Goal: Task Accomplishment & Management: Manage account settings

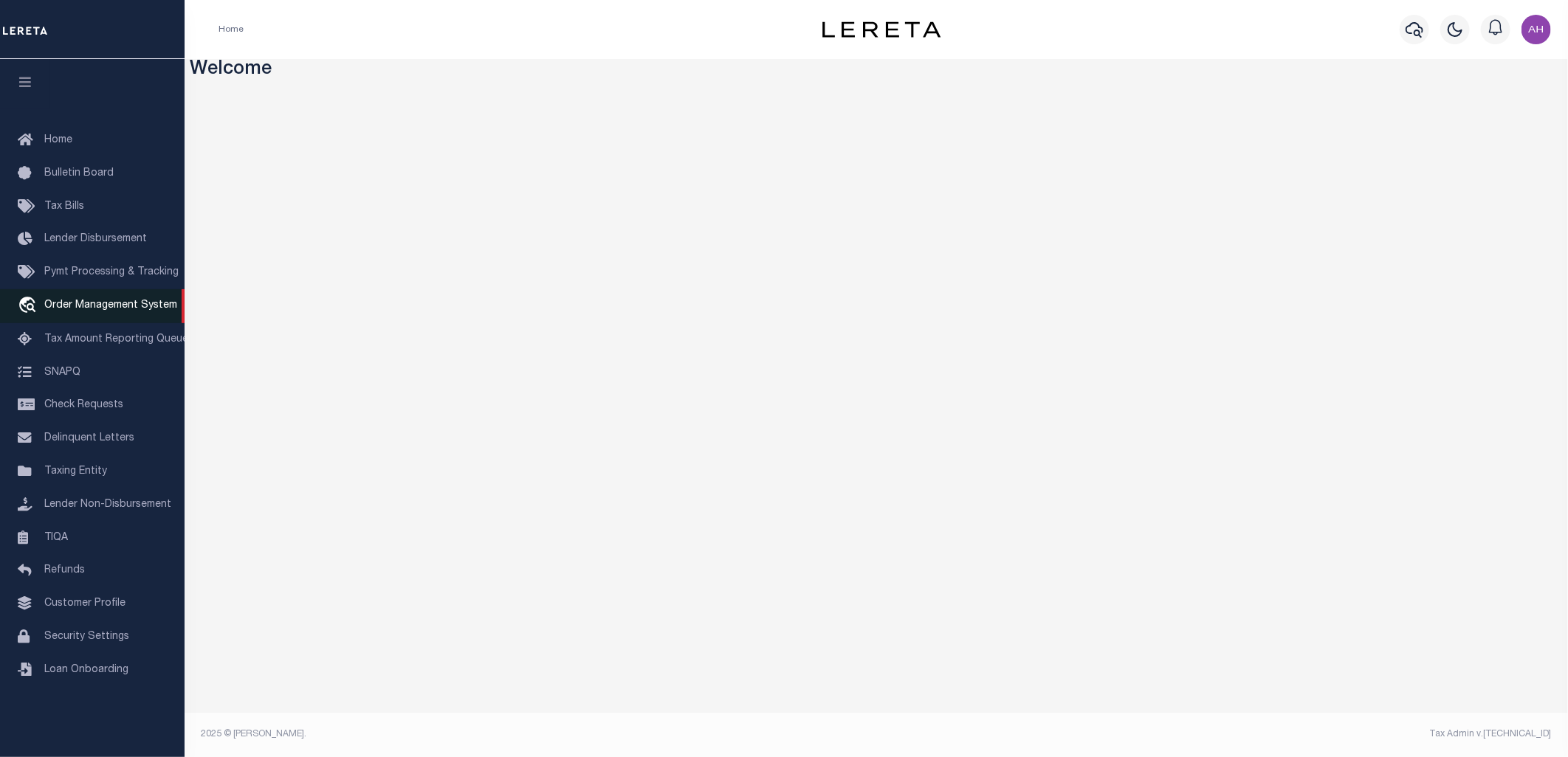
click at [145, 311] on span "Order Management System" at bounding box center [110, 305] width 133 height 11
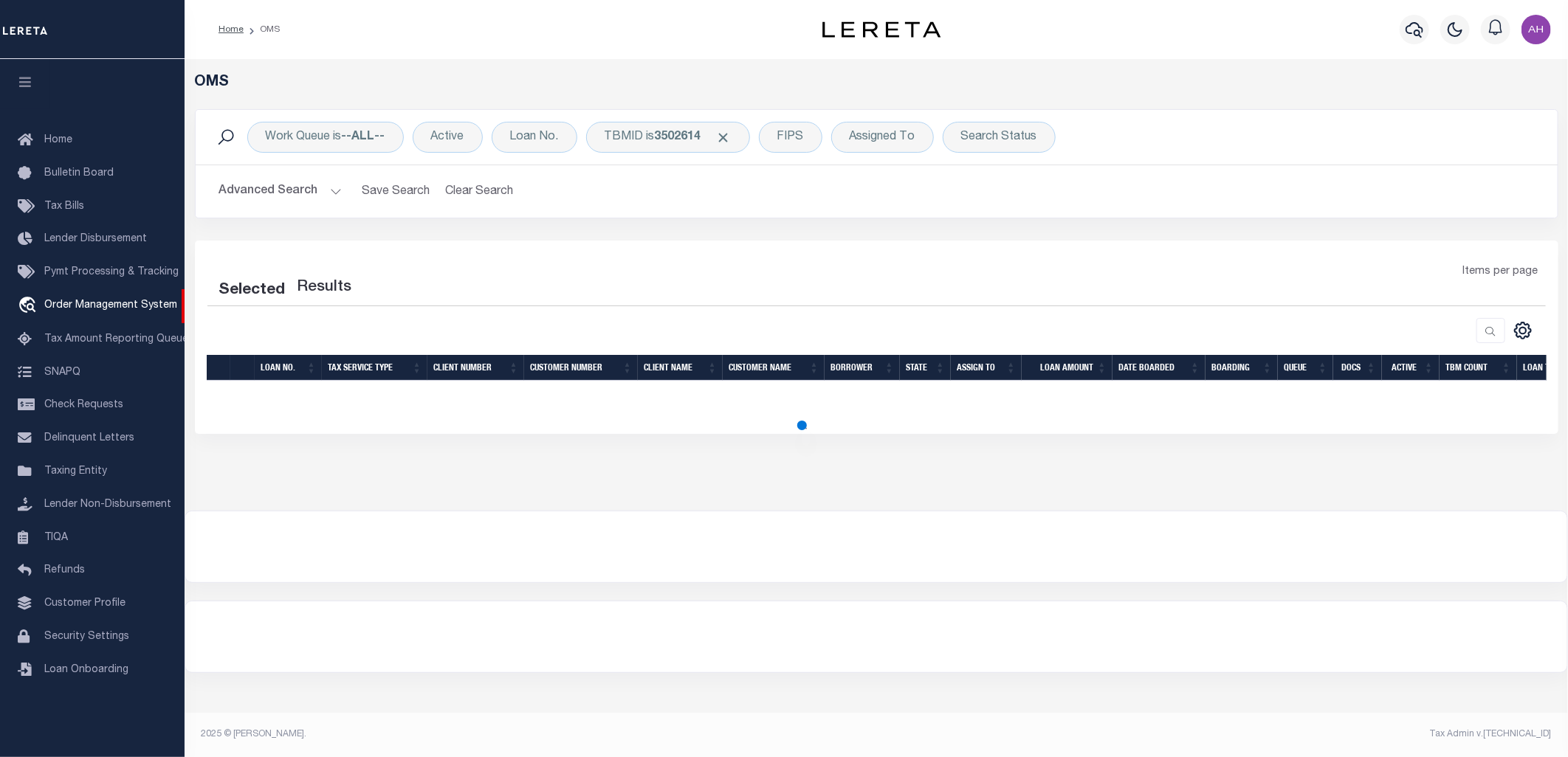
select select "200"
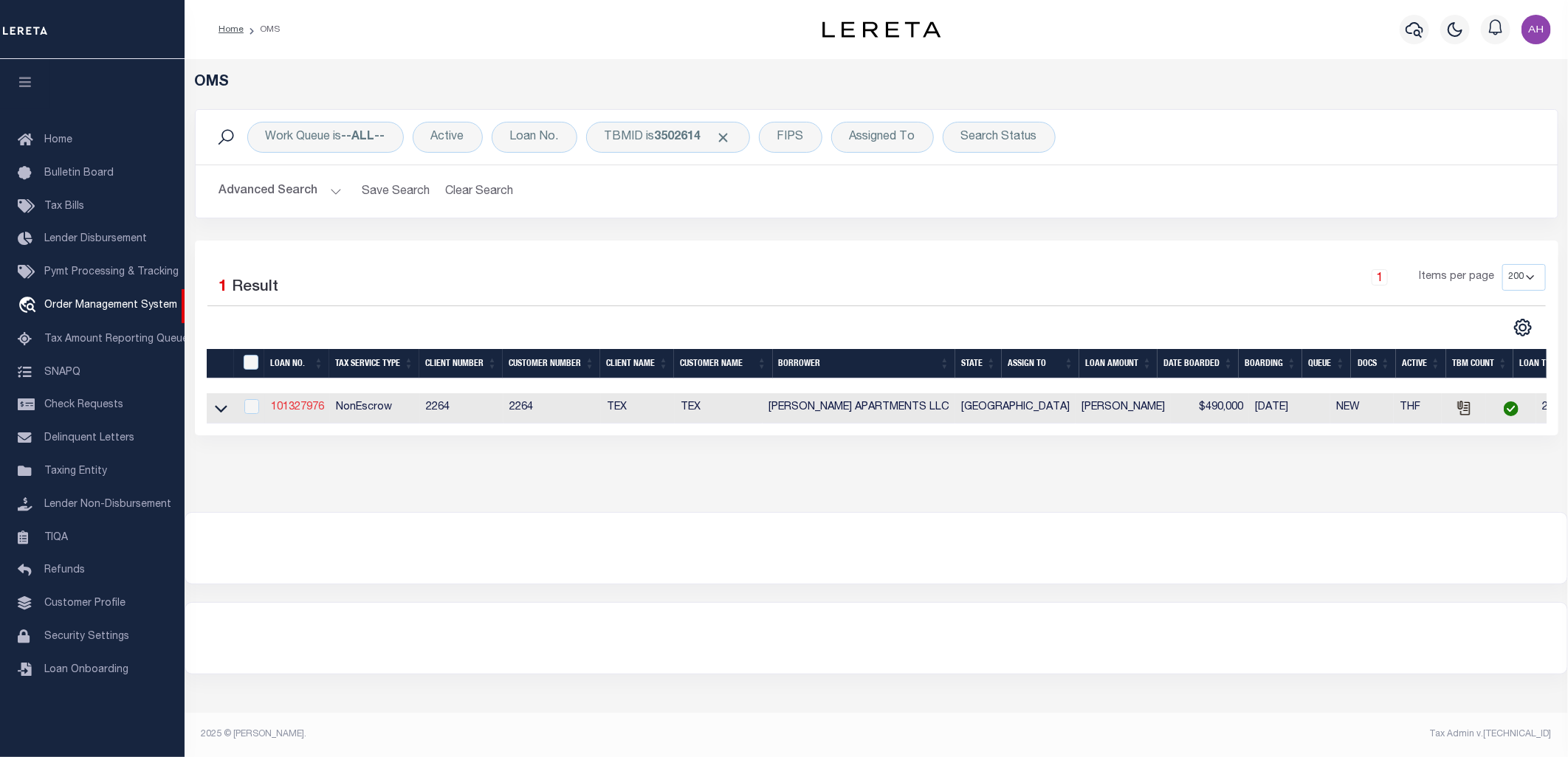
click at [316, 406] on link "101327976" at bounding box center [297, 407] width 53 height 11
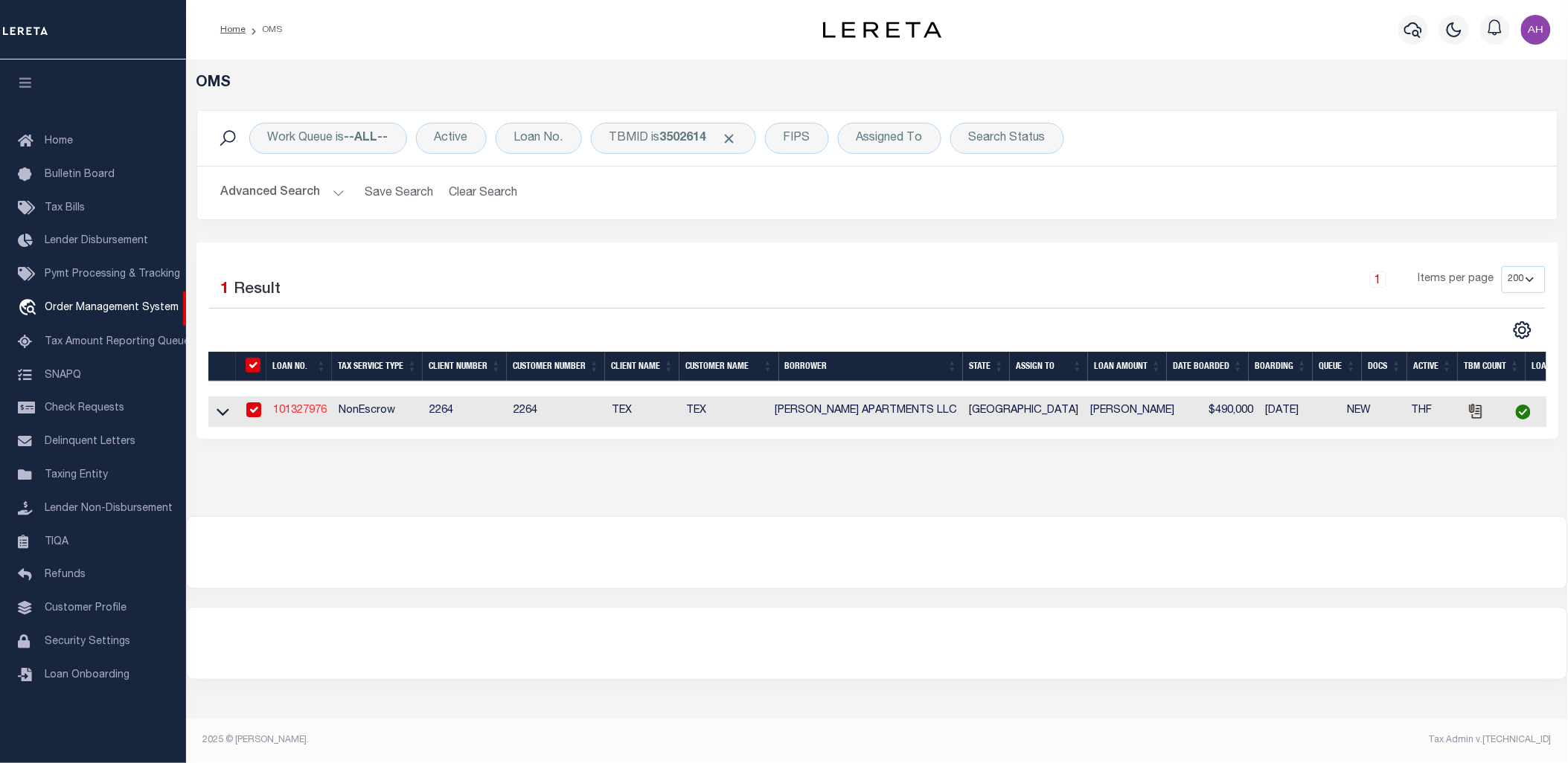
type input "101327976"
type input "[PERSON_NAME] APARTMENTS LLC"
select select
type input "3309 DIAMONDHEAD AVE APT D"
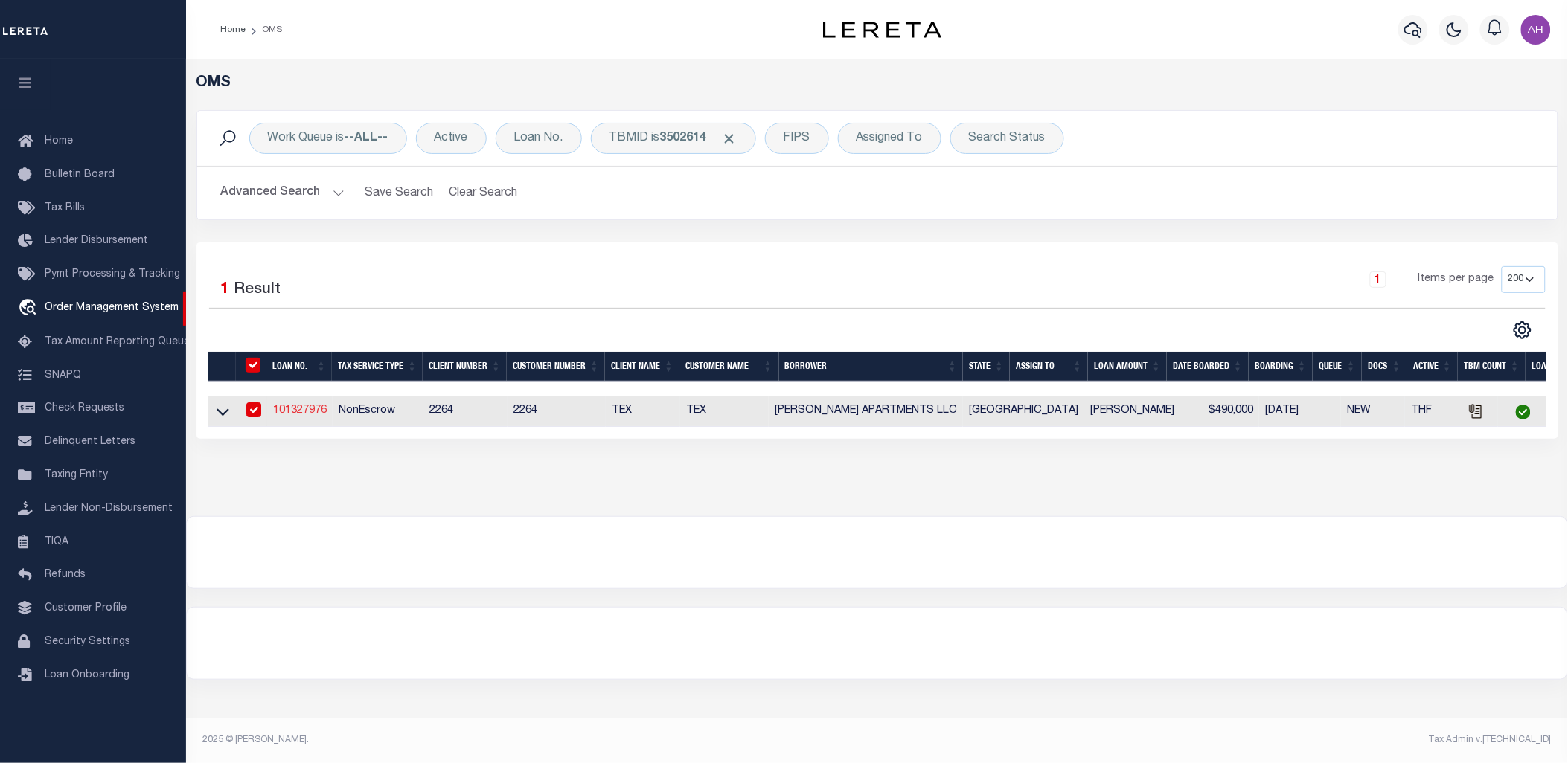
type input "ALTON TX 78573"
select select
select select "NonEscrow"
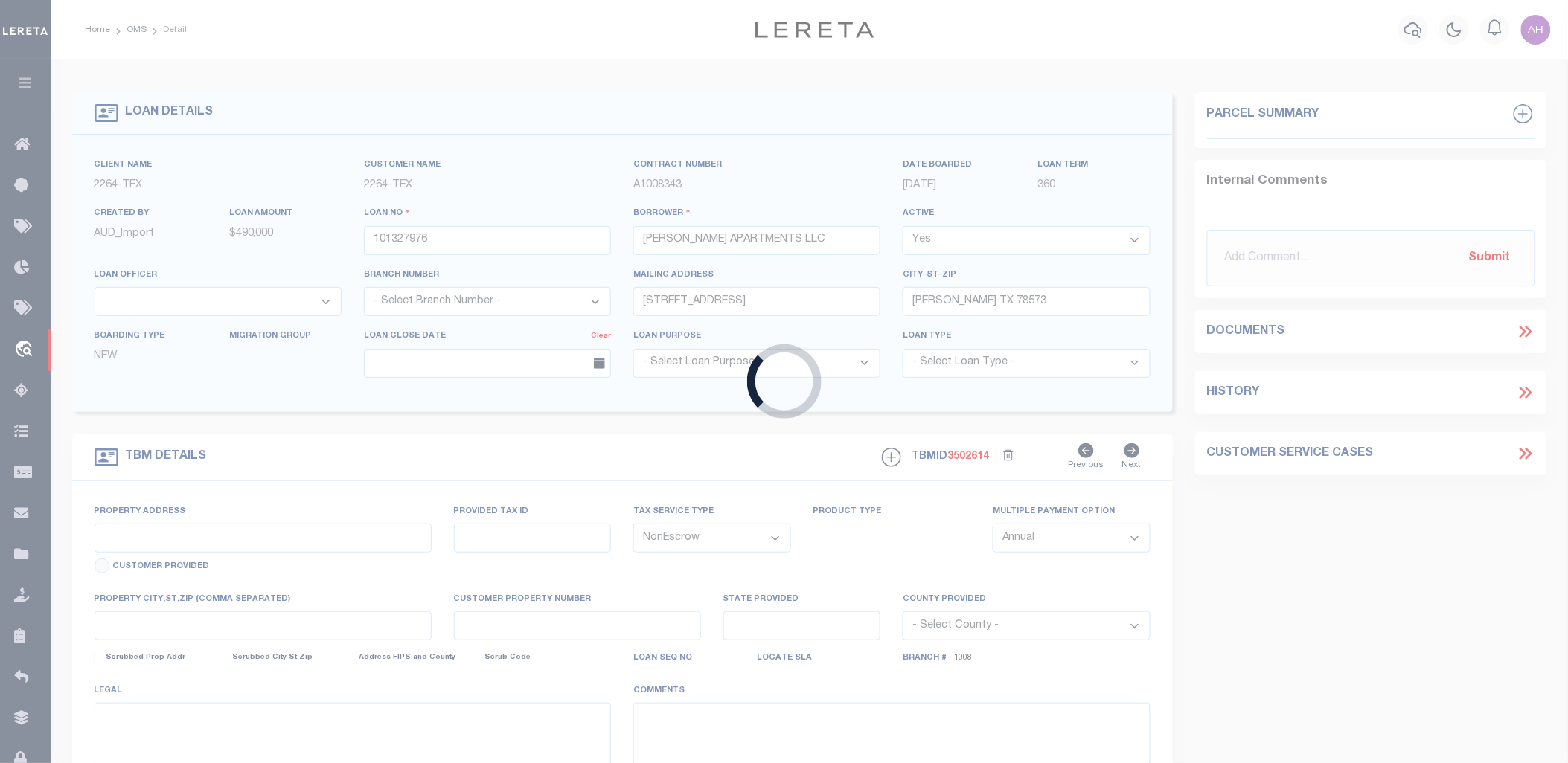
select select "8413"
type input "[STREET_ADDRESS]"
type input "E4435-00-000-0030-00"
select select
type input "[GEOGRAPHIC_DATA], [GEOGRAPHIC_DATA], 78573"
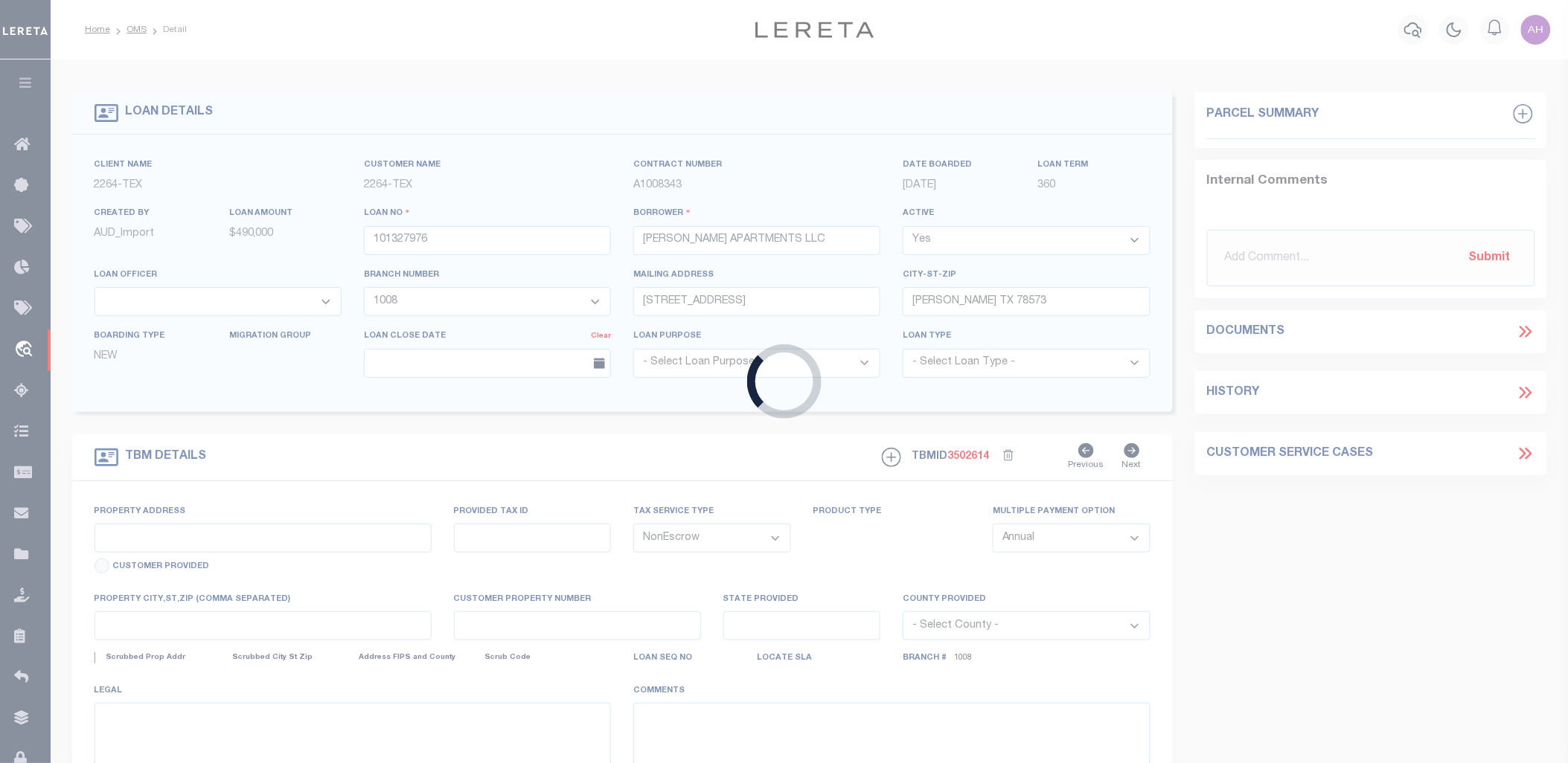
type input "131"
type input "[GEOGRAPHIC_DATA]"
select select
type textarea "LOT 30 EL [PERSON_NAME] ESTATES SITUATED IN [GEOGRAPHIC_DATA]"
select select "22439"
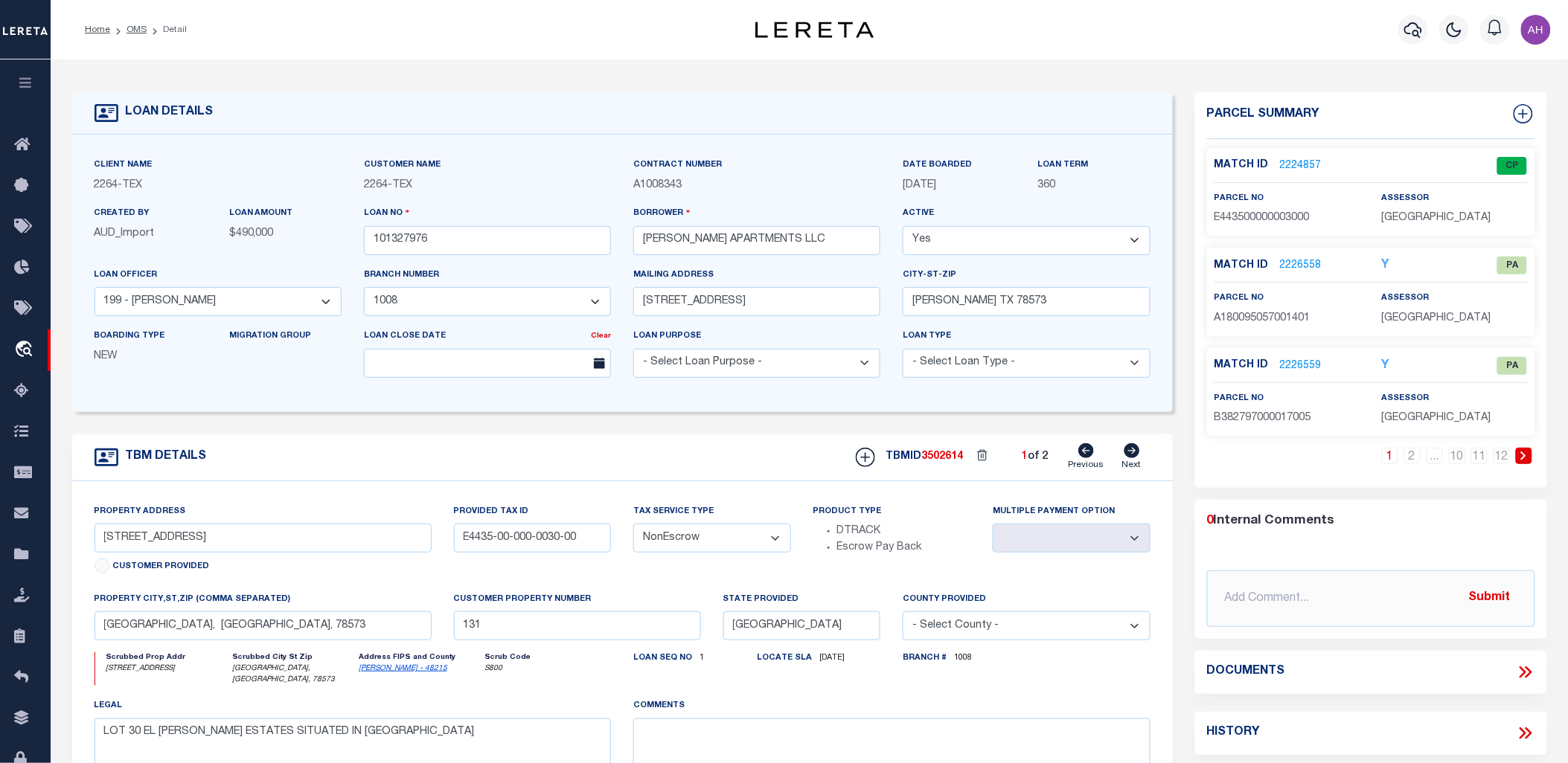
scroll to position [78, 0]
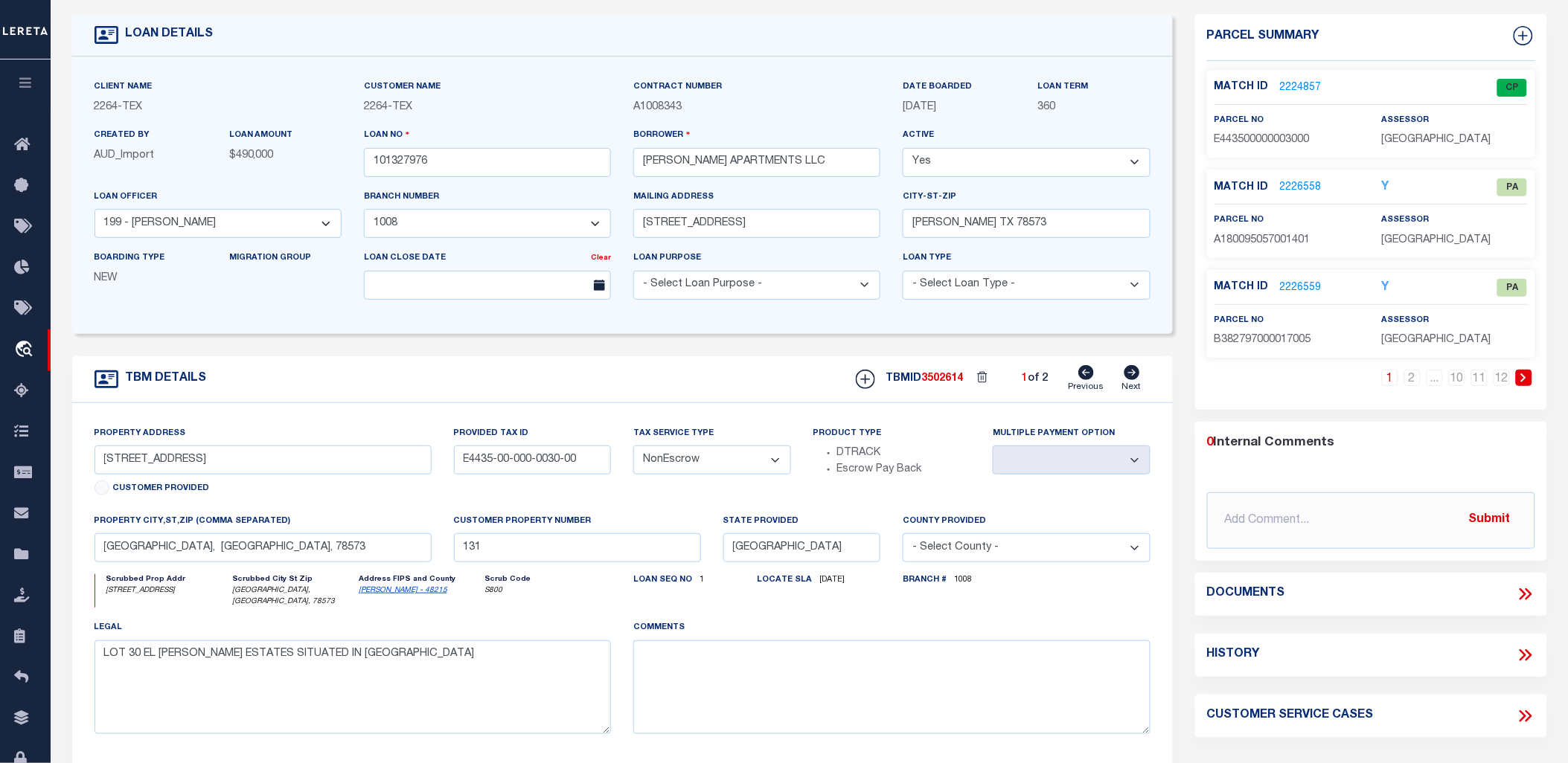
click at [1529, 596] on icon at bounding box center [1529, 594] width 7 height 12
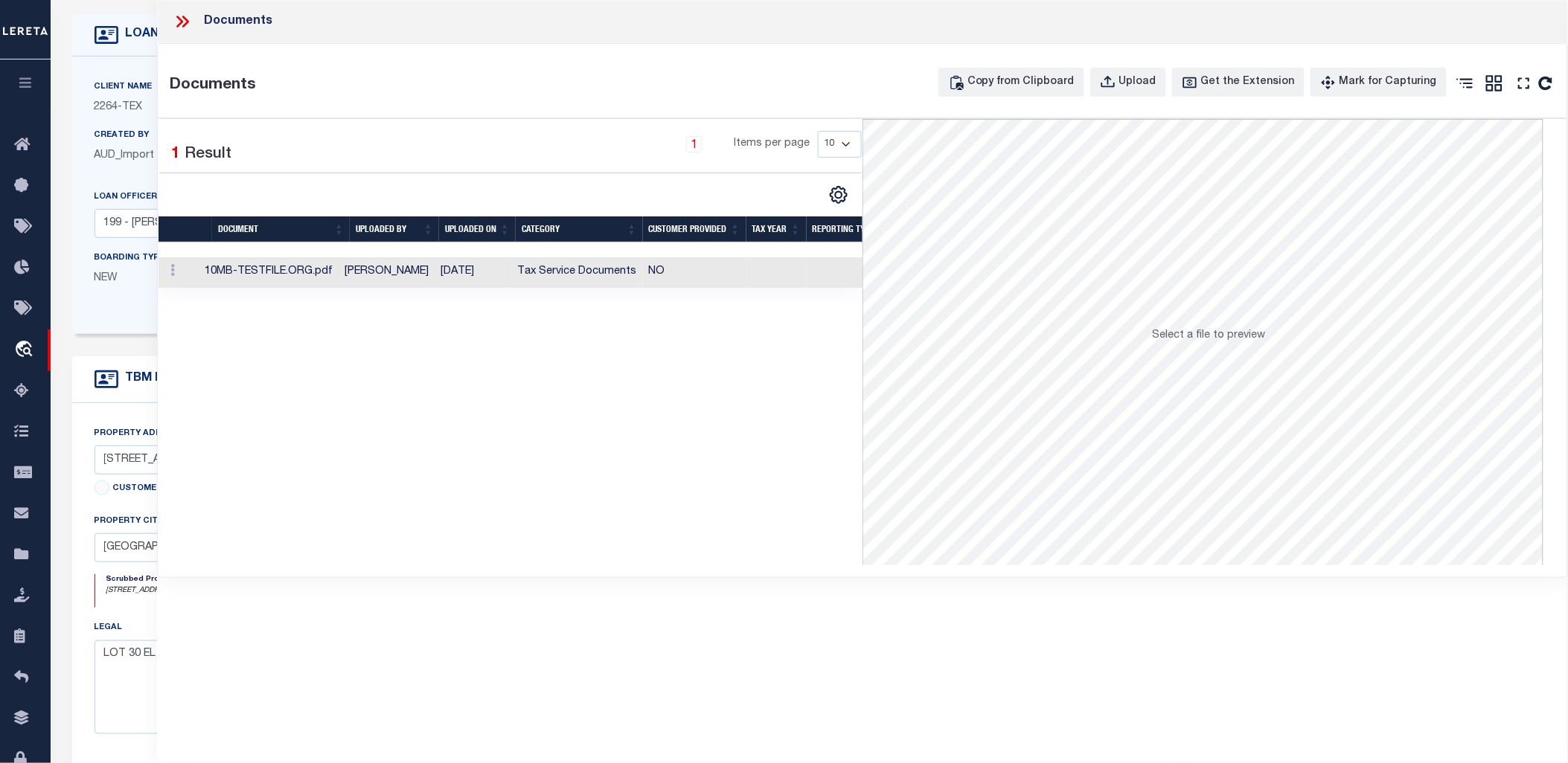
click at [471, 277] on td "09/02/2025" at bounding box center [472, 272] width 77 height 30
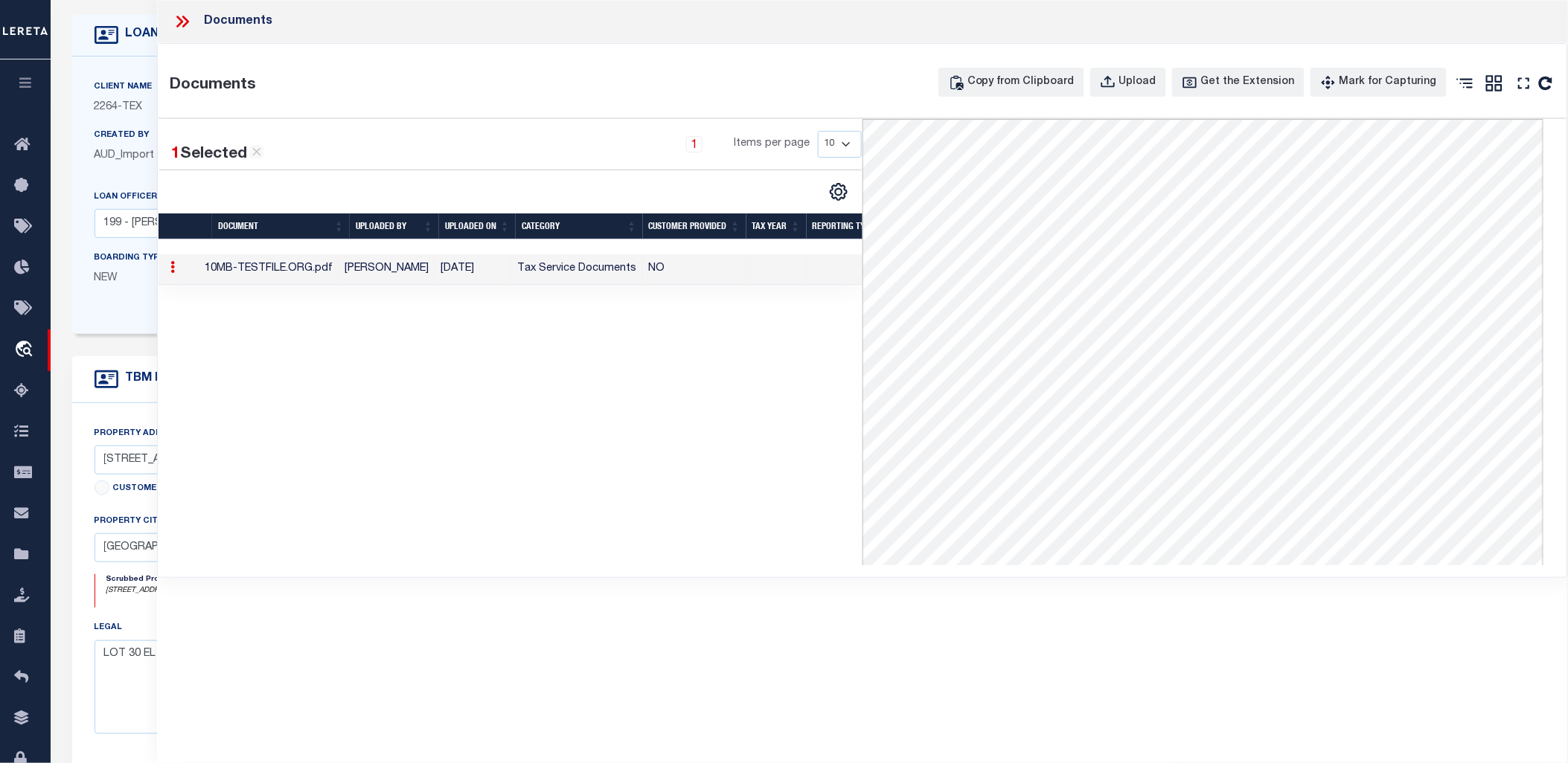
click at [177, 18] on icon at bounding box center [179, 21] width 7 height 12
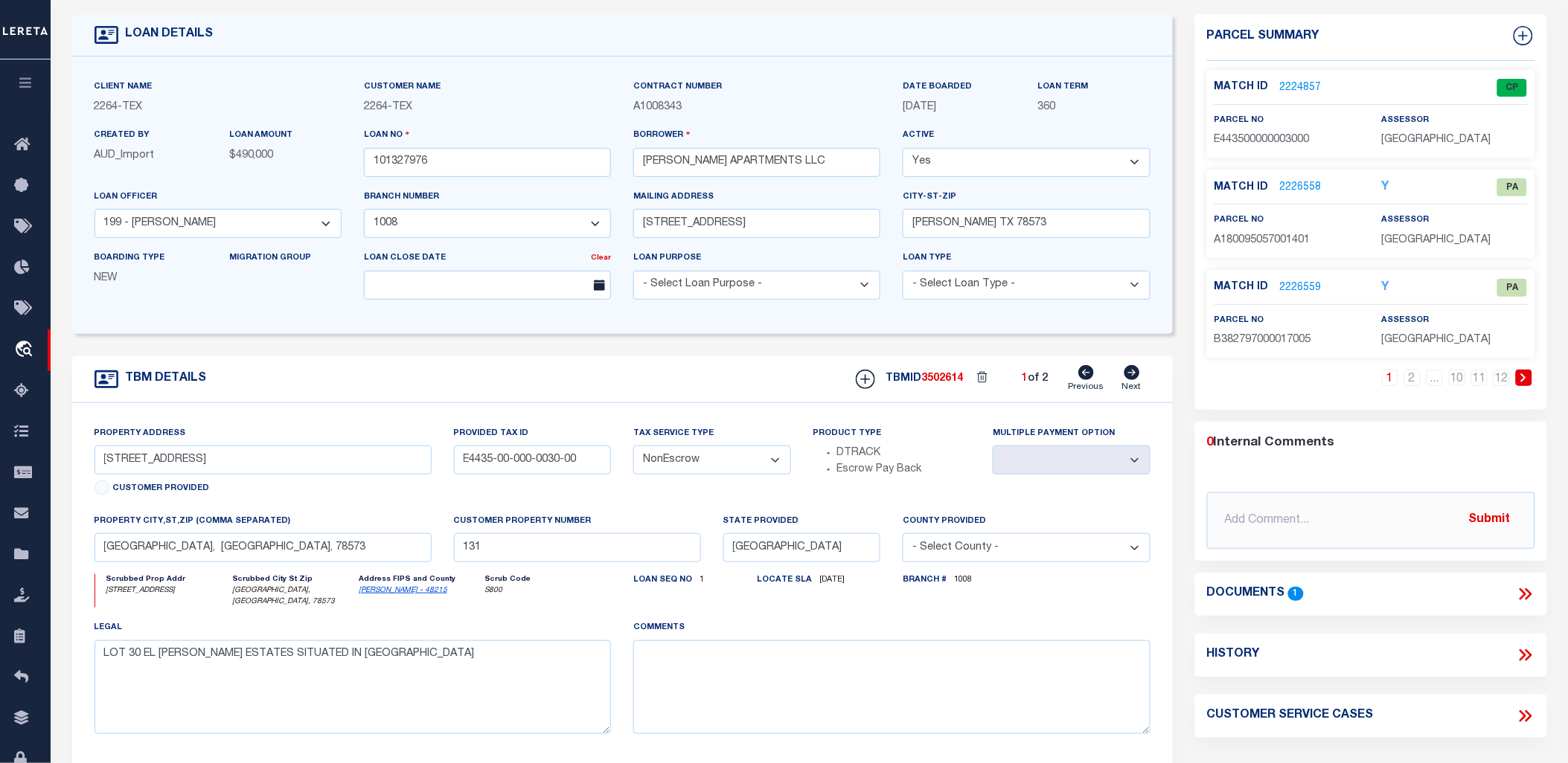
click at [656, 39] on div "LOAN DETAILS" at bounding box center [623, 35] width 1101 height 43
click at [550, 67] on div "Client Name 2264 - TEX Customer Name 2264 - TEX Contract Number A1008343" at bounding box center [623, 195] width 1101 height 277
click at [1529, 590] on icon at bounding box center [1529, 594] width 7 height 12
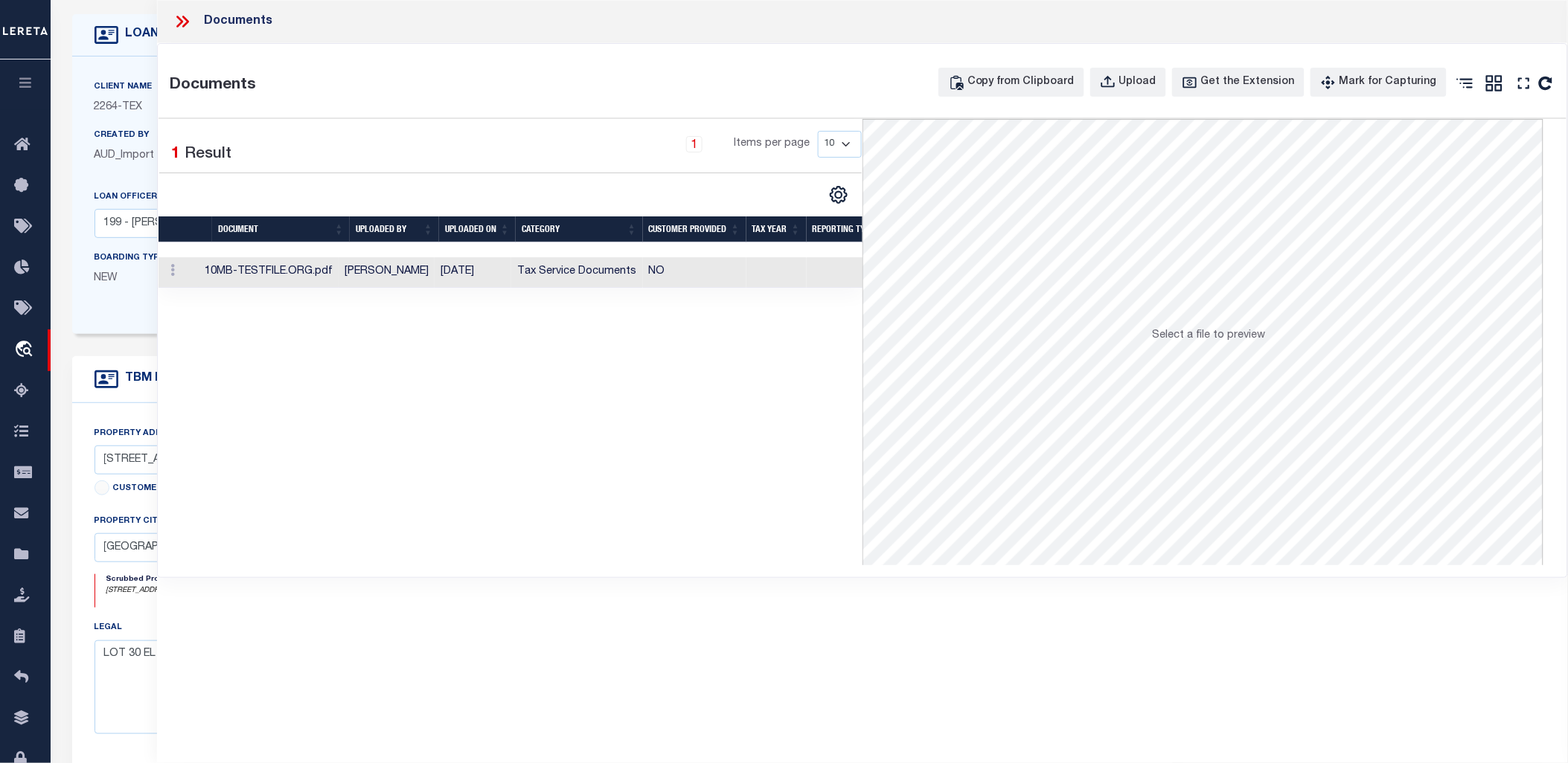
click at [179, 16] on icon at bounding box center [183, 21] width 20 height 20
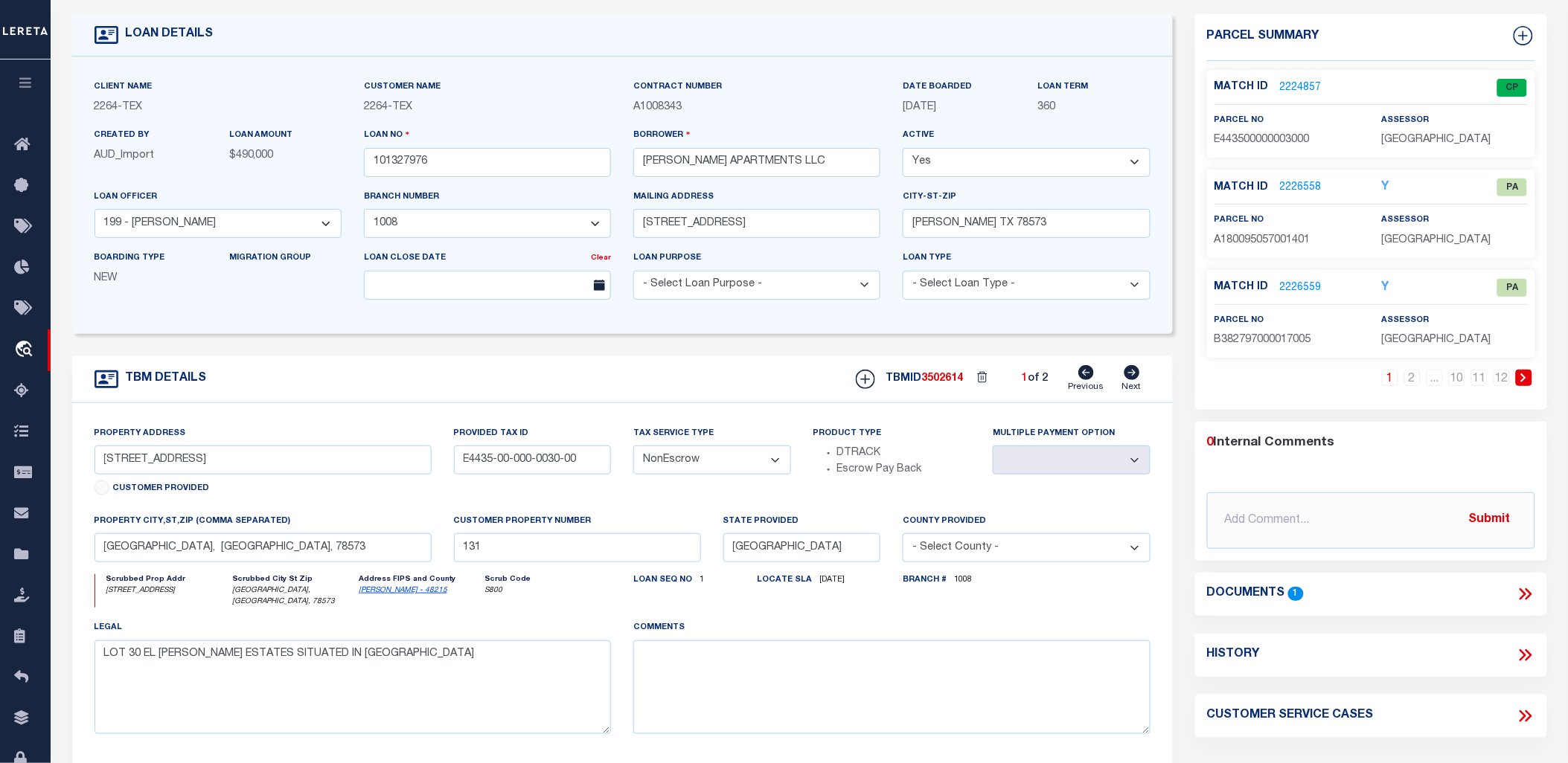
click at [1291, 81] on link "2224857" at bounding box center [1301, 88] width 42 height 16
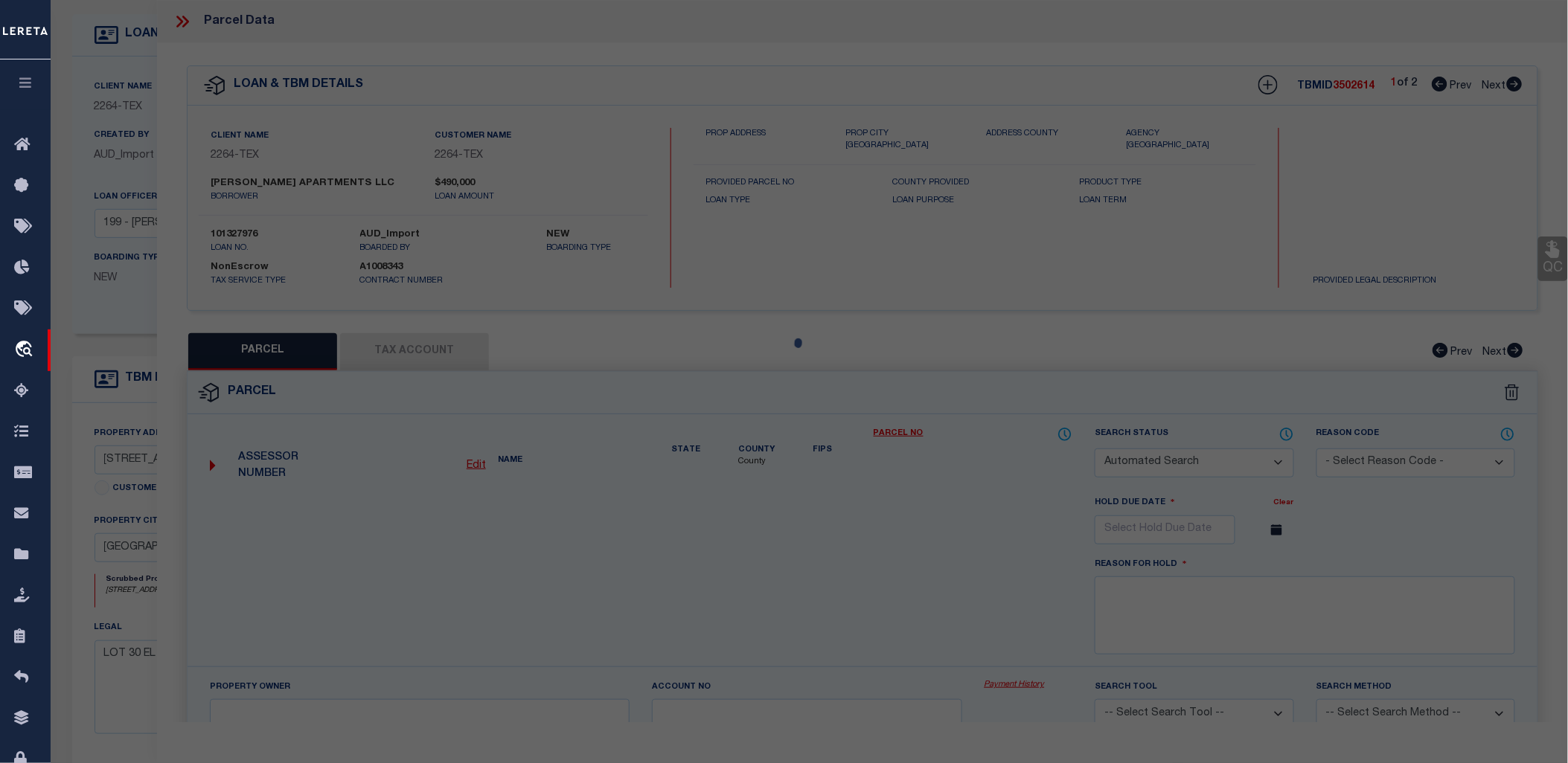
checkbox input "false"
select select "CP"
type input "MALDONADO'S APARTMENTS"
select select "AGW"
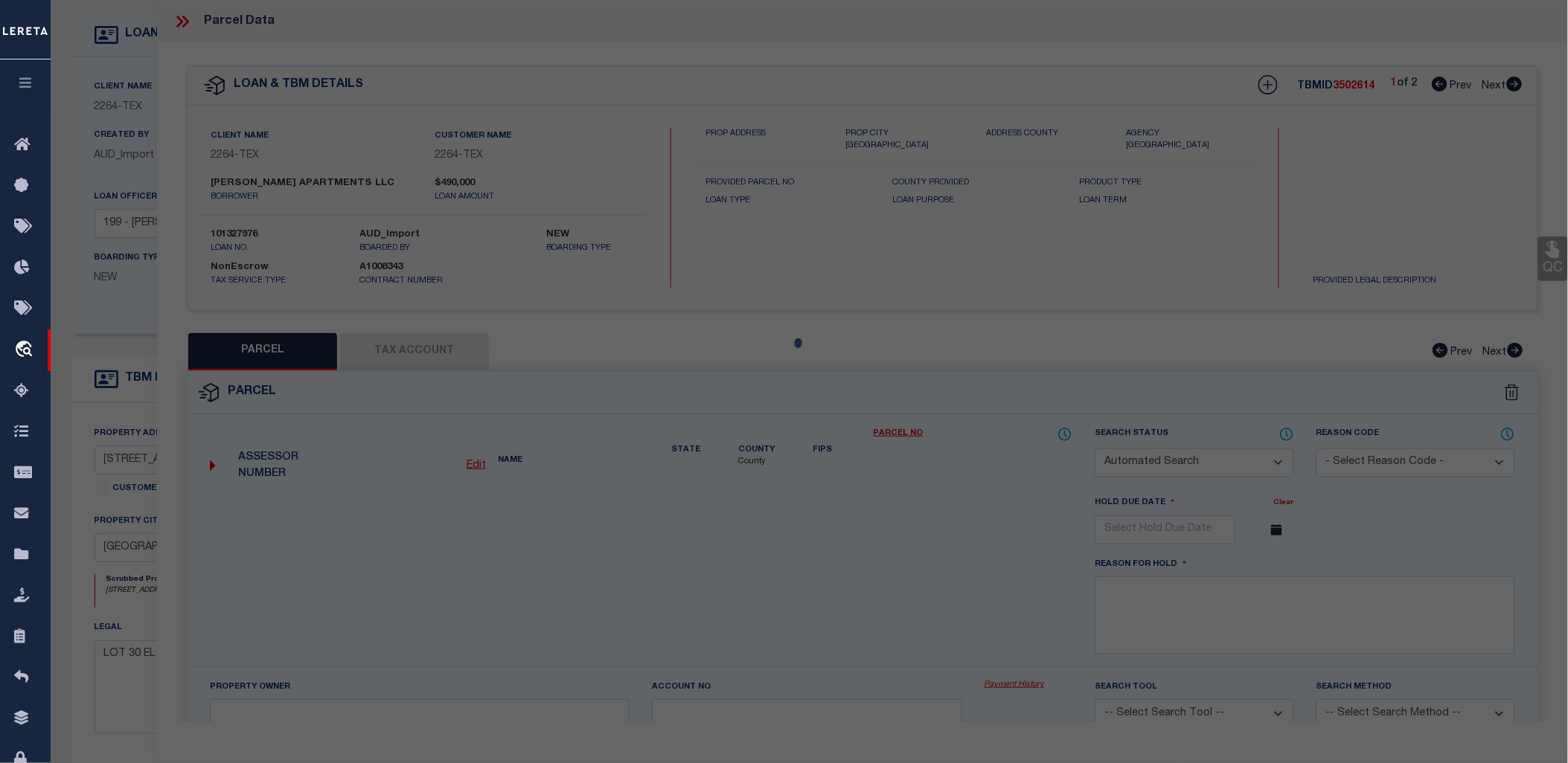
select select "LEG"
type input "3305 DIAMOND HEAD"
type textarea "EL MILAGRO ESTATES LOT 30"
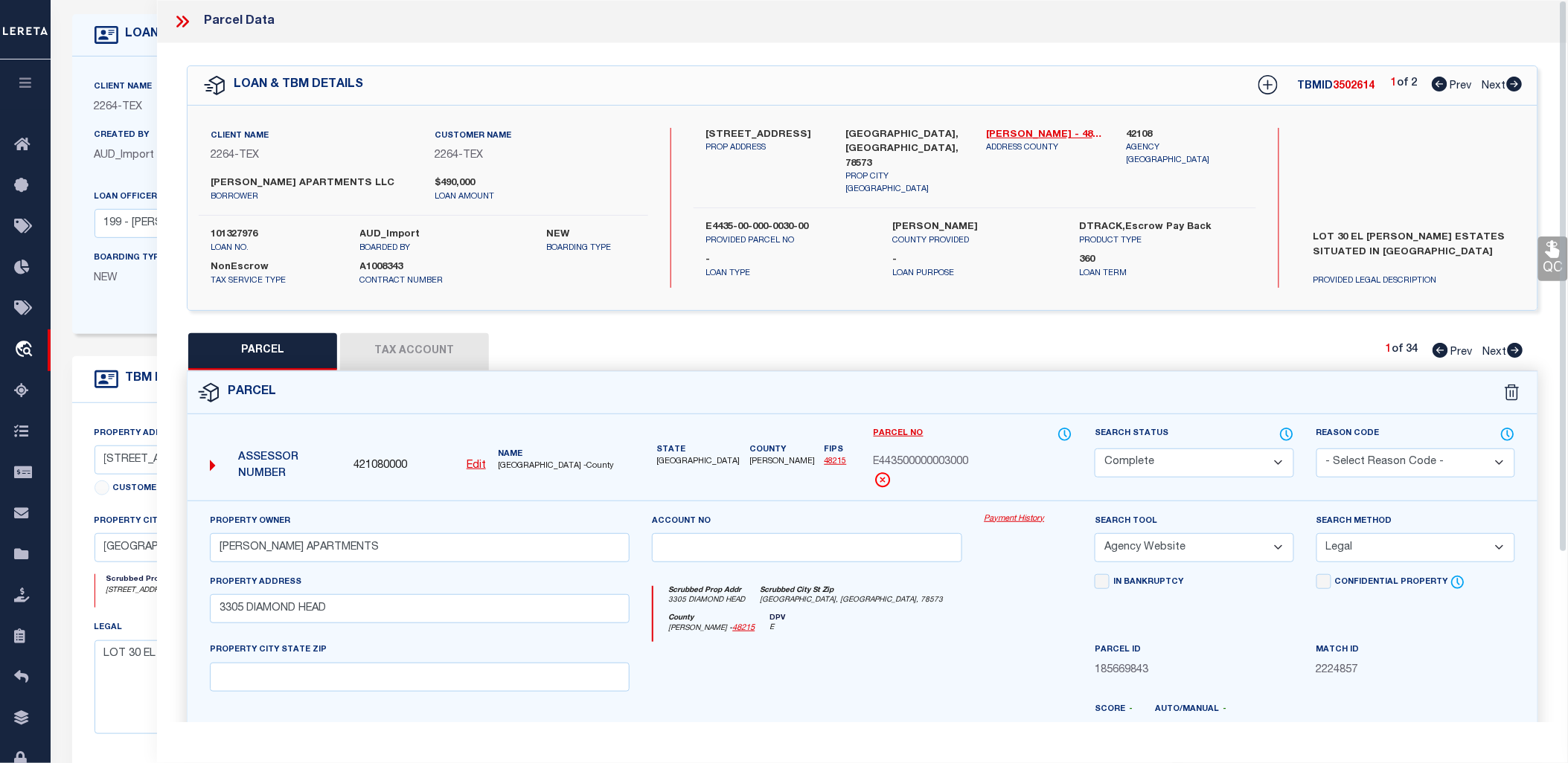
click at [1022, 516] on link "Payment History" at bounding box center [1029, 519] width 89 height 12
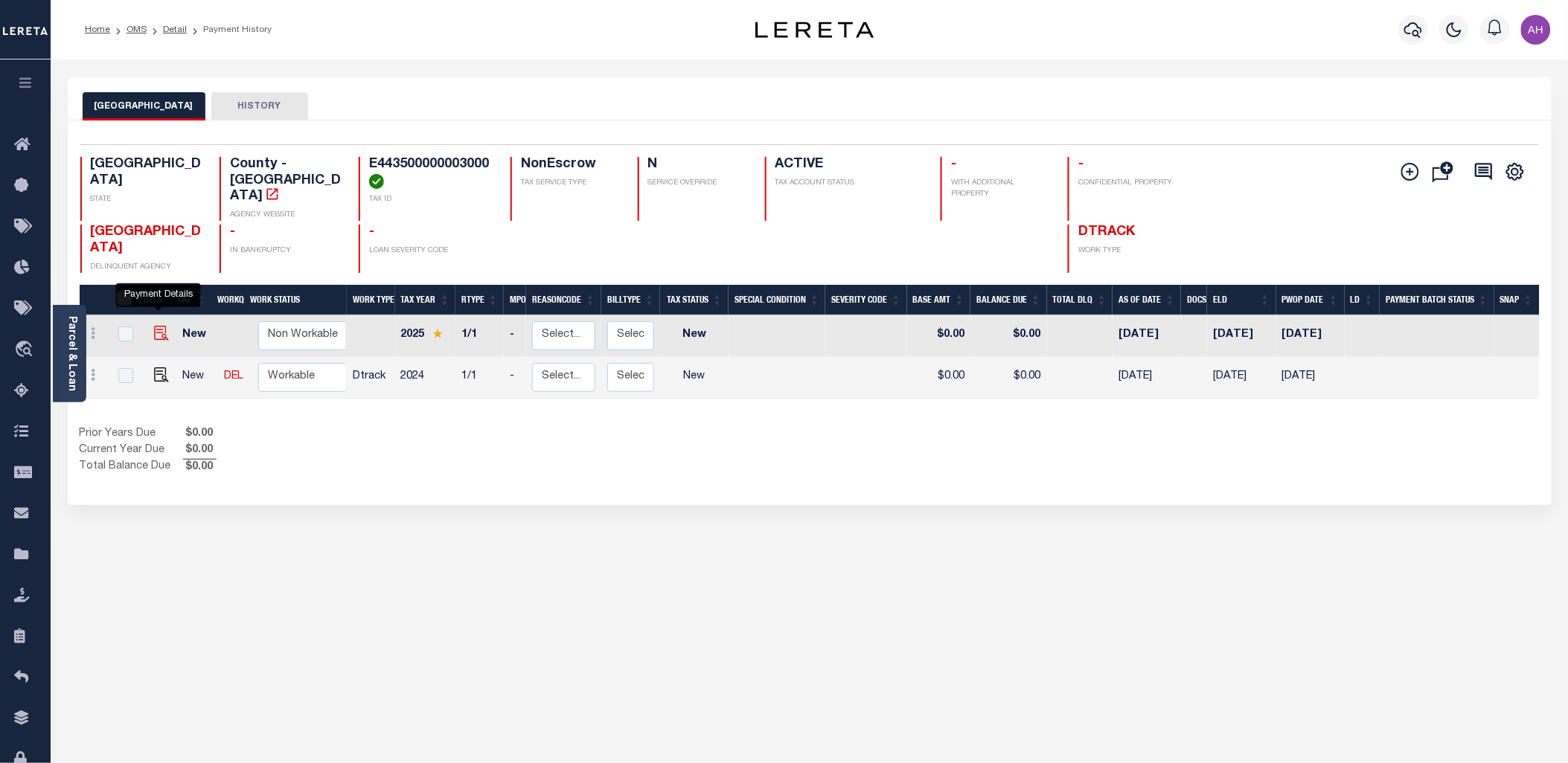
click at [154, 326] on img "" at bounding box center [161, 333] width 15 height 15
checkbox input "true"
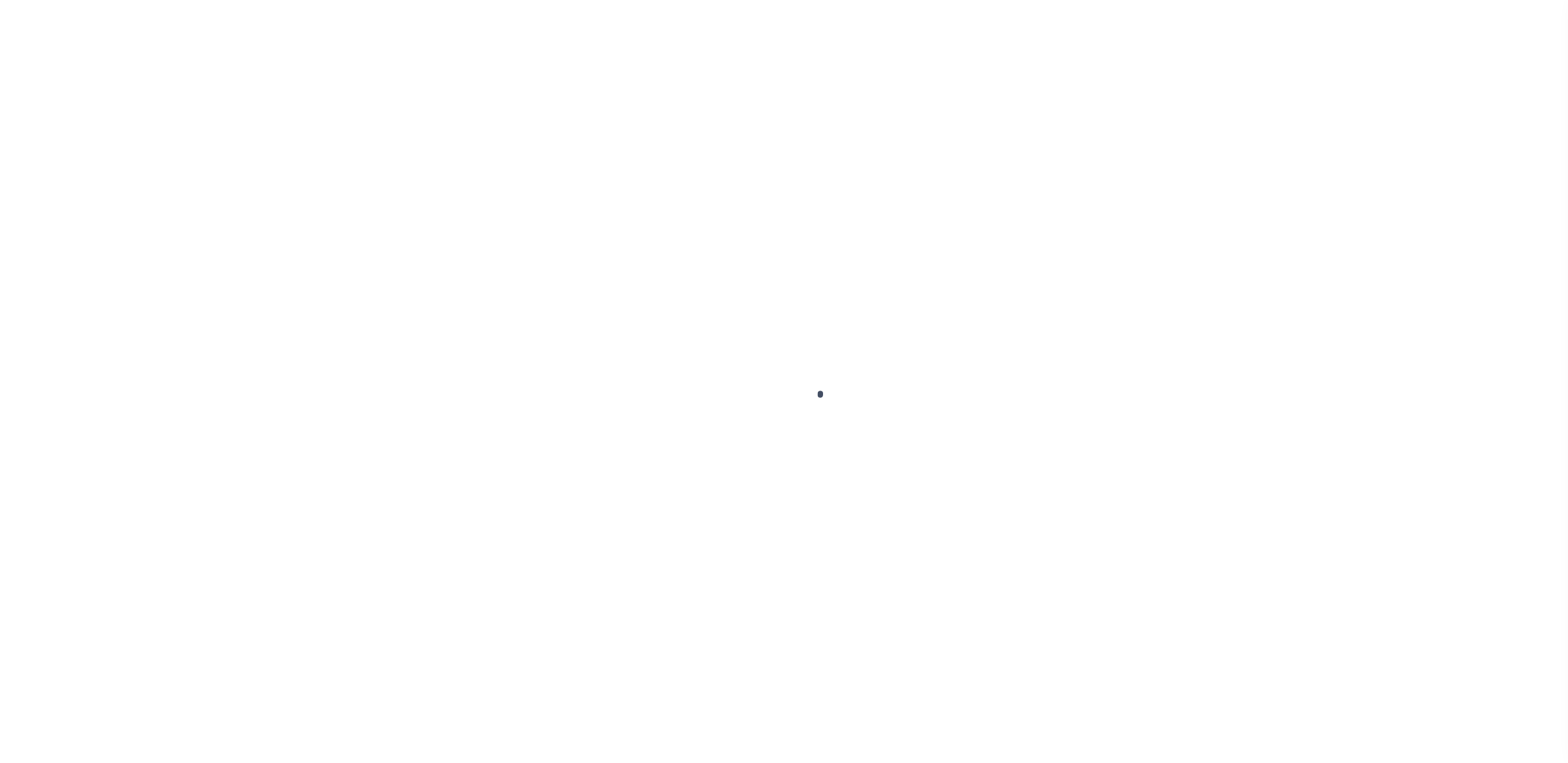
type input "08/12/2025"
select select "NW2"
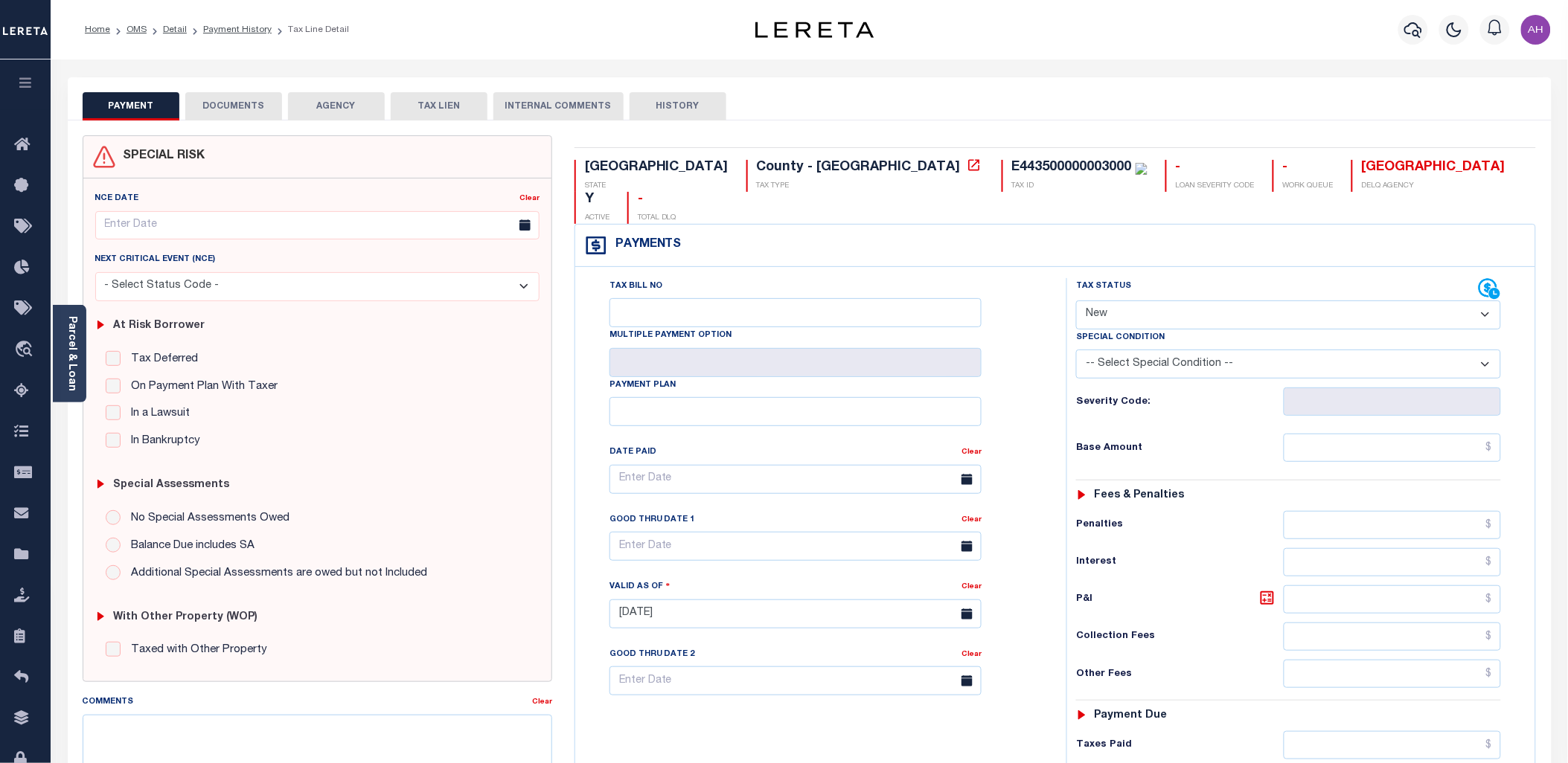
click at [231, 106] on button "DOCUMENTS" at bounding box center [234, 106] width 97 height 28
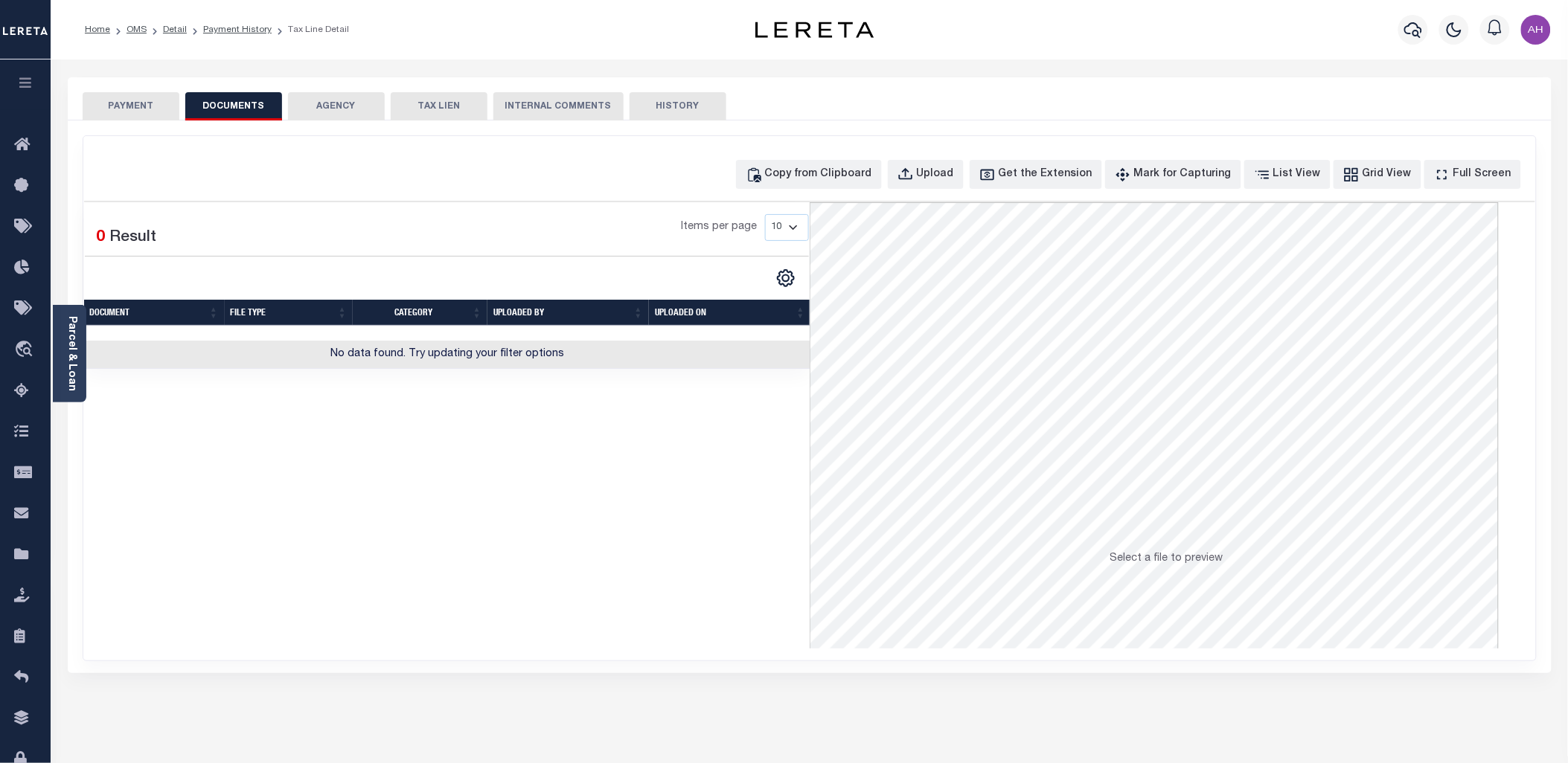
scroll to position [0, 2]
click at [635, 511] on div "Selected 0 Result Items per page 10 25 50 100" at bounding box center [447, 425] width 726 height 446
click at [679, 98] on button "HISTORY" at bounding box center [678, 106] width 97 height 28
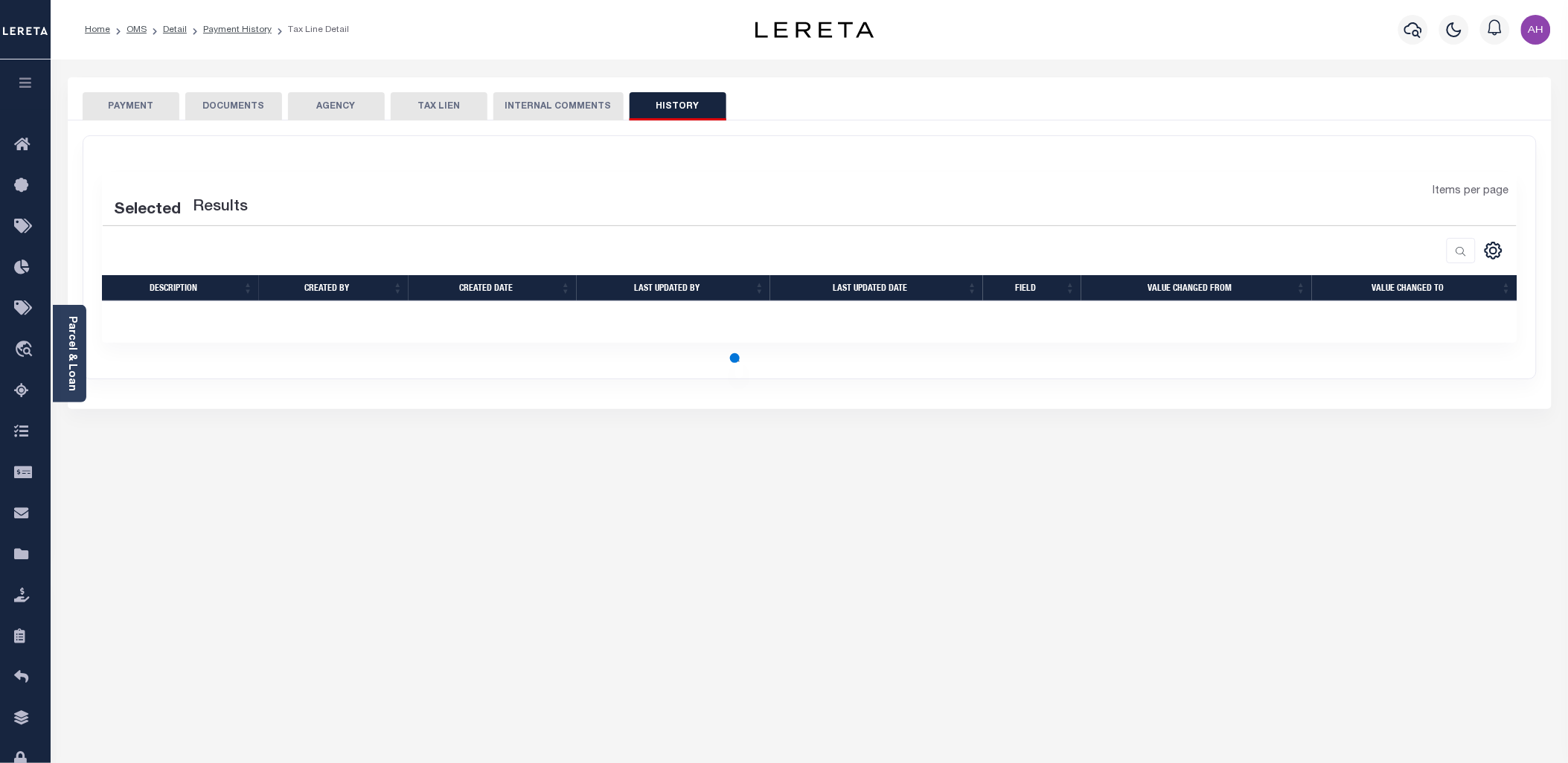
select select "50"
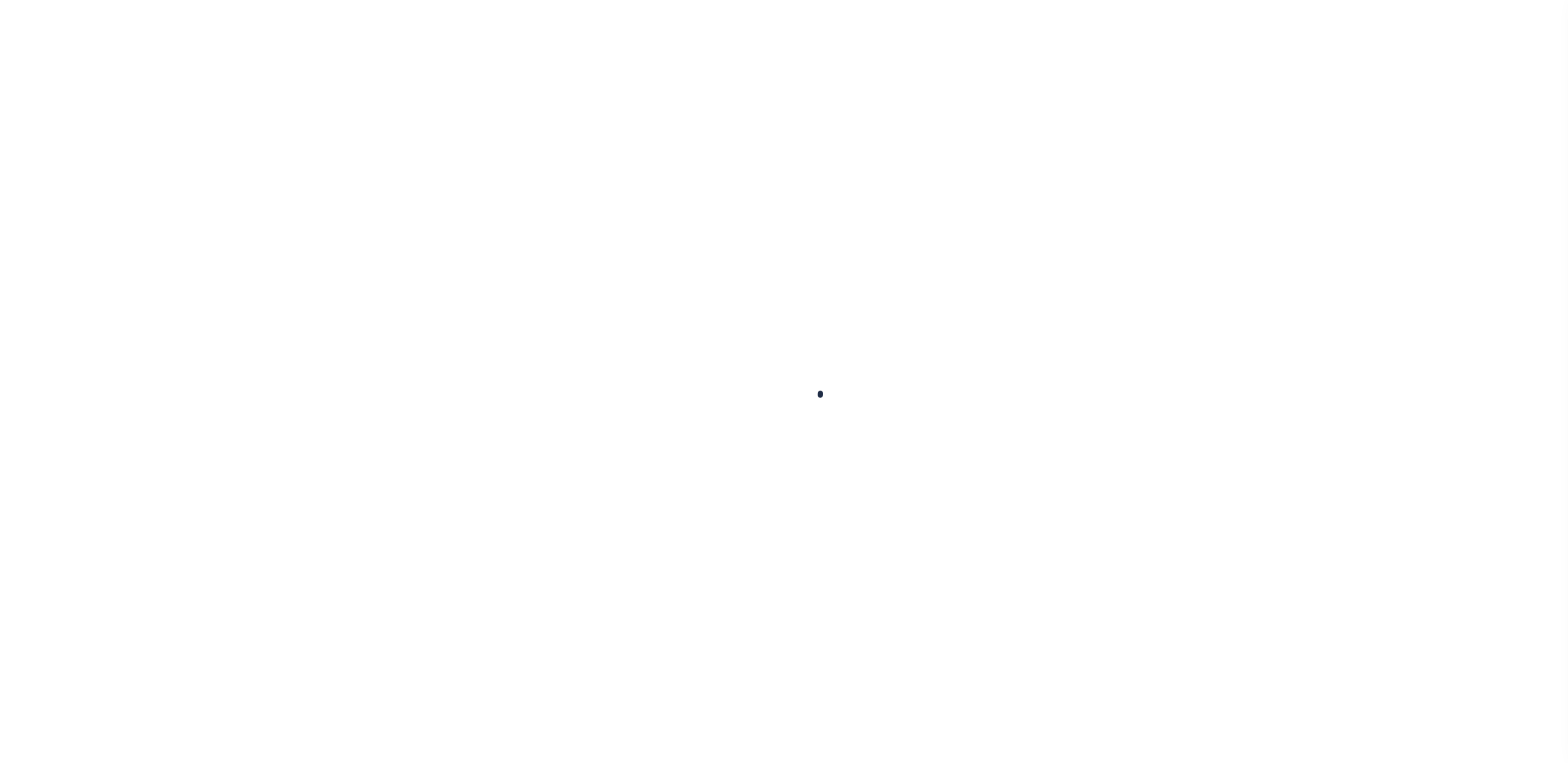
select select "NW2"
select select "CP"
select select "AGW"
select select "LEG"
select select "22439"
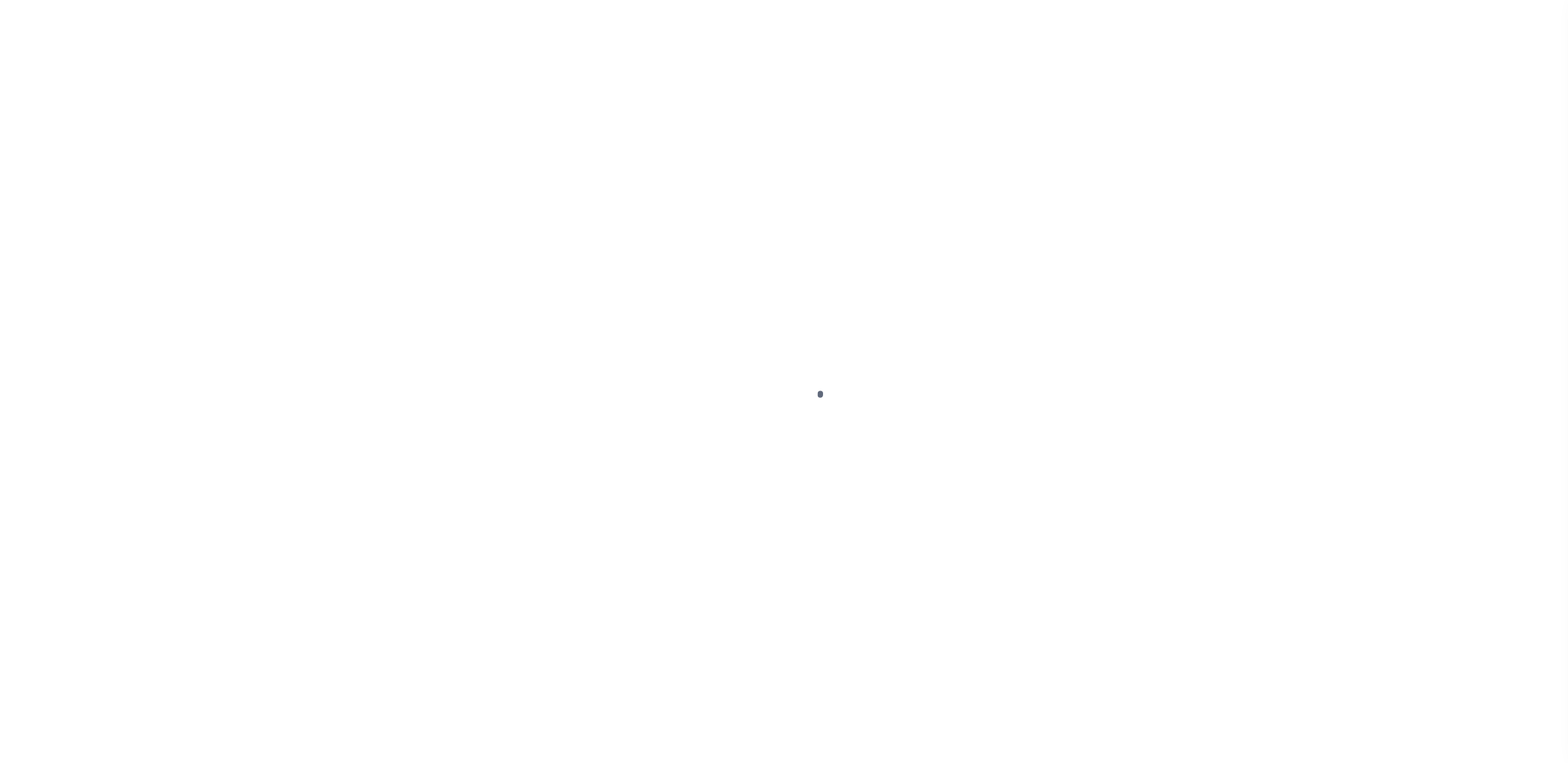
select select "8413"
select select "NonEscrow"
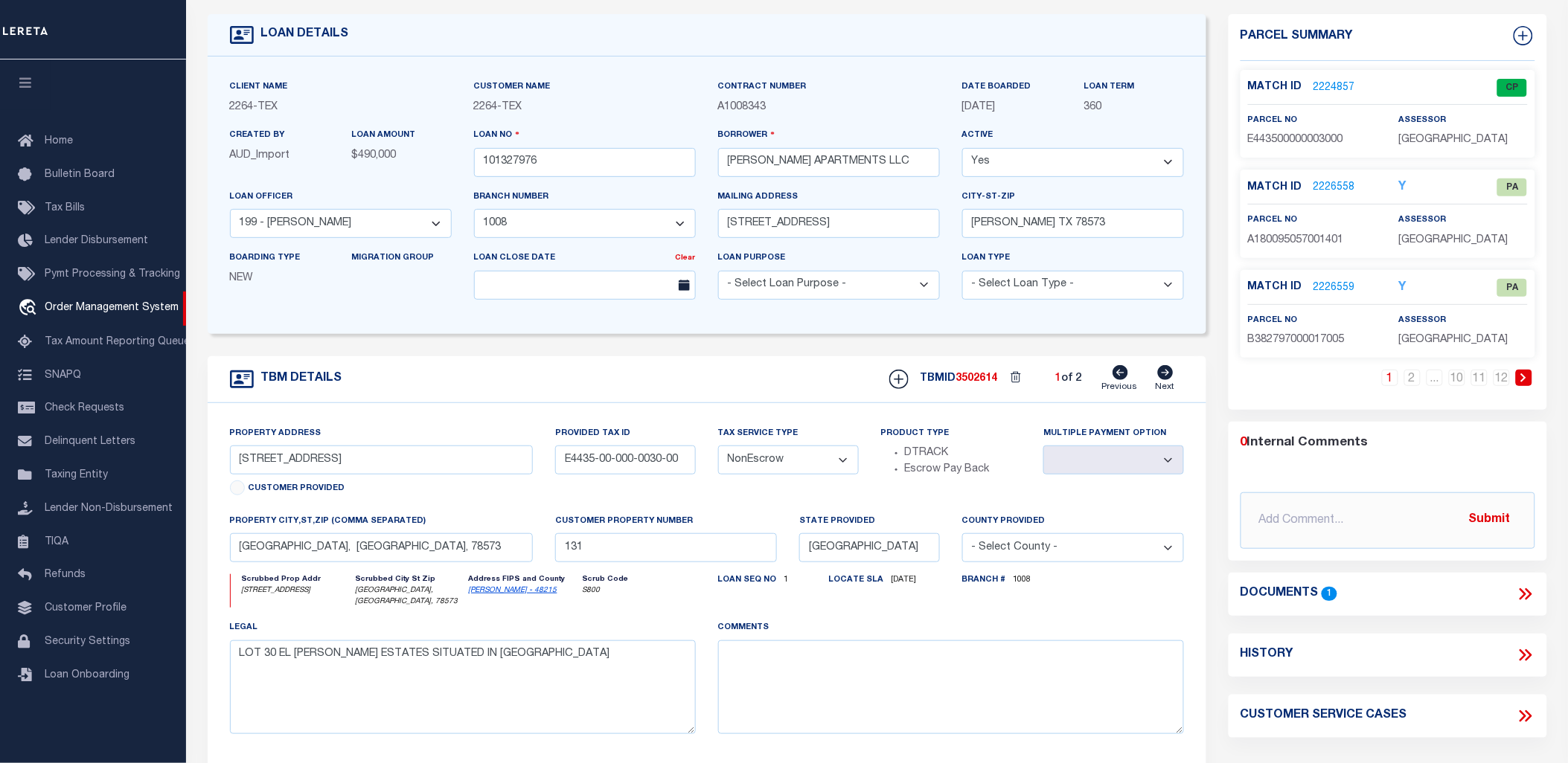
click at [1338, 87] on link "2224857" at bounding box center [1334, 88] width 42 height 16
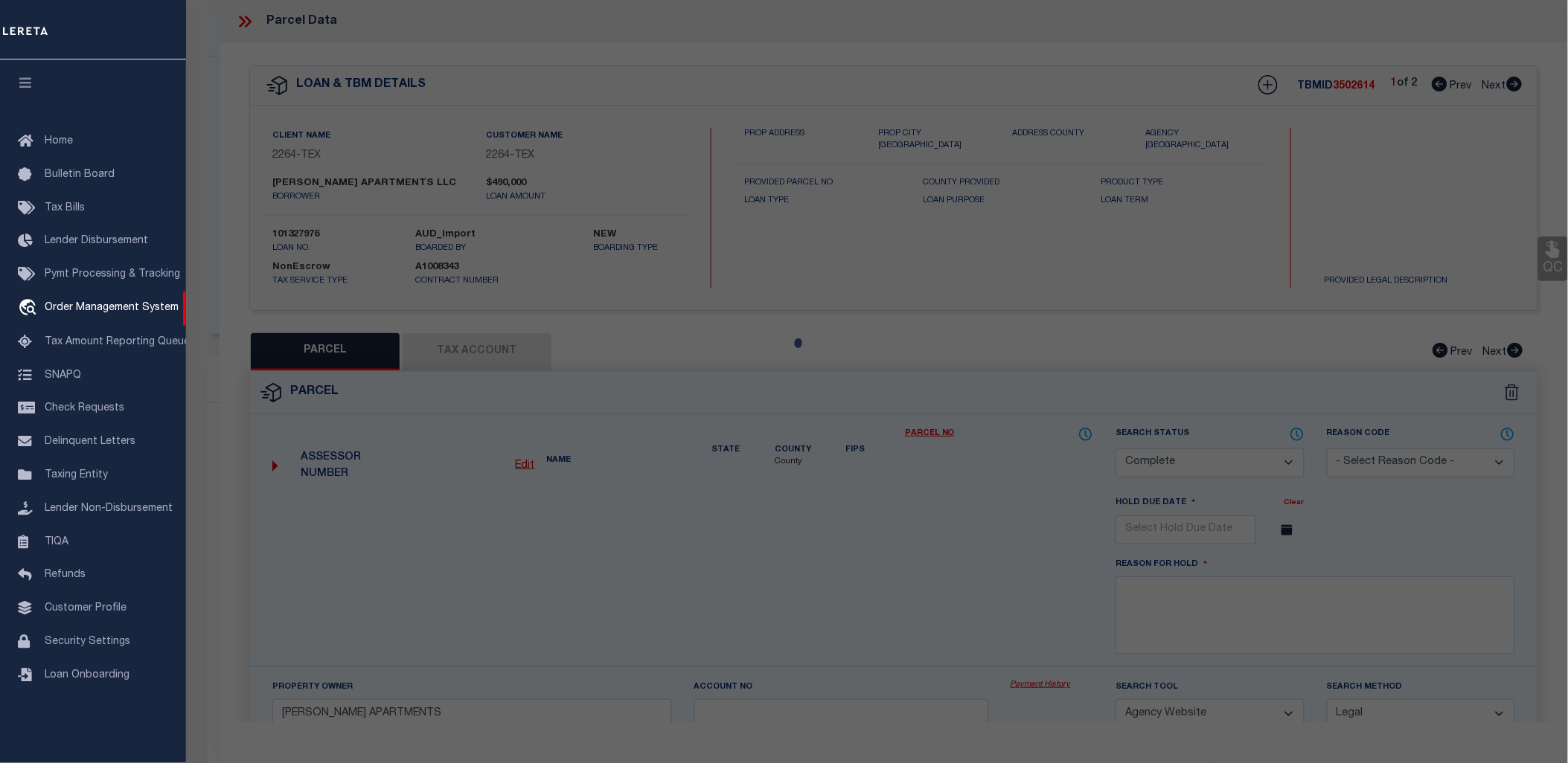
select select "AS"
select select
checkbox input "false"
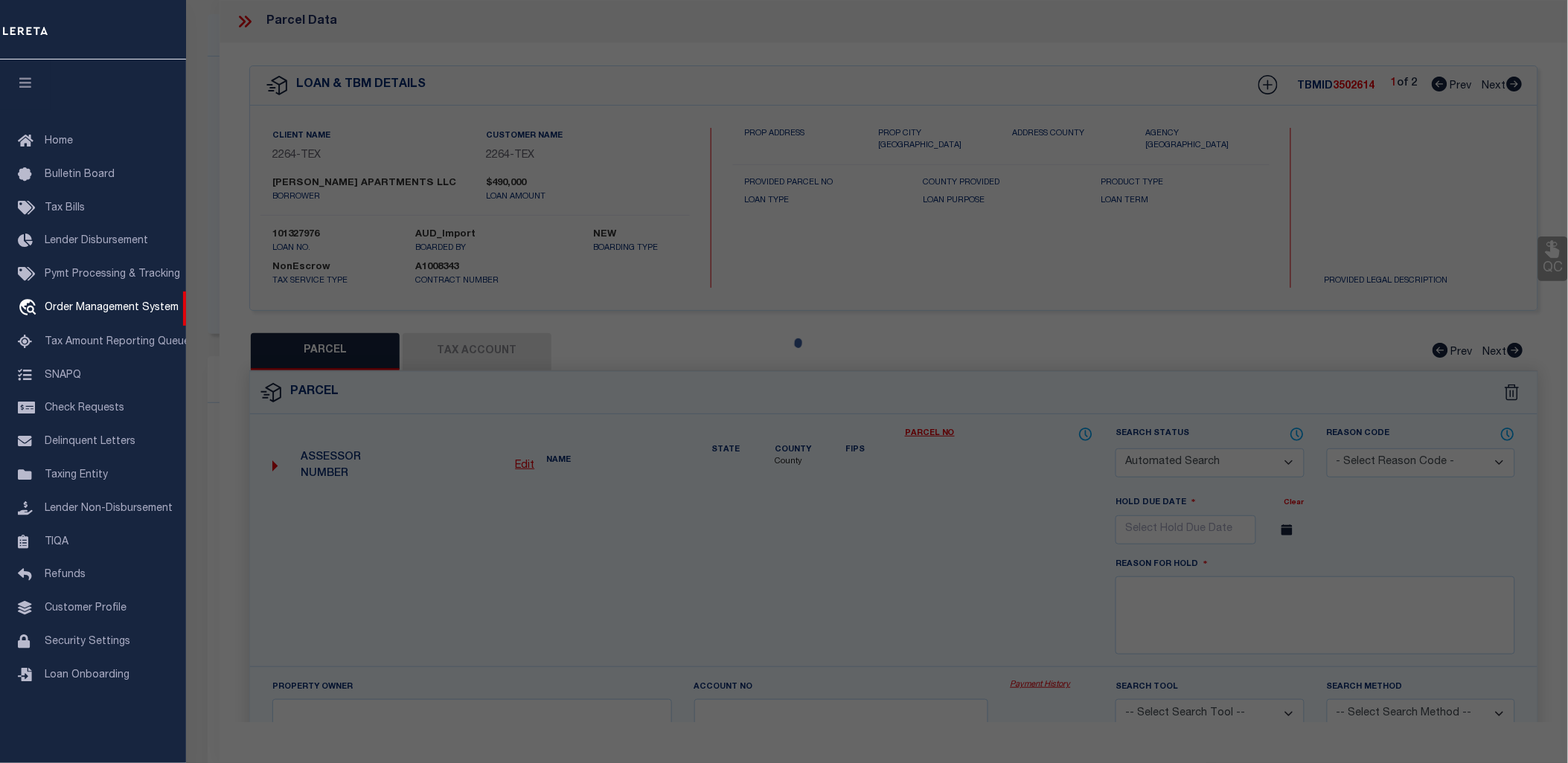
select select "CP"
type input "MALDONADO'S APARTMENTS"
select select "AGW"
select select "LEG"
type input "3305 DIAMOND HEAD"
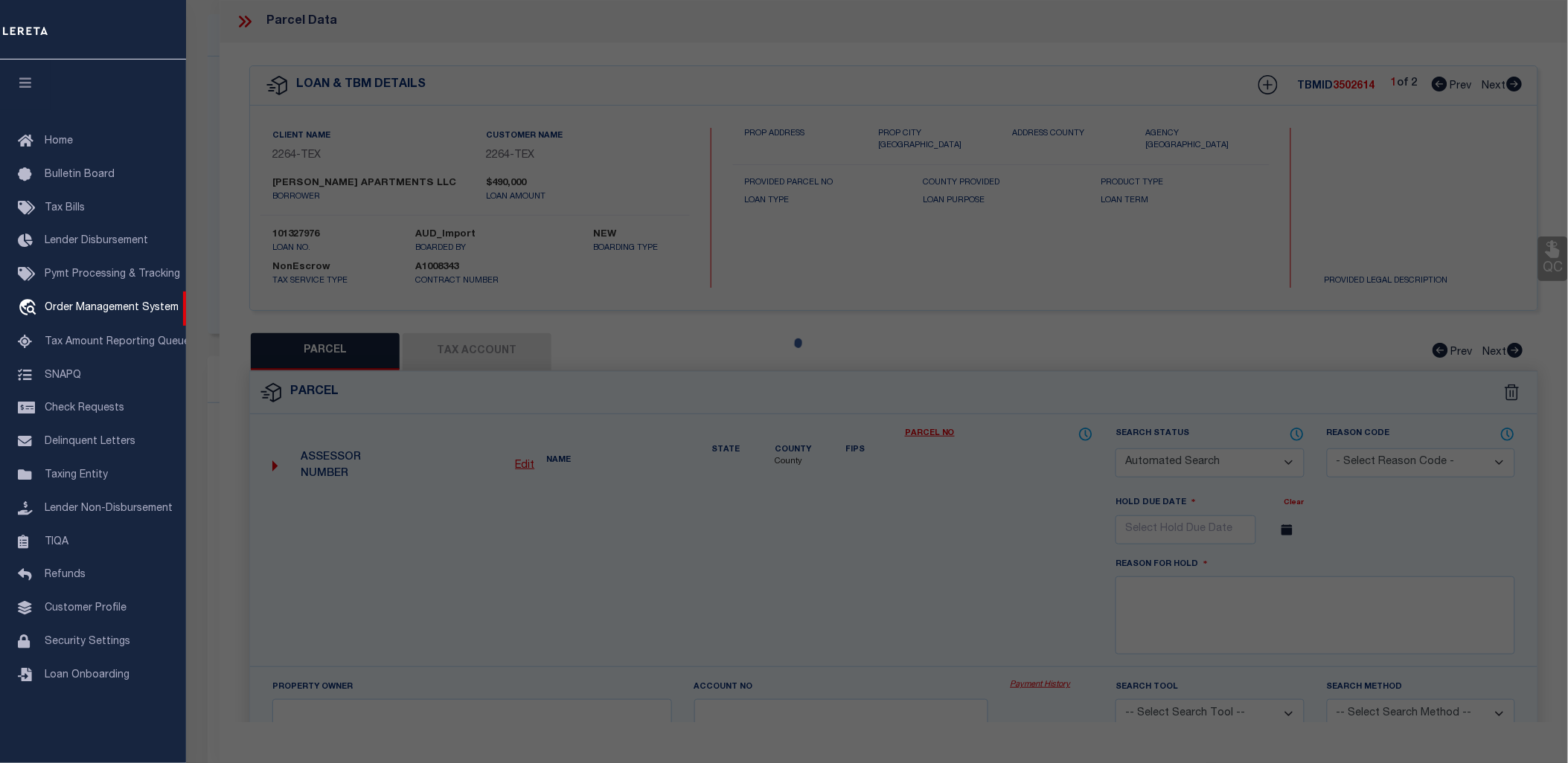
type textarea "EL MILAGRO ESTATES LOT 30"
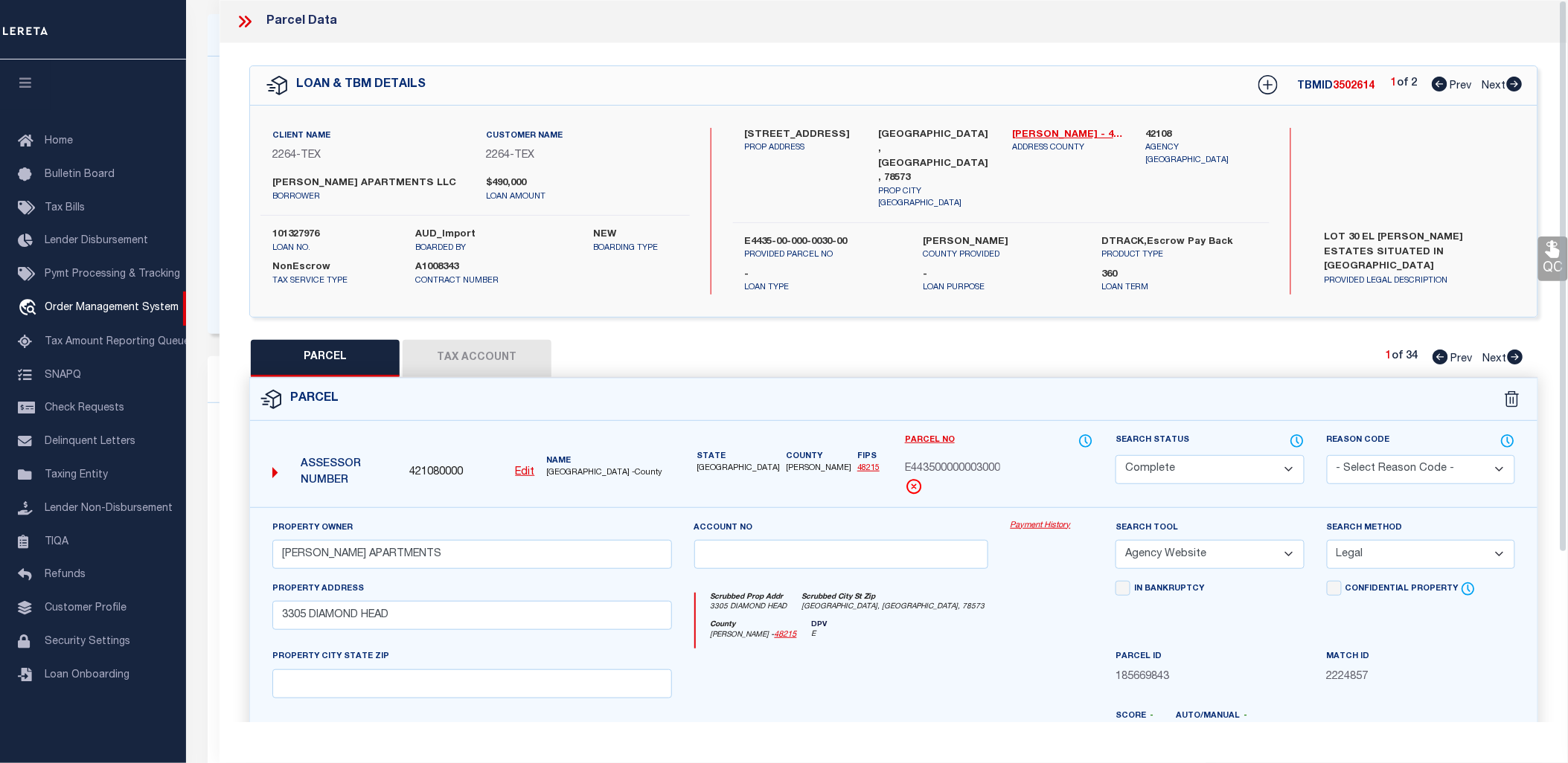
click at [1041, 520] on link "Payment History" at bounding box center [1052, 525] width 83 height 12
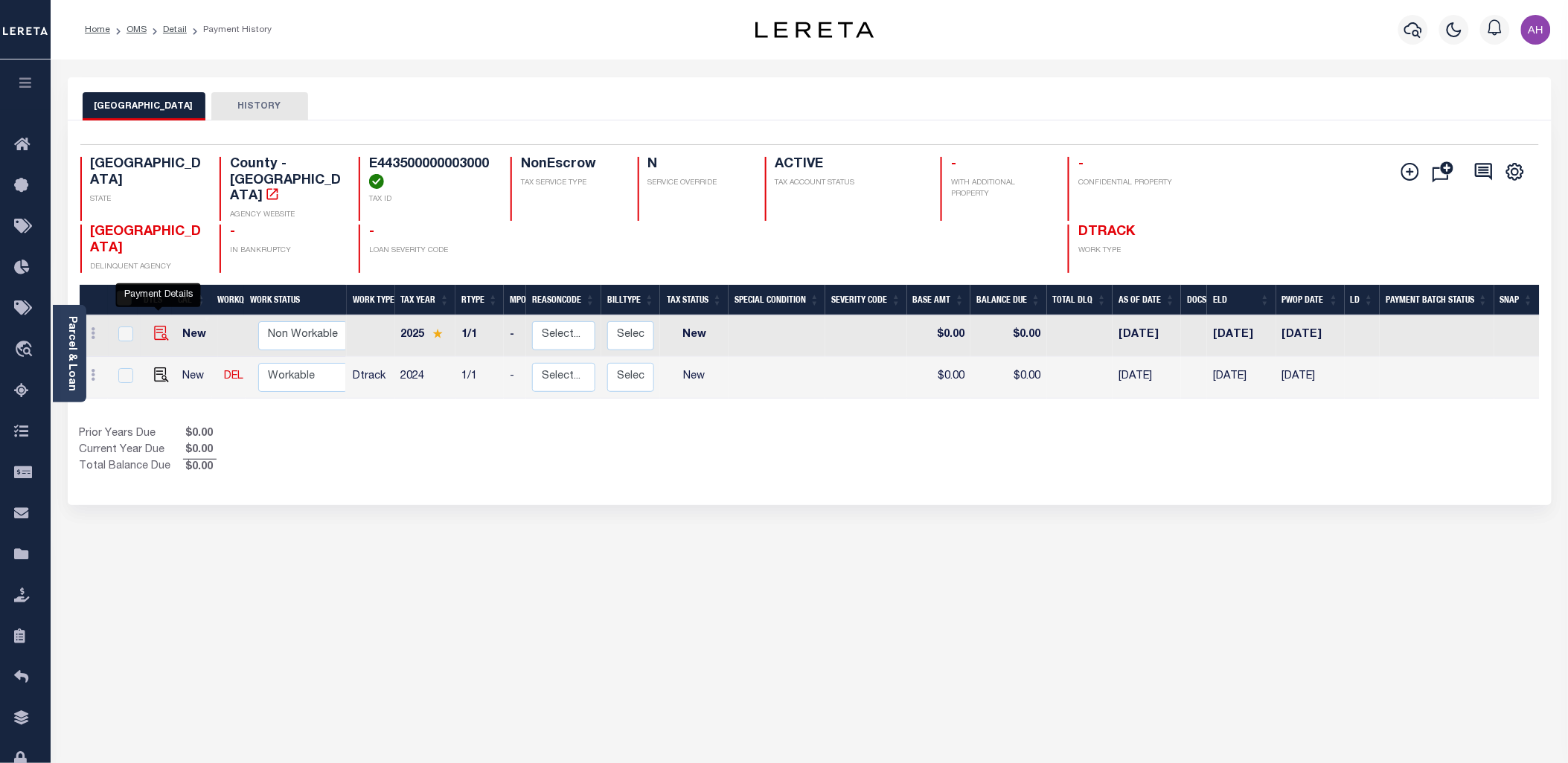
click at [164, 326] on img "" at bounding box center [161, 333] width 15 height 15
checkbox input "true"
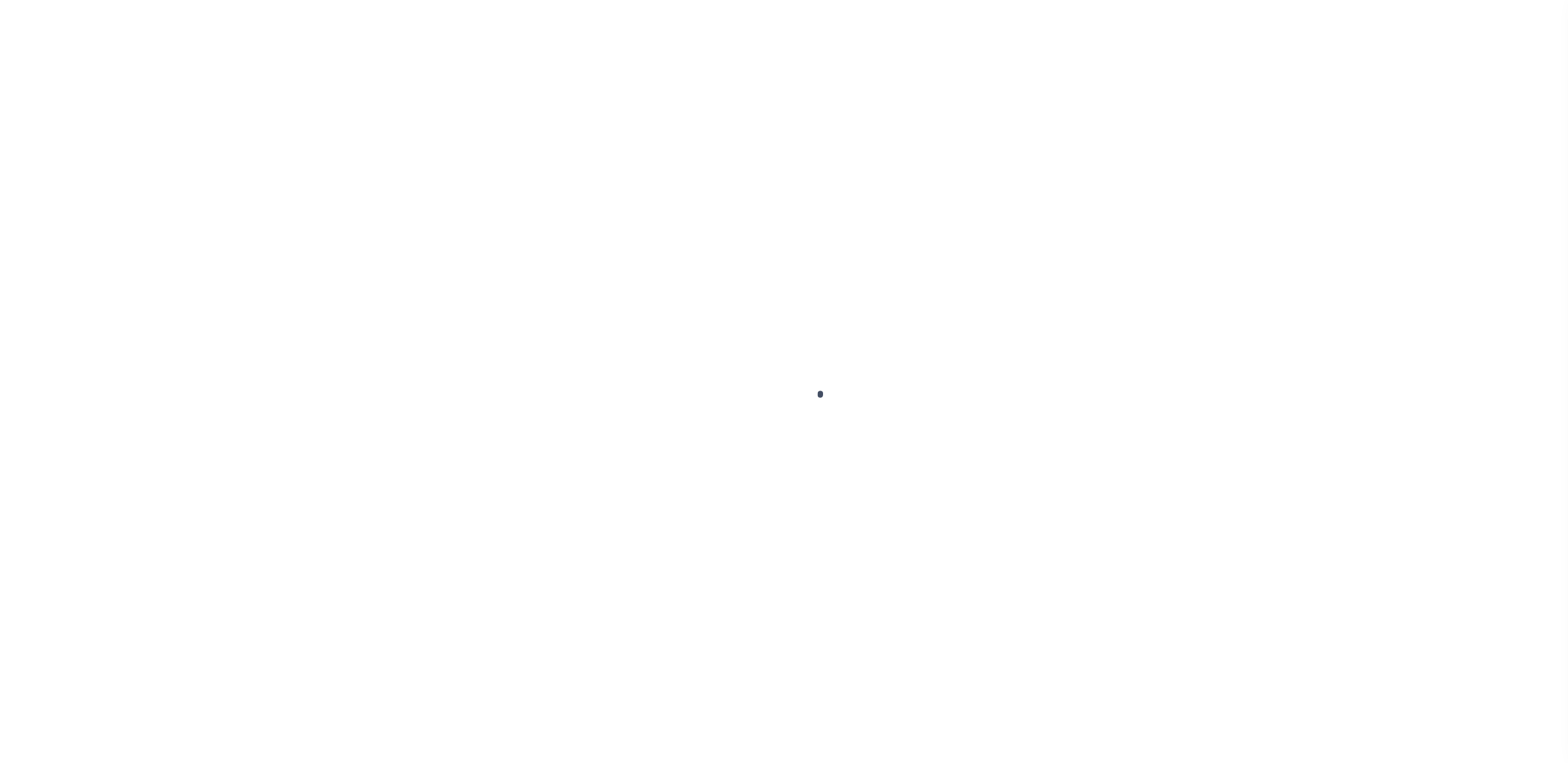
select select "NW2"
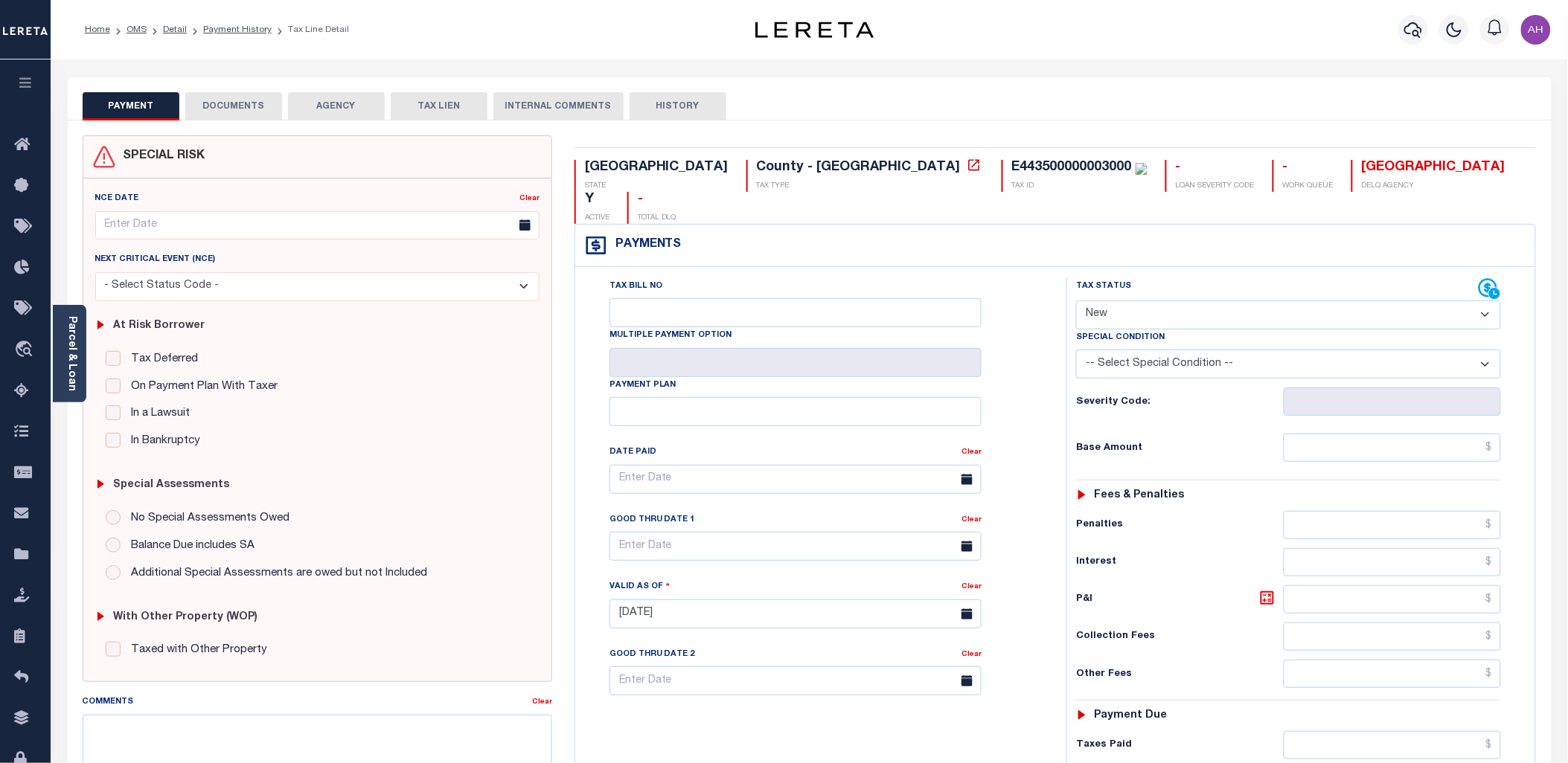
click at [240, 101] on button "DOCUMENTS" at bounding box center [234, 106] width 97 height 28
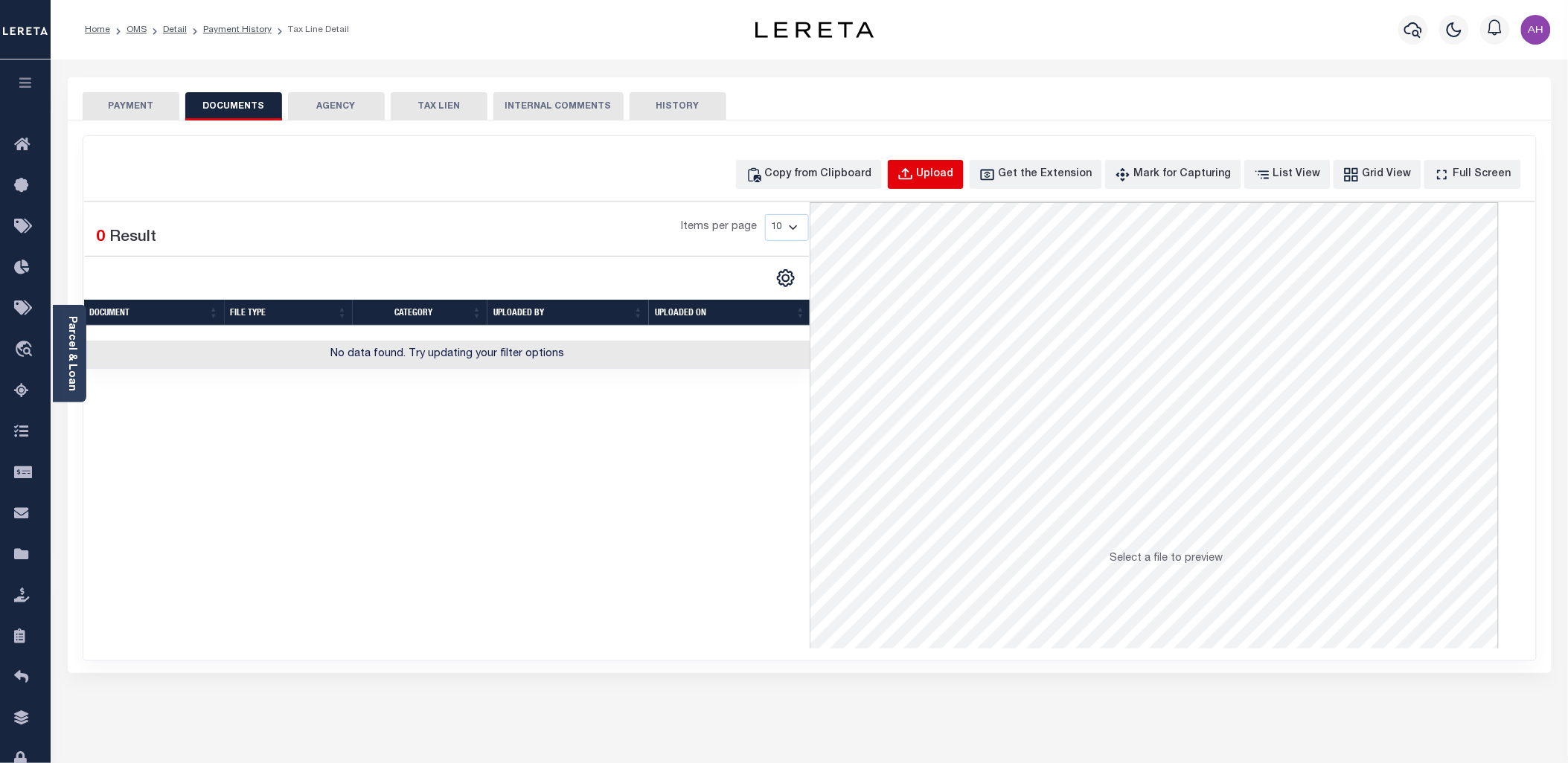
click at [954, 167] on div "Upload" at bounding box center [935, 175] width 37 height 16
select select "POP"
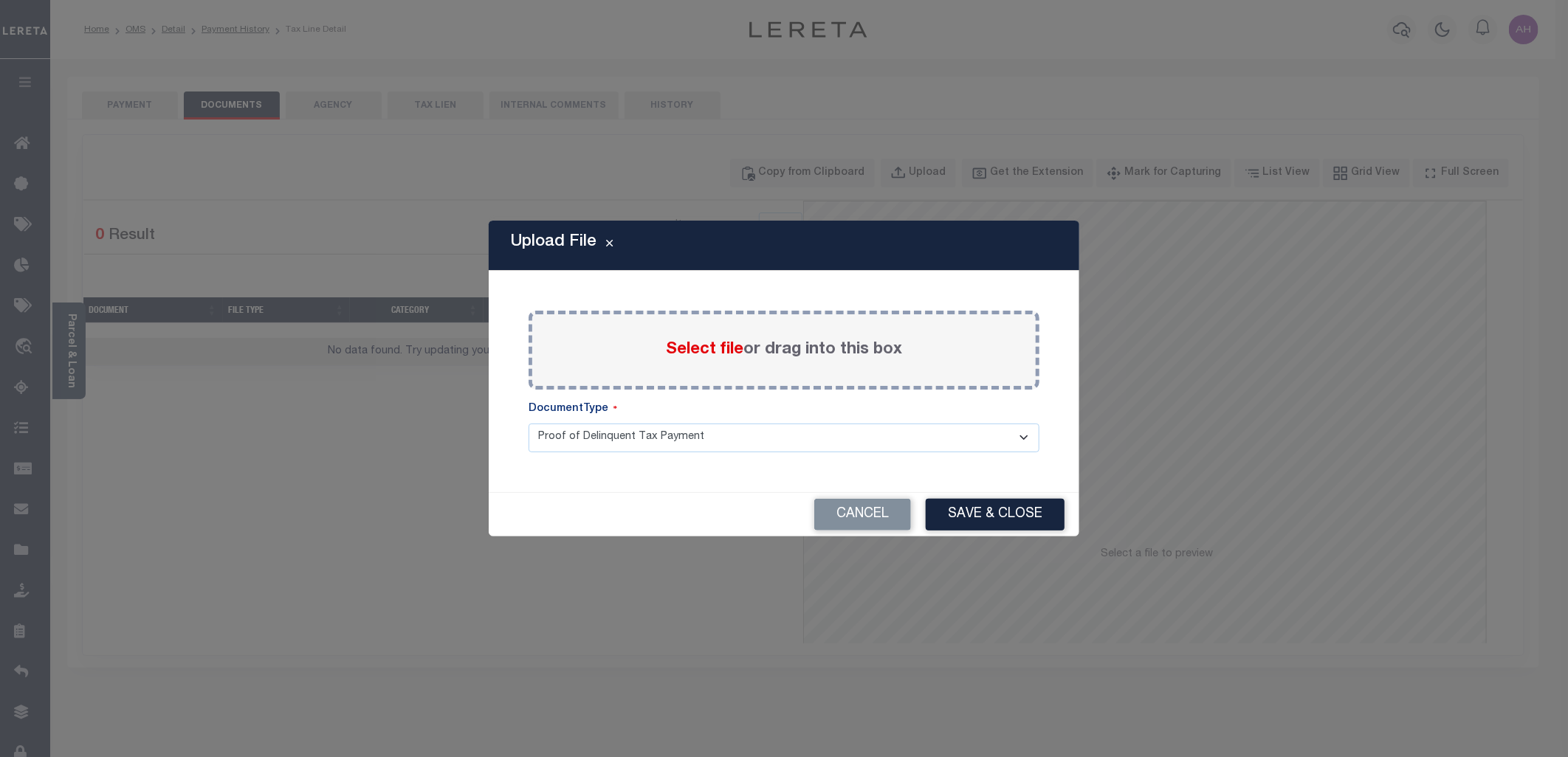
click at [655, 344] on div "Select file or drag into this box" at bounding box center [784, 350] width 511 height 79
click at [687, 344] on span "Select file" at bounding box center [704, 350] width 78 height 16
click at [0, 0] on input "Select file or drag into this box" at bounding box center [0, 0] width 0 height 0
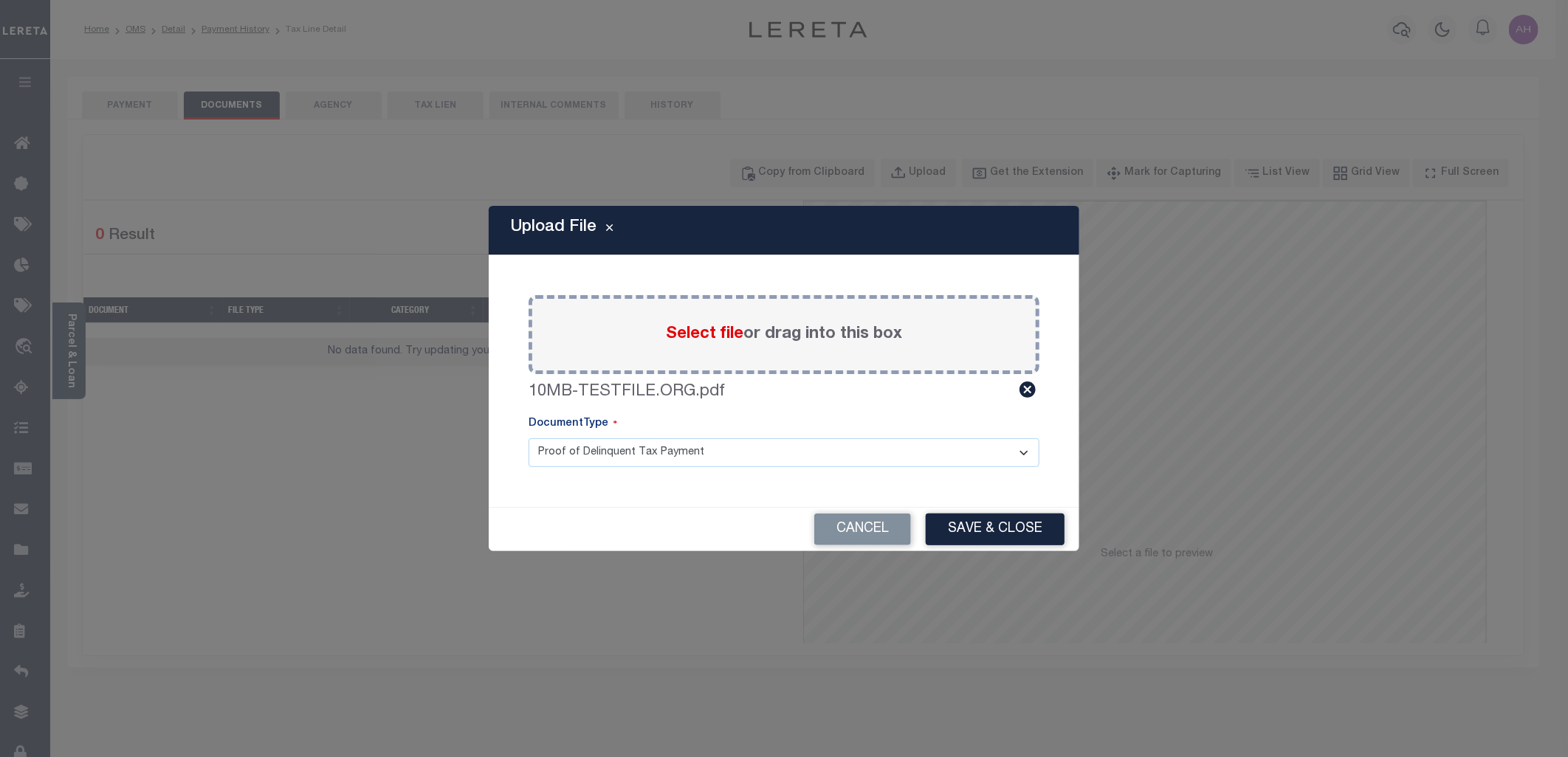
click at [994, 438] on select "Proof of Delinquent Tax Payment" at bounding box center [784, 452] width 511 height 29
click at [1012, 534] on button "Save & Close" at bounding box center [994, 529] width 139 height 32
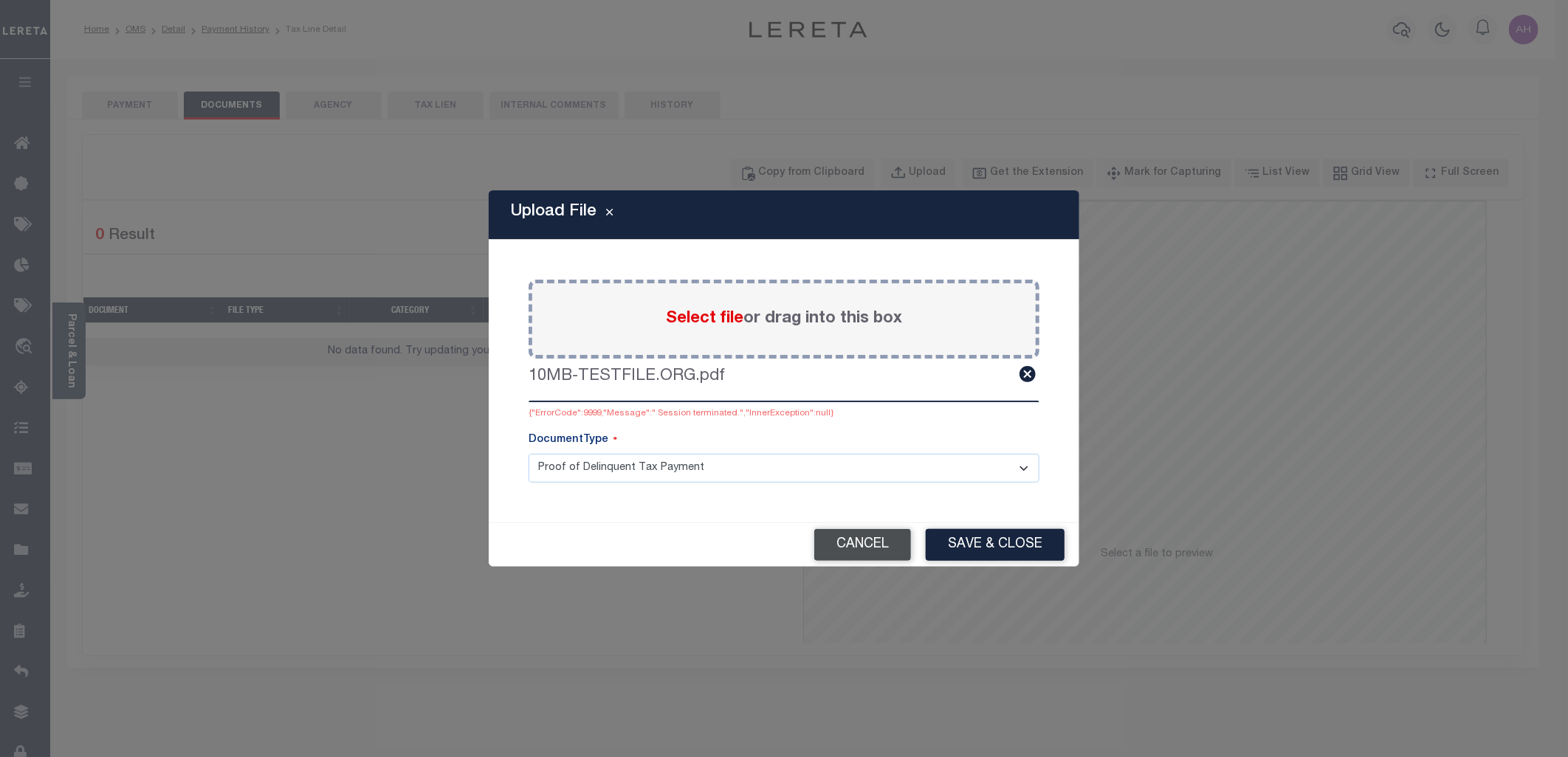
click at [886, 543] on button "Cancel" at bounding box center [862, 545] width 97 height 32
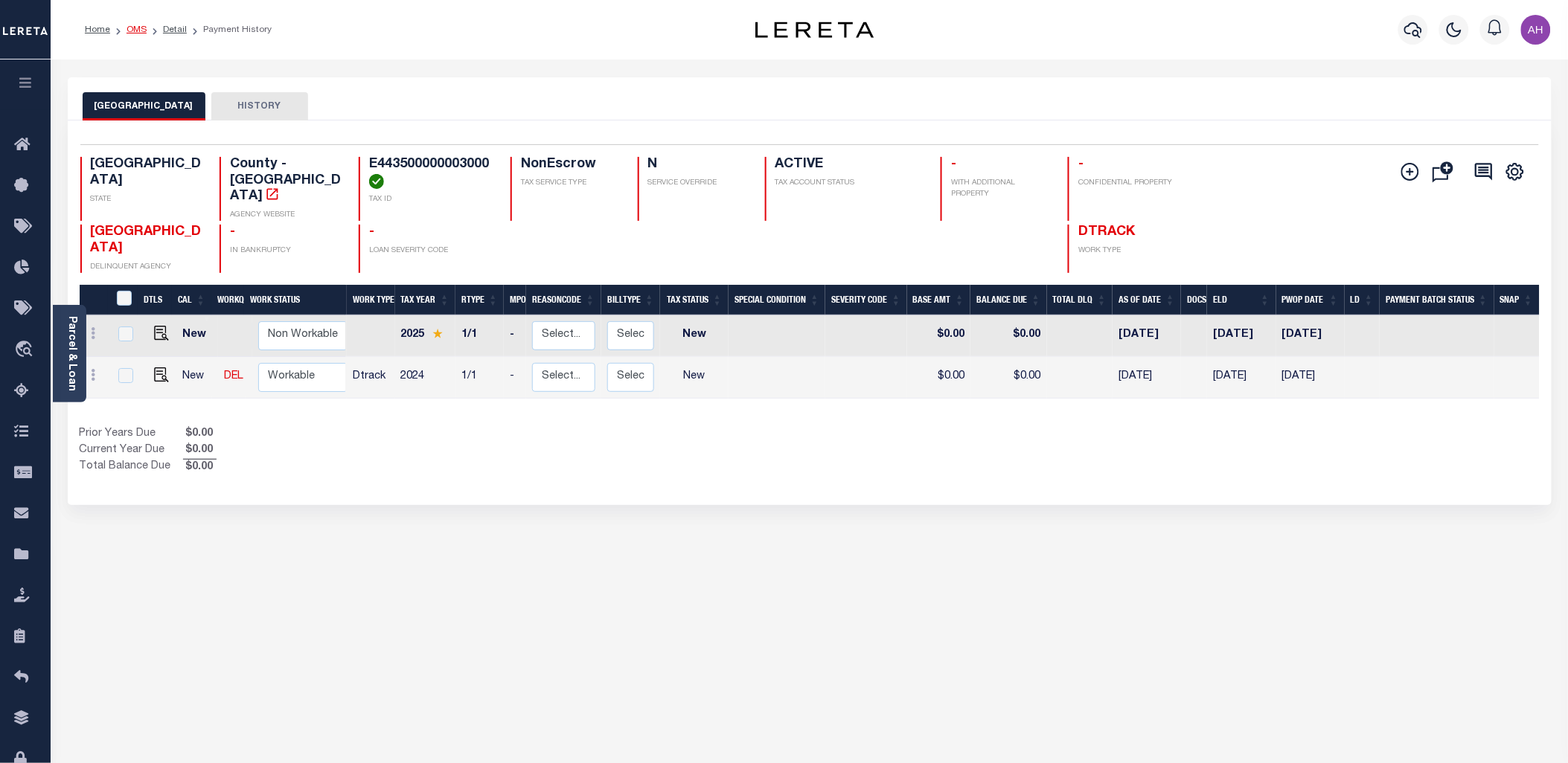
click at [141, 28] on link "OMS" at bounding box center [137, 30] width 20 height 9
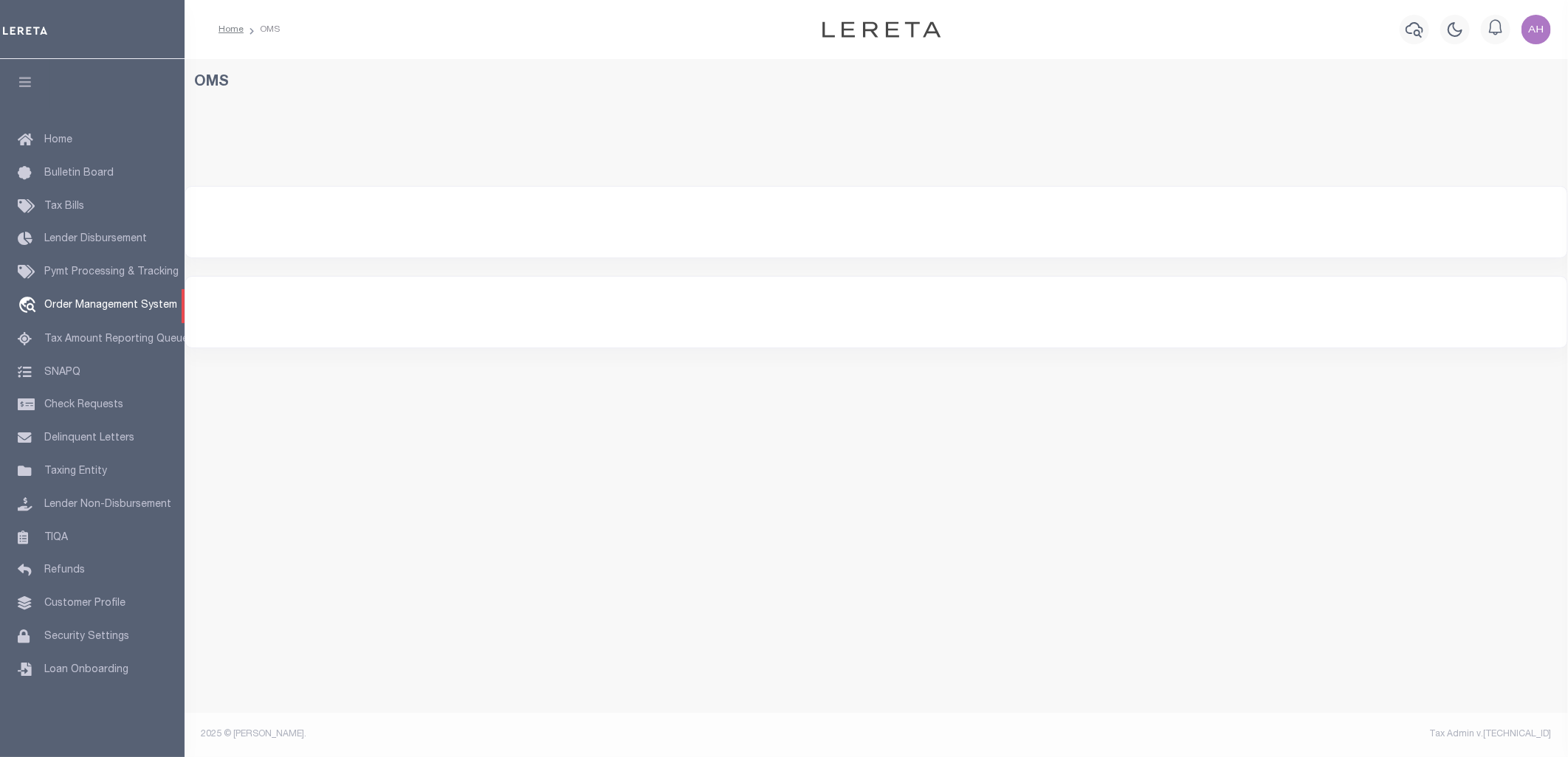
select select "200"
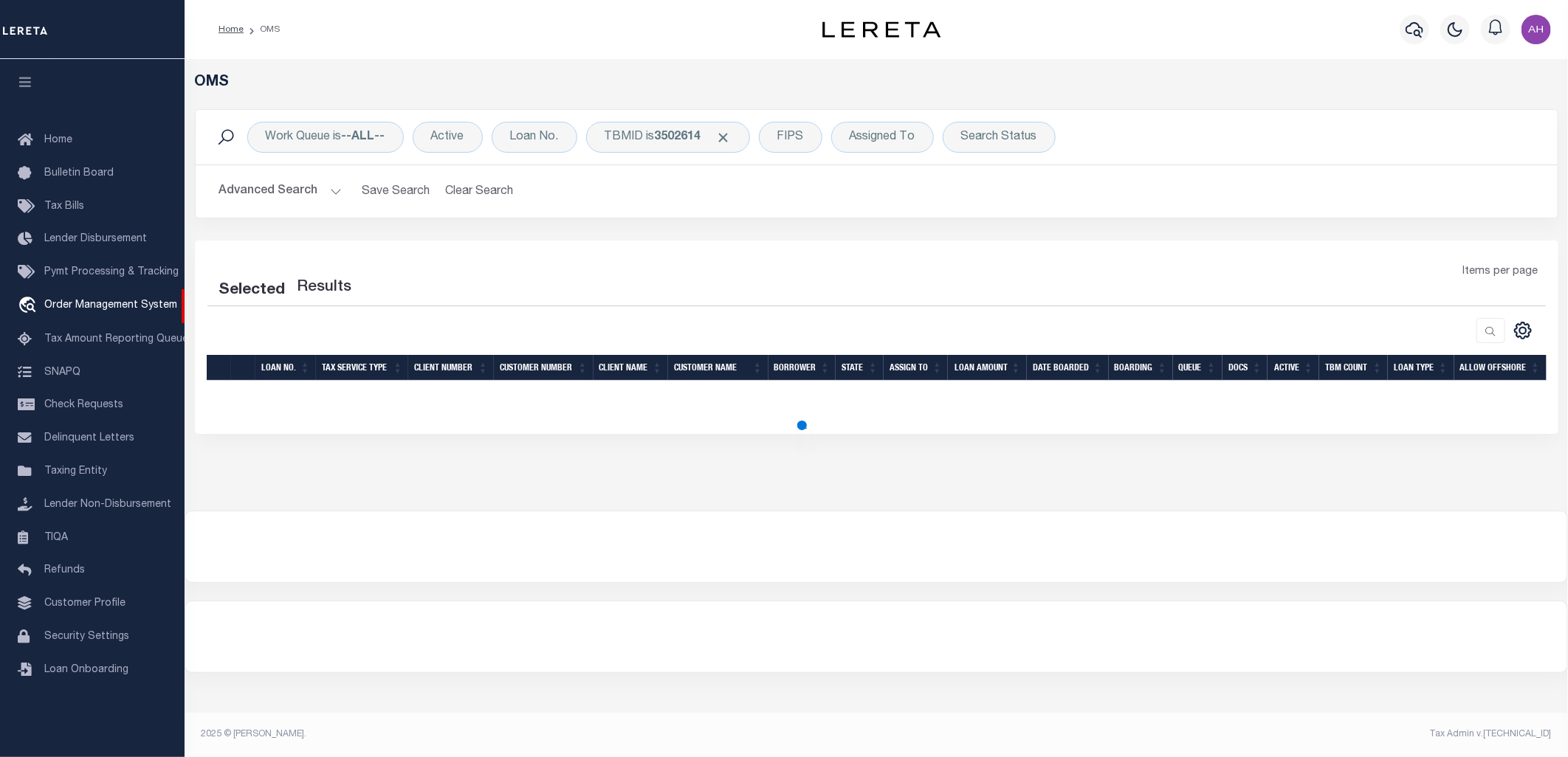
select select "200"
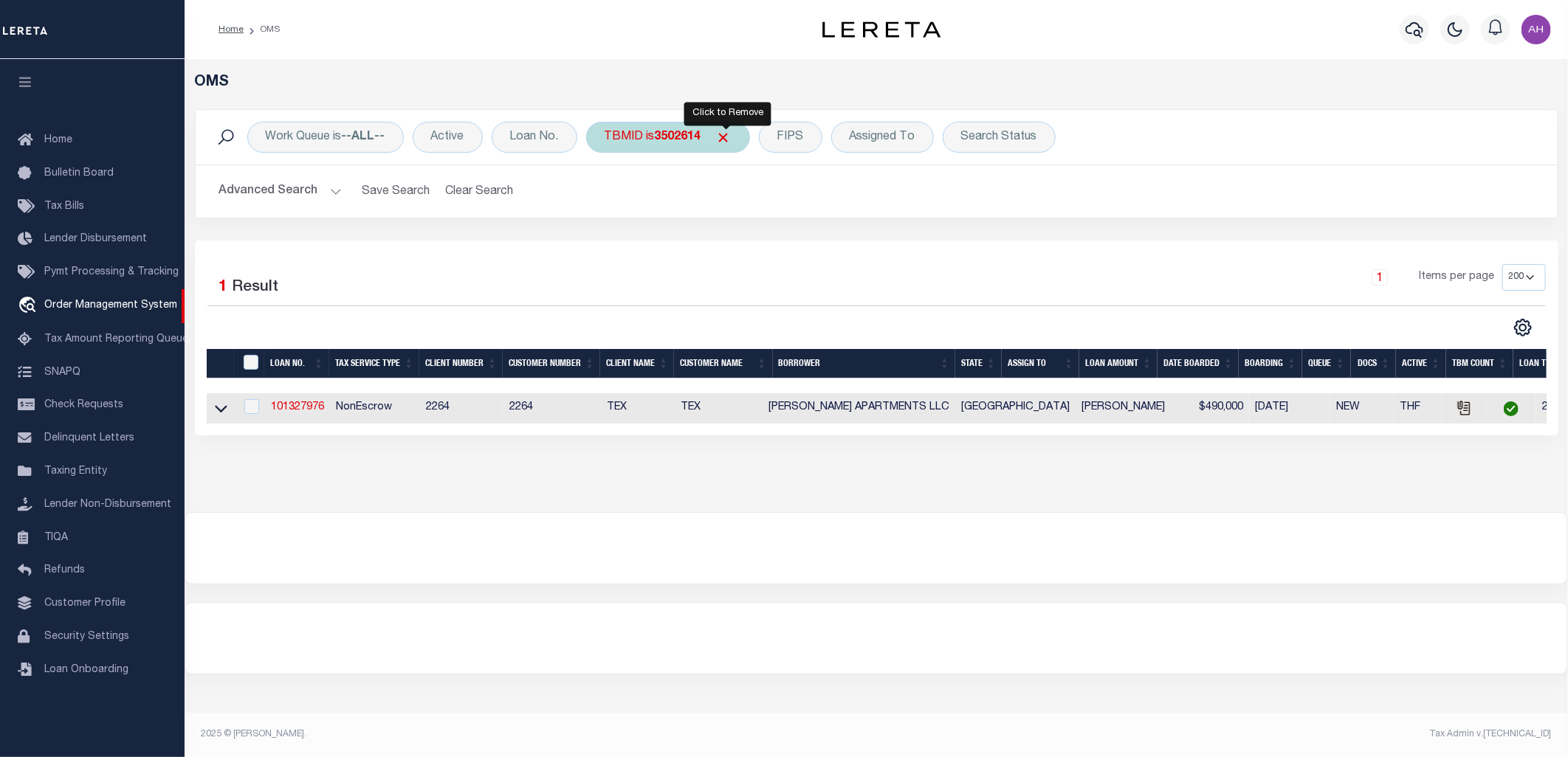
click at [729, 133] on span "Click to Remove" at bounding box center [724, 137] width 16 height 15
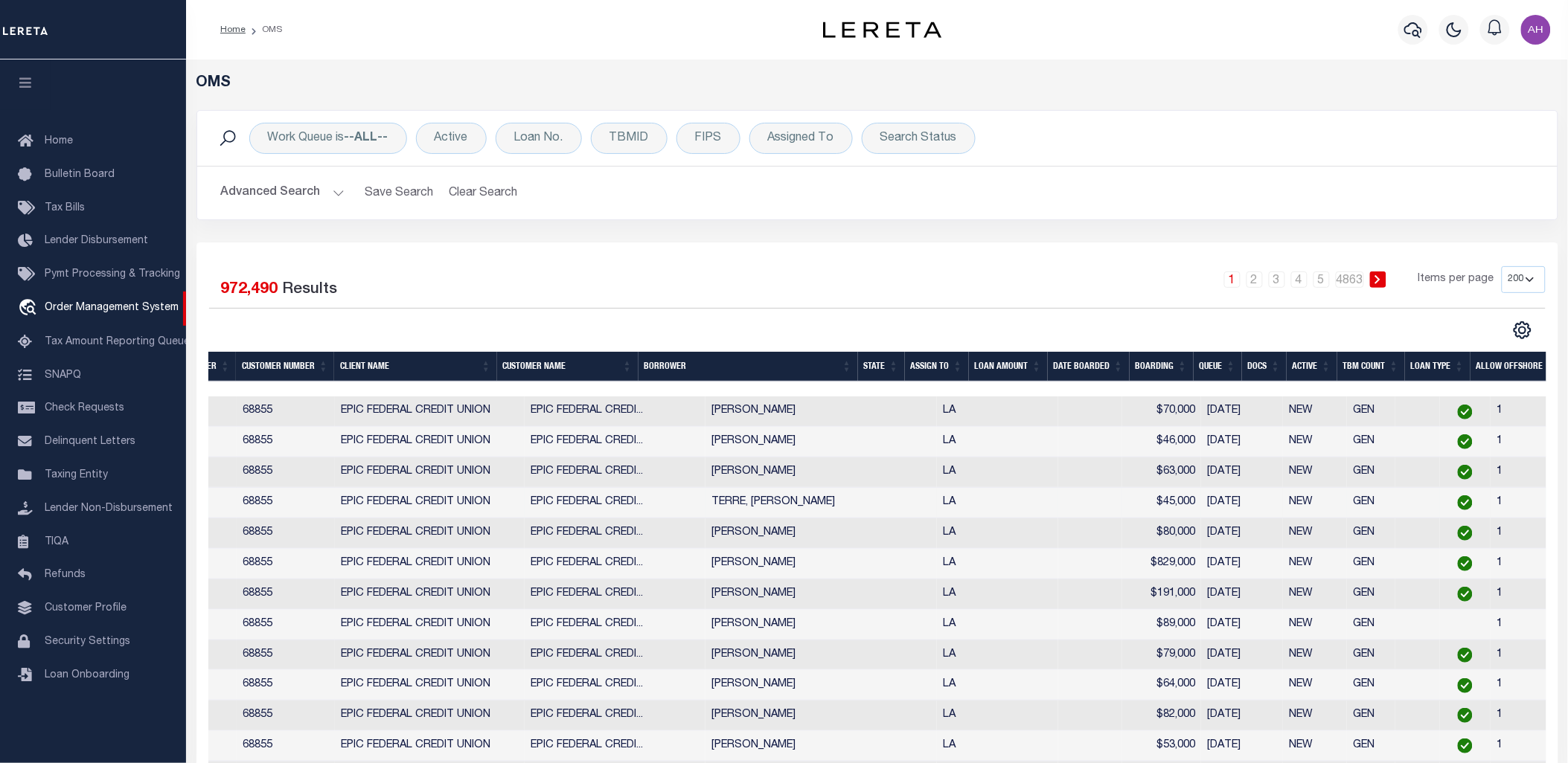
scroll to position [0, 293]
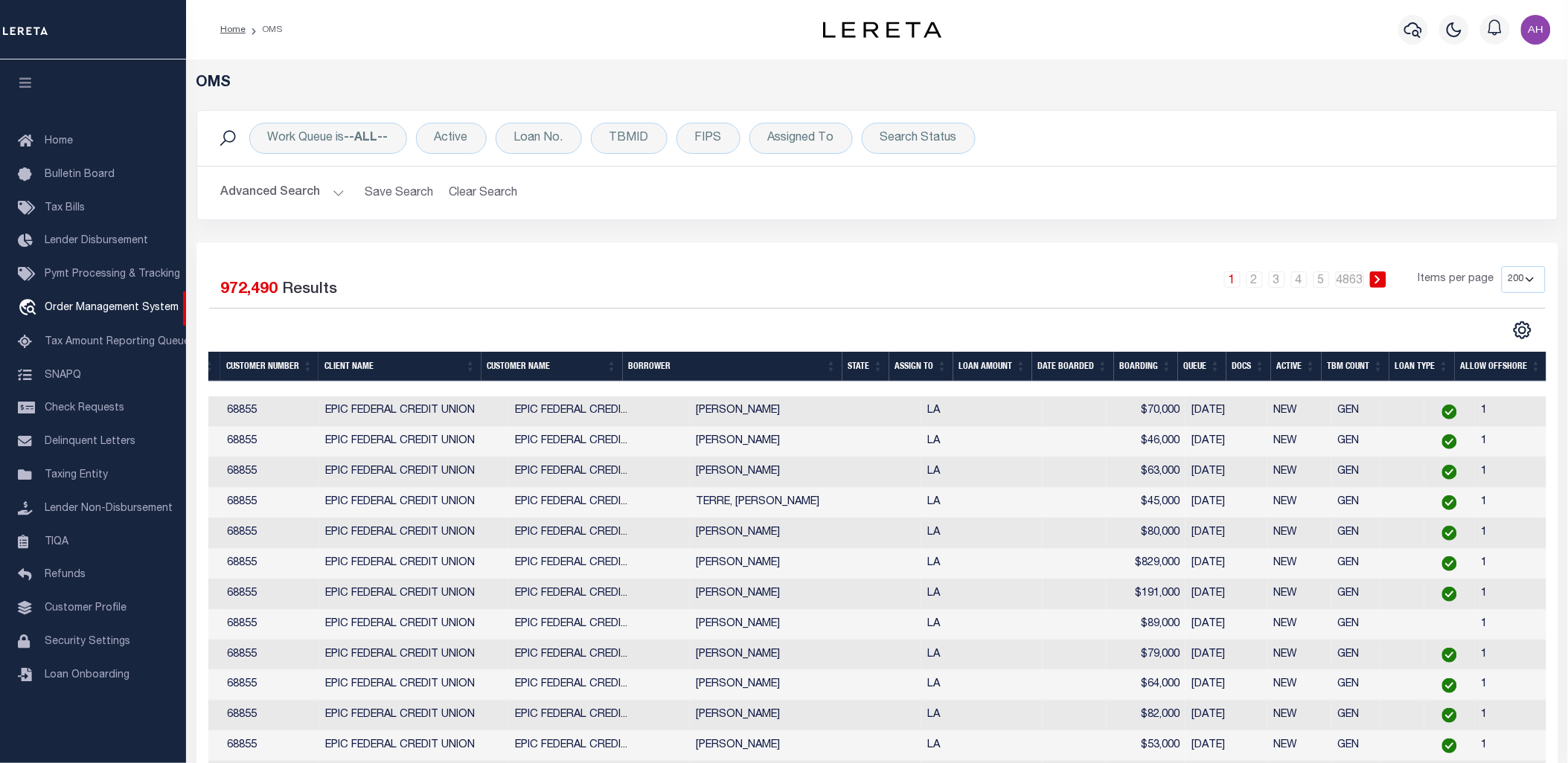
click at [1254, 364] on th "Docs" at bounding box center [1249, 367] width 44 height 30
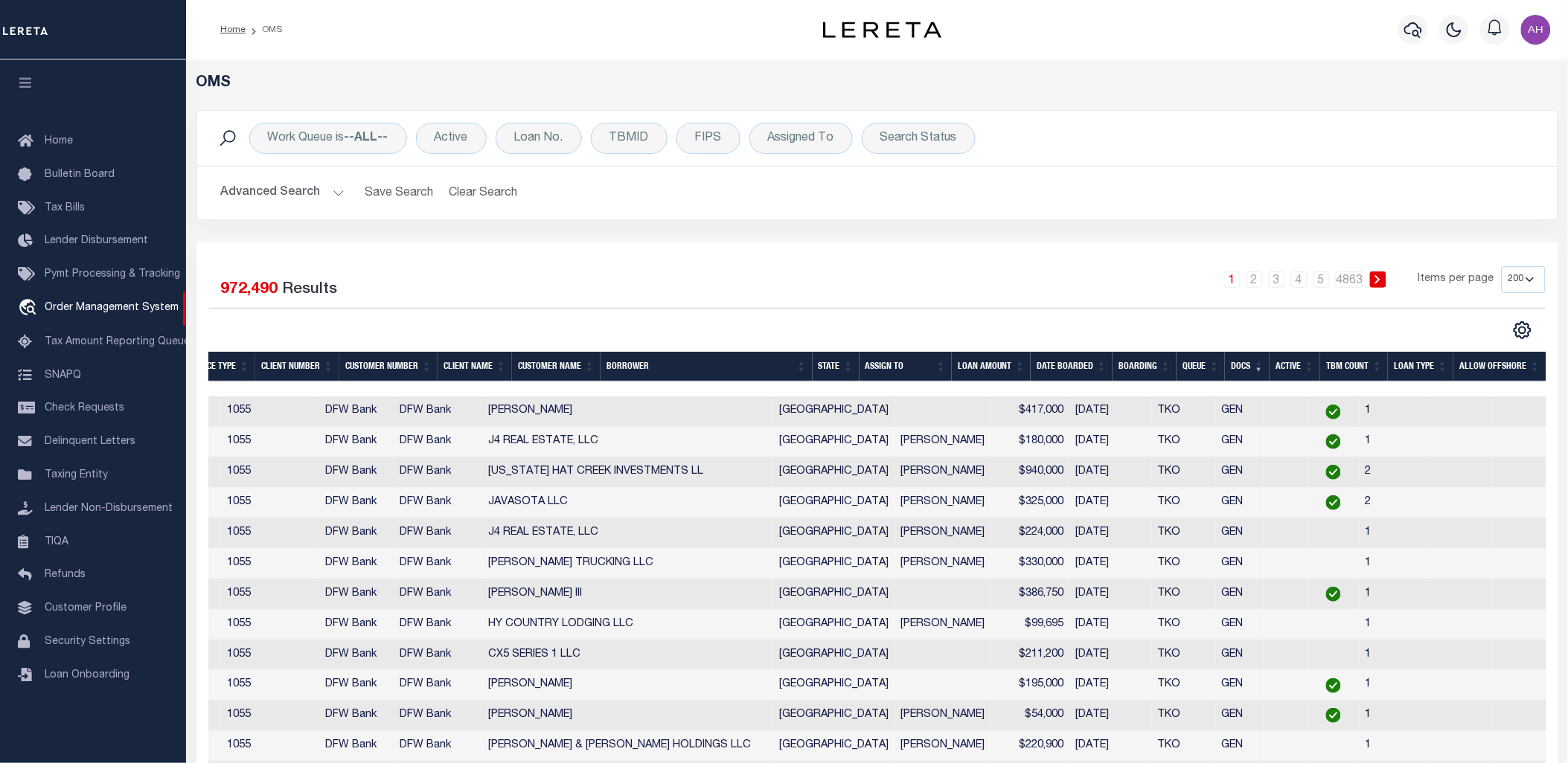
scroll to position [0, 172]
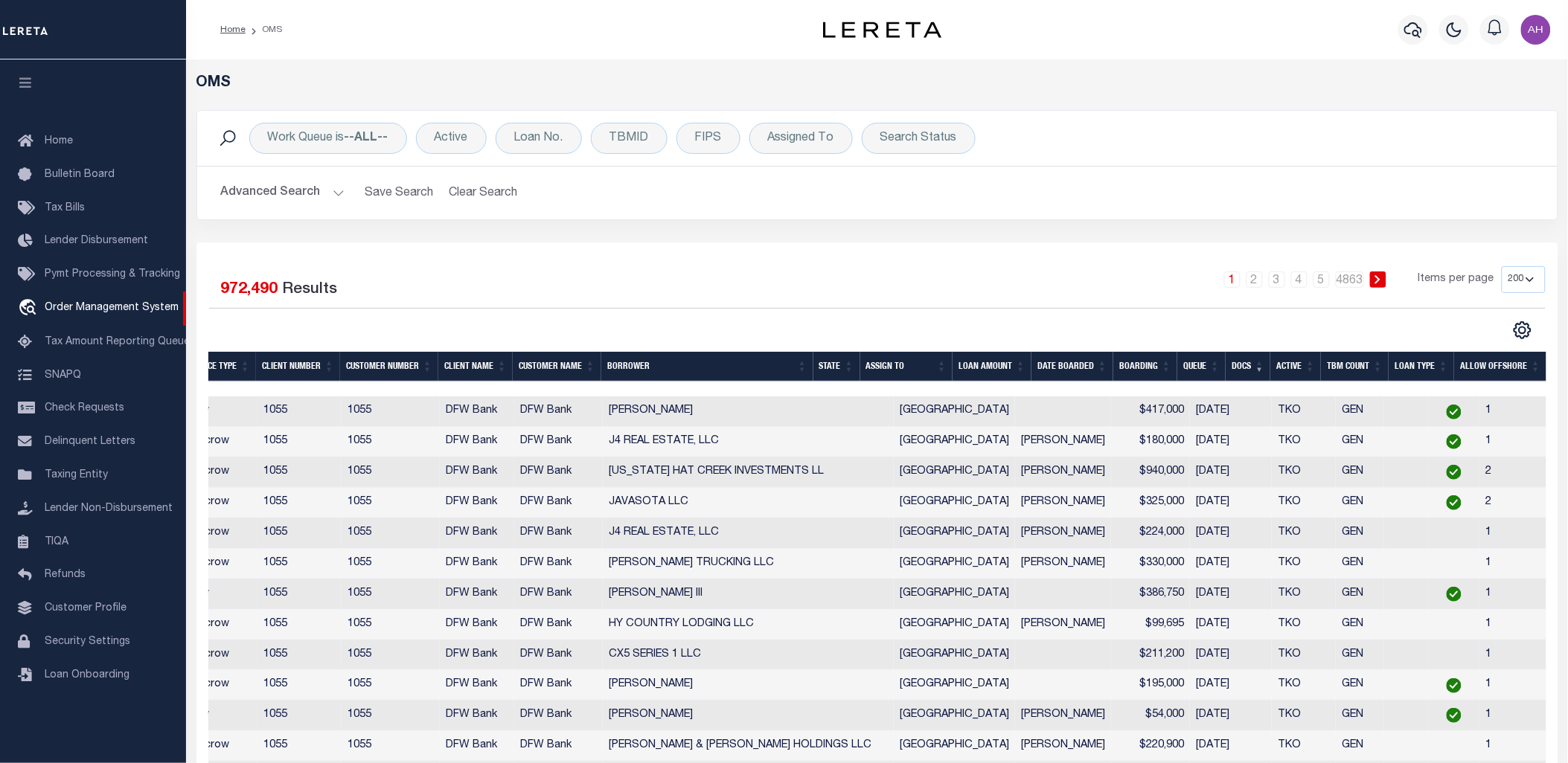
click at [1256, 364] on th "Docs" at bounding box center [1248, 367] width 44 height 30
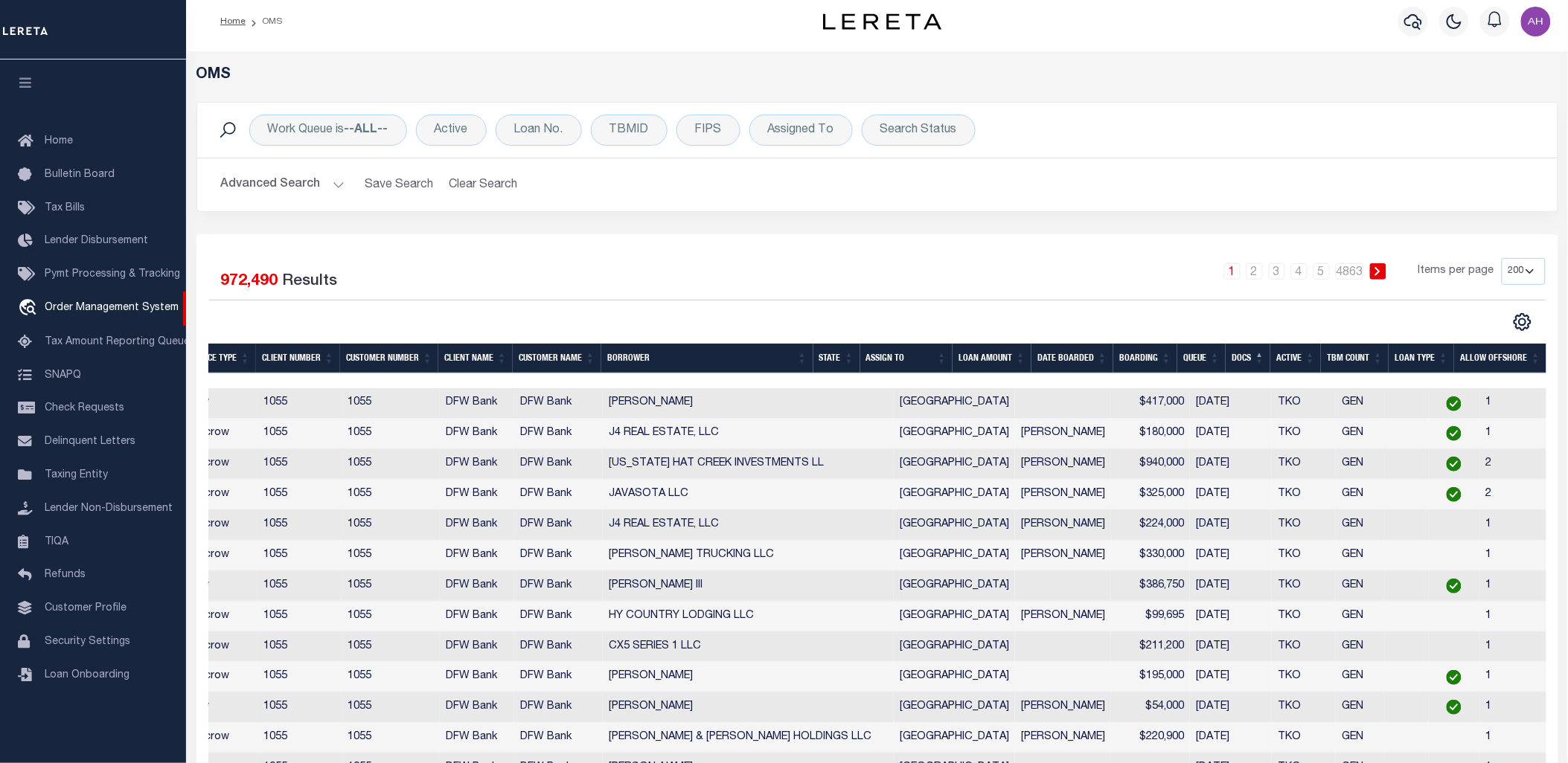
click at [1252, 367] on th "Docs" at bounding box center [1248, 358] width 44 height 30
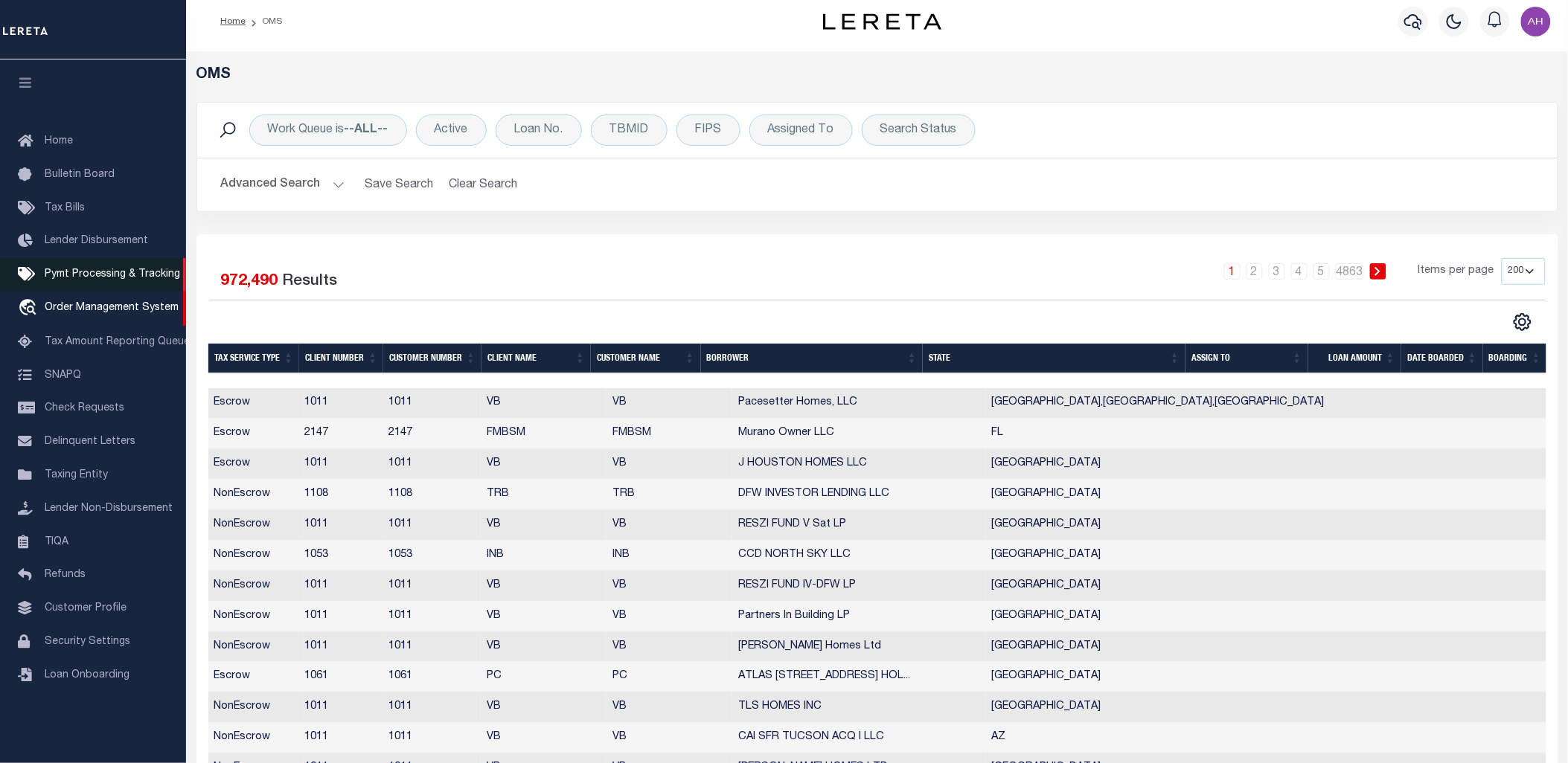
click at [86, 274] on span "Pymt Processing & Tracking" at bounding box center [112, 275] width 136 height 11
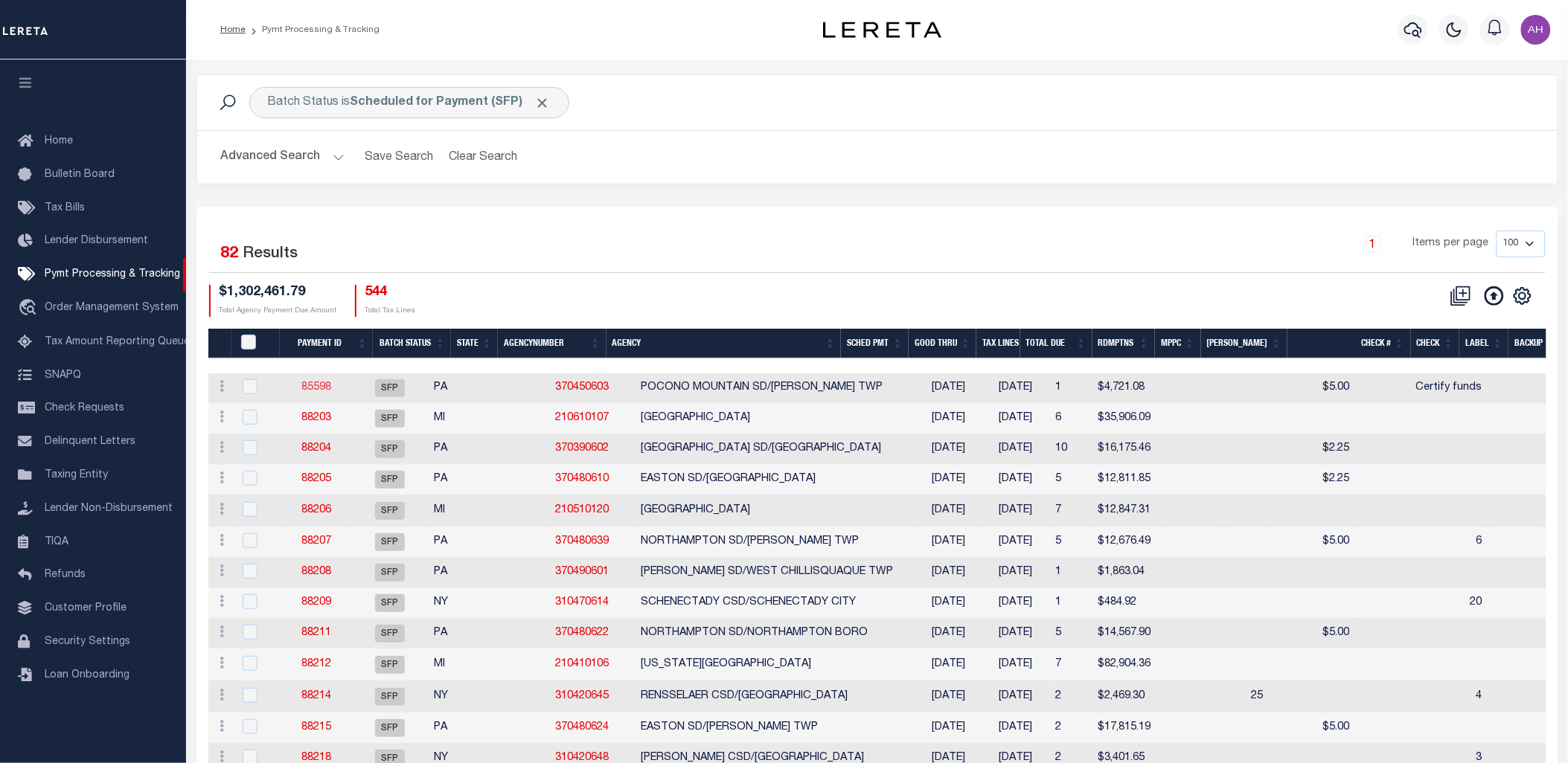
click at [331, 386] on link "85598" at bounding box center [316, 387] width 30 height 11
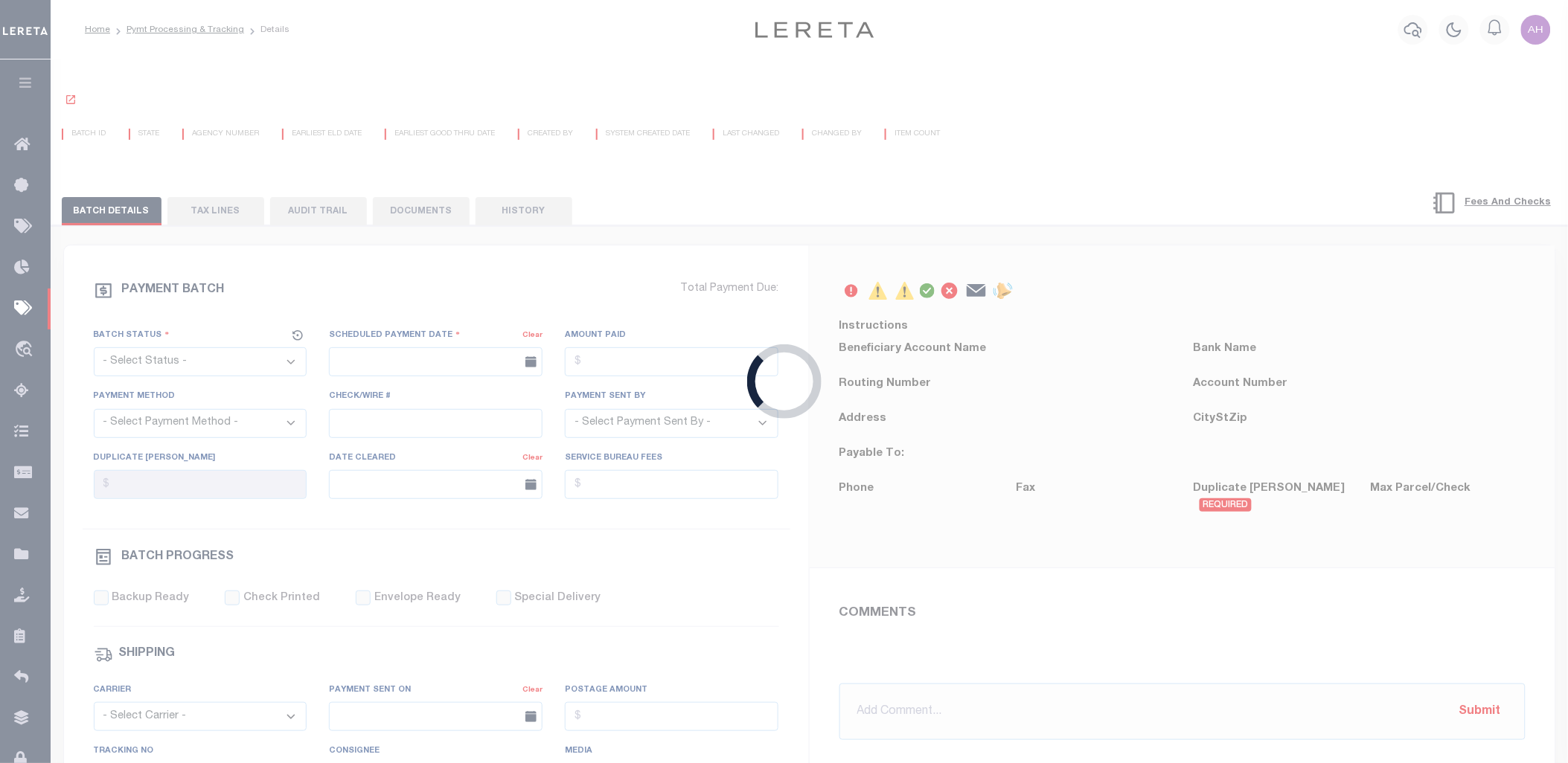
select select "SFP"
type input "[DATE]"
type input "$4,721.08"
type input "Certify funds"
select select
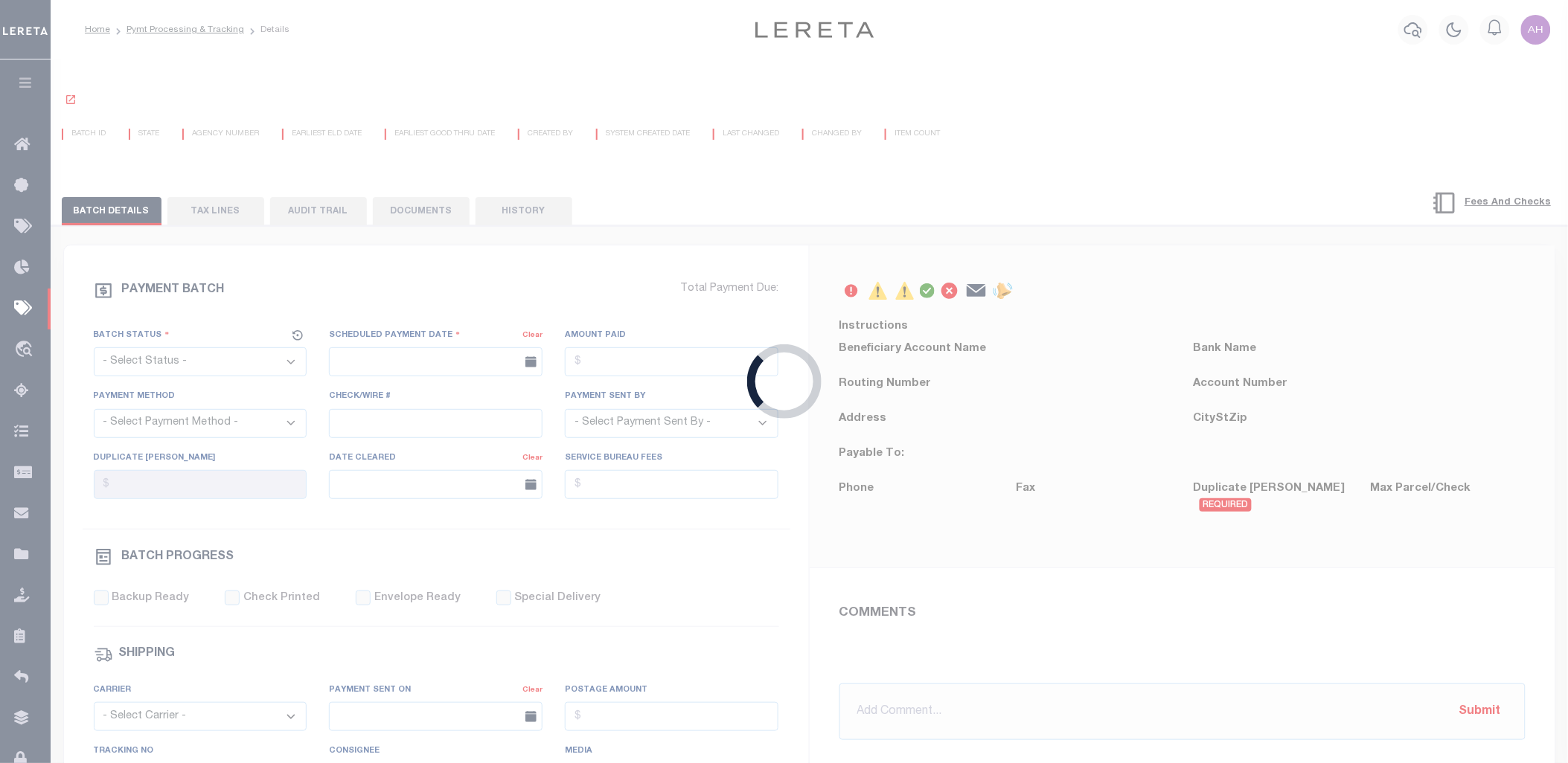
type input "Audria"
type input "N"
radio input "true"
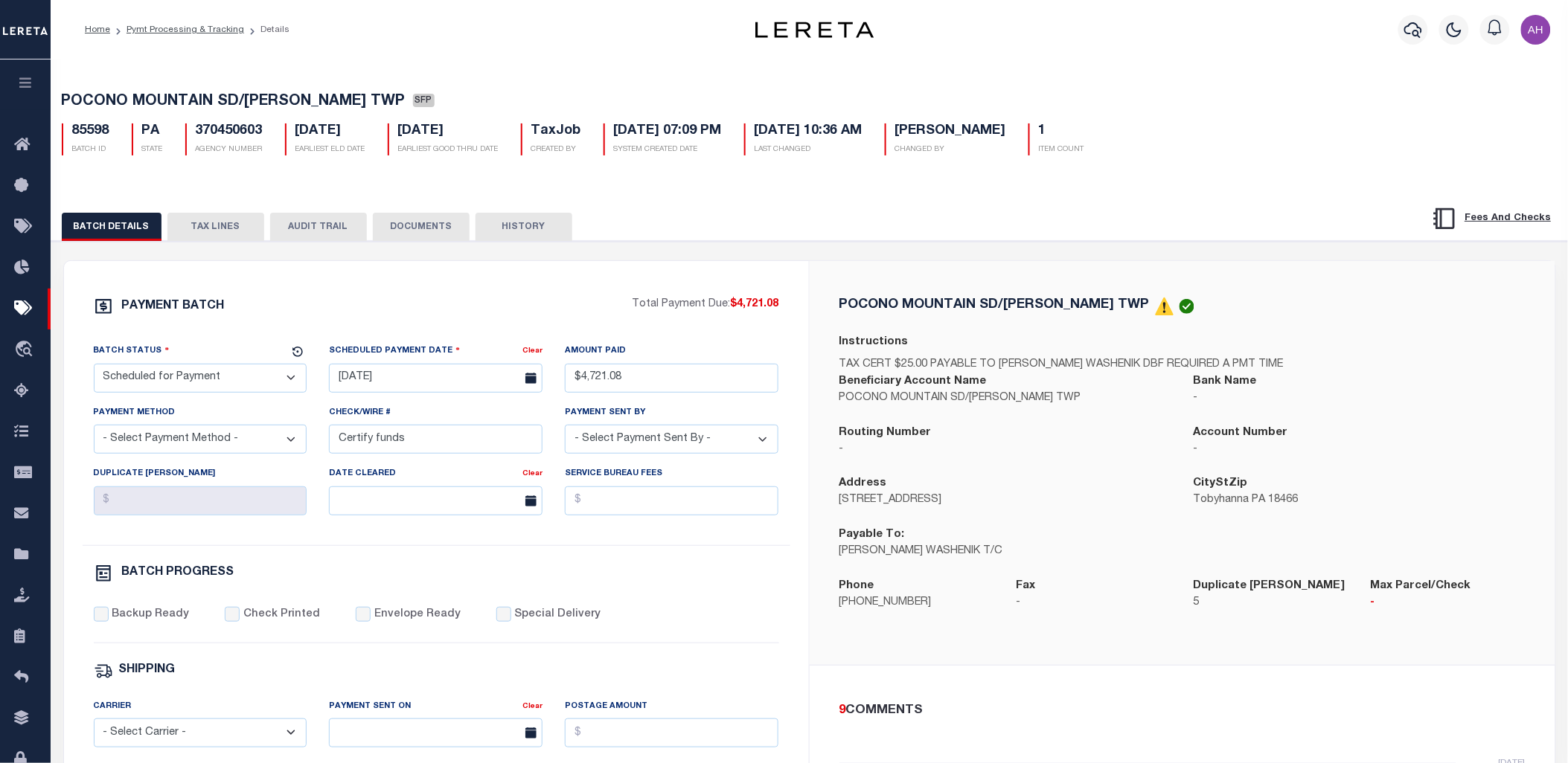
click at [420, 226] on button "DOCUMENTS" at bounding box center [421, 227] width 97 height 28
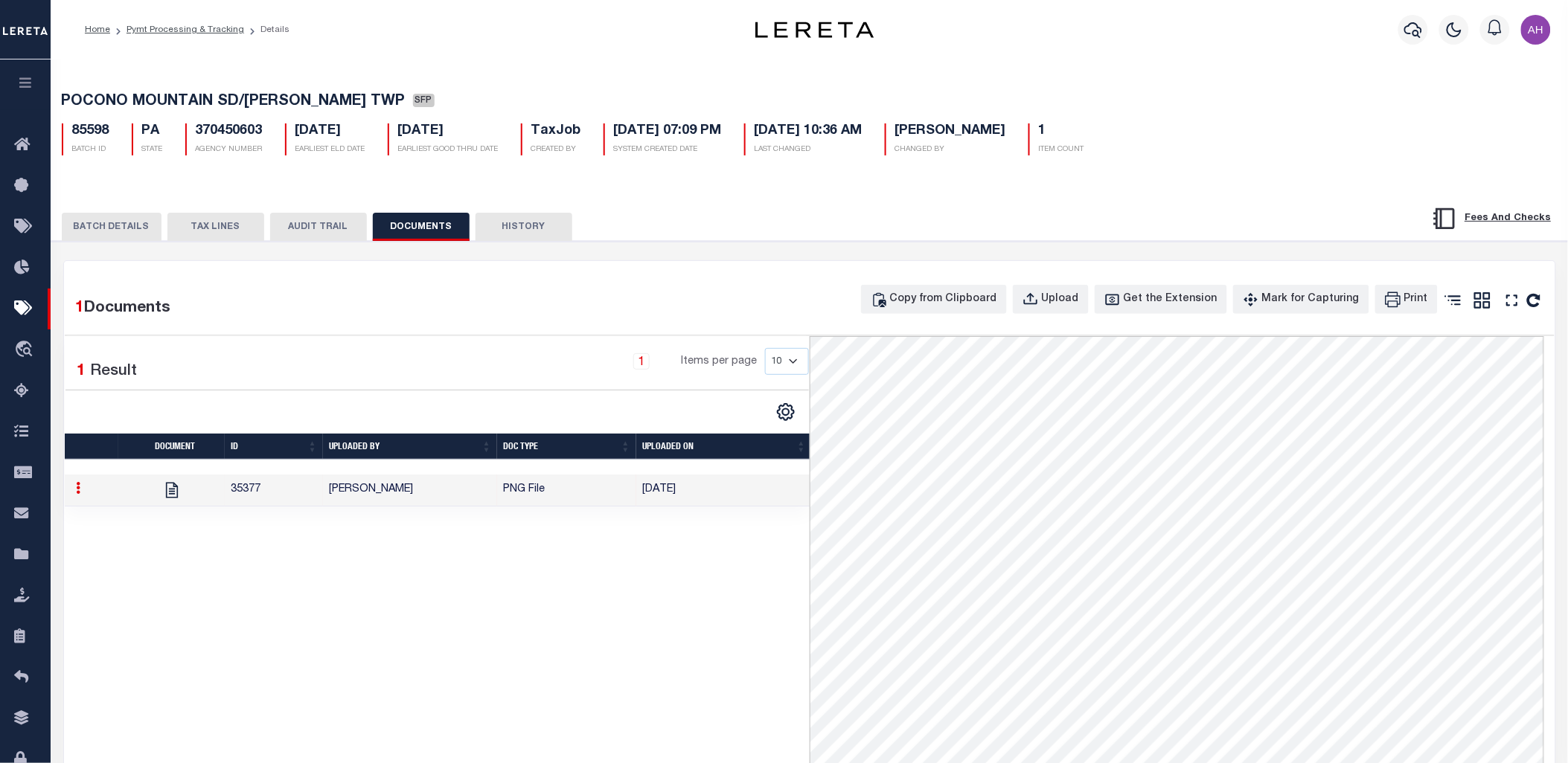
drag, startPoint x: 528, startPoint y: 465, endPoint x: 363, endPoint y: 465, distance: 165.0
click at [363, 465] on div at bounding box center [438, 467] width 748 height 15
click at [517, 230] on button "HISTORY" at bounding box center [524, 227] width 97 height 28
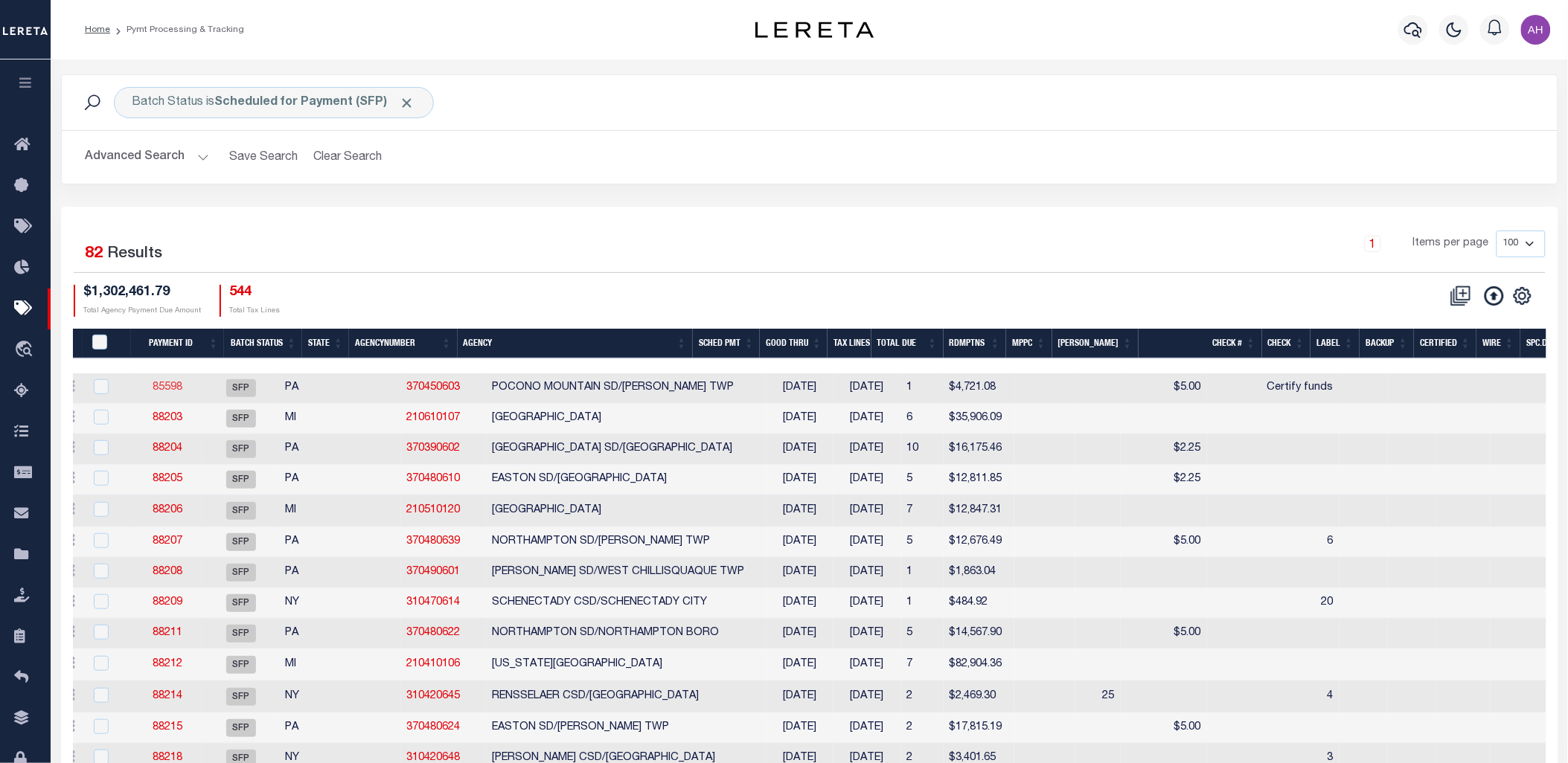
click at [179, 385] on link "85598" at bounding box center [167, 387] width 30 height 11
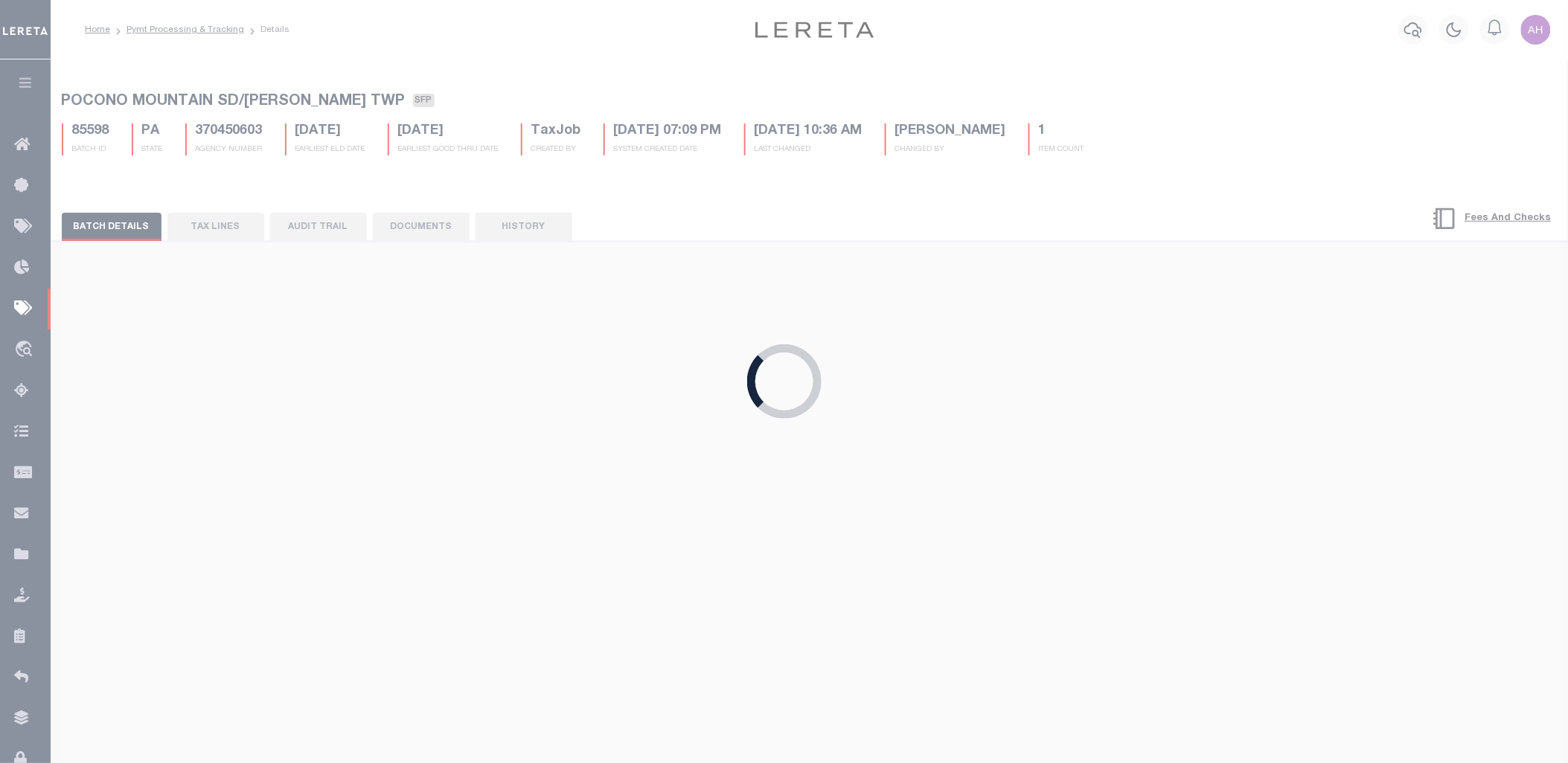
type input "$4,721.08"
select select
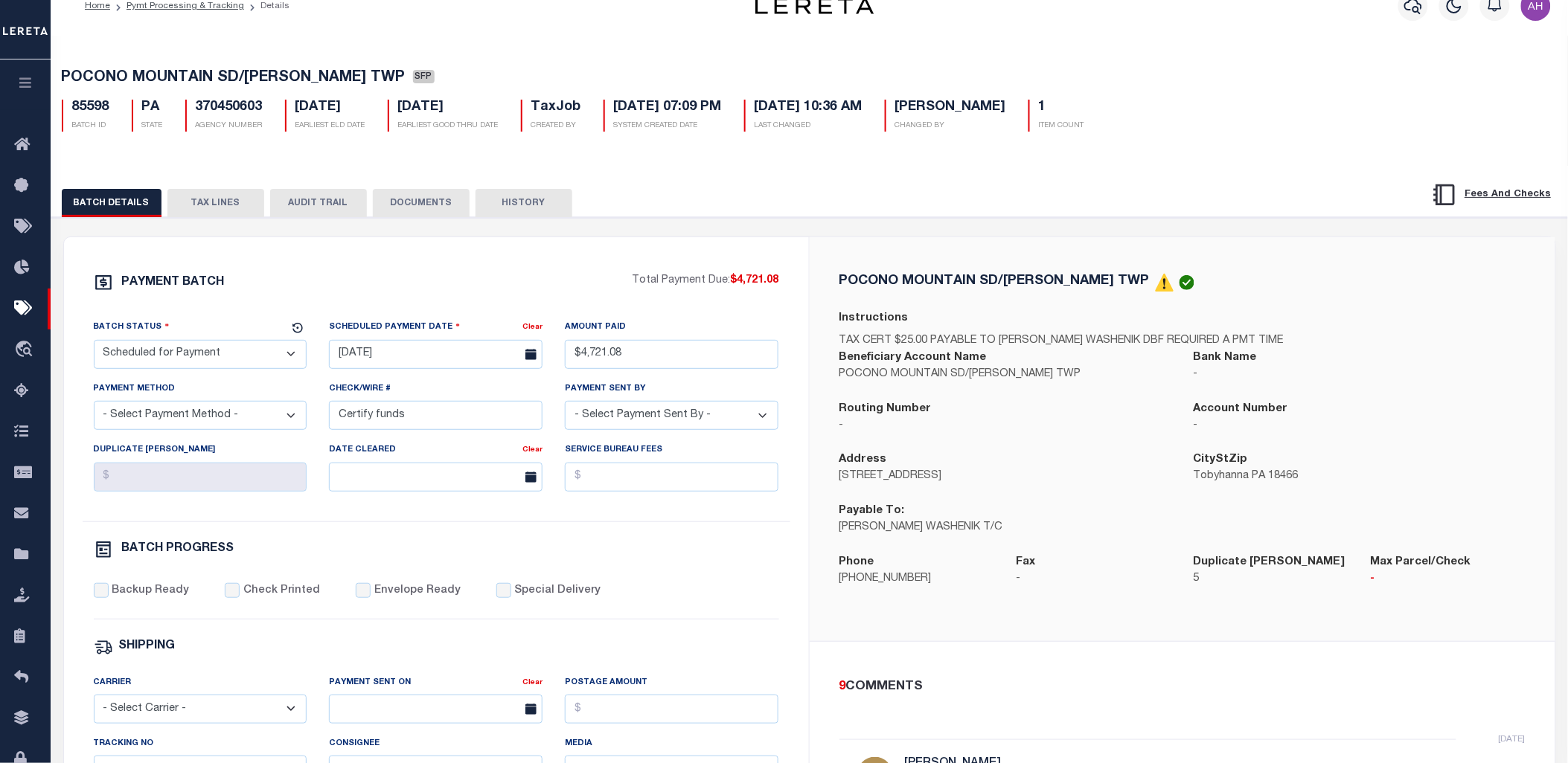
click at [233, 210] on button "TAX LINES" at bounding box center [216, 203] width 97 height 28
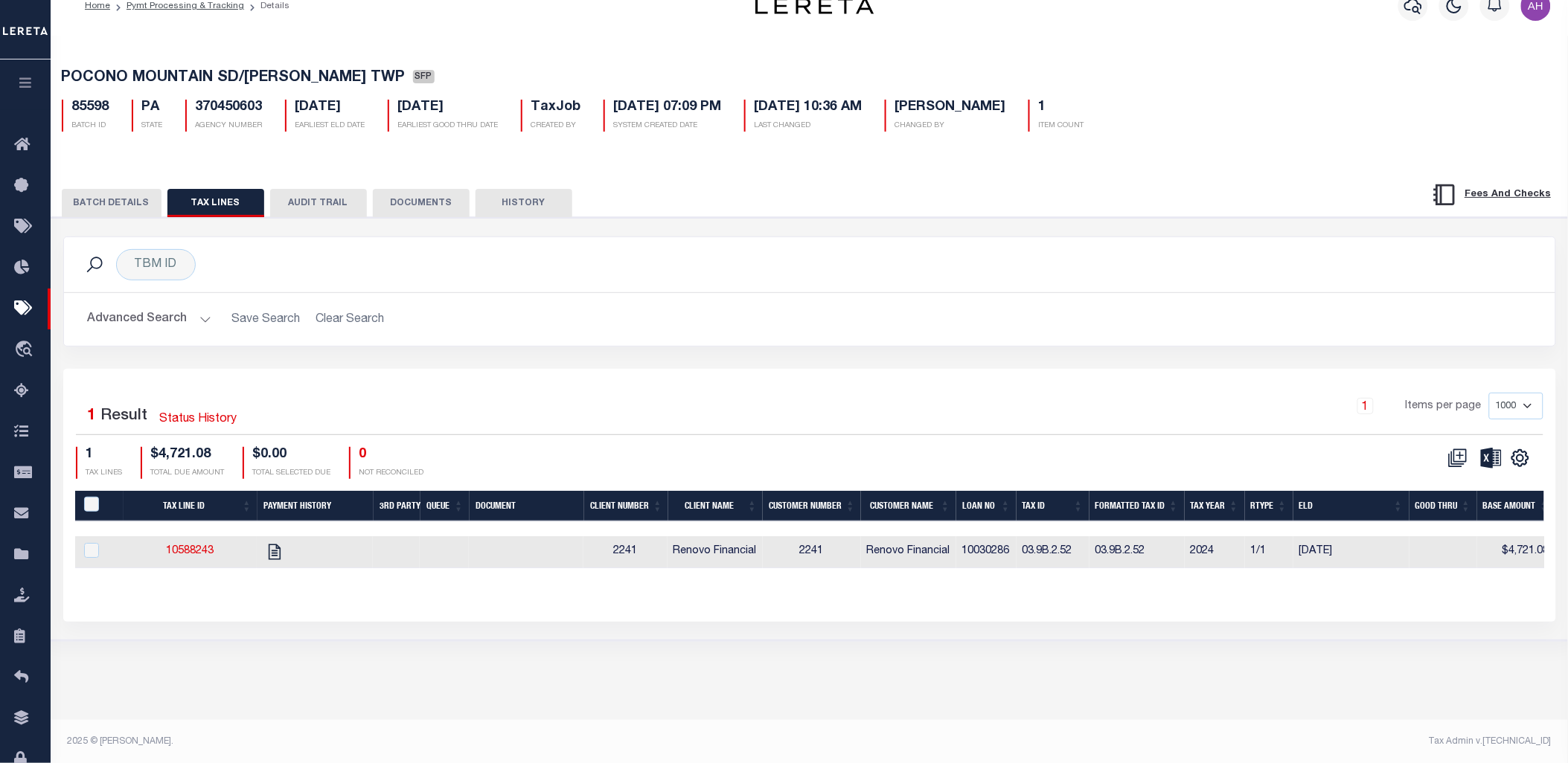
click at [16, 95] on button "button" at bounding box center [26, 85] width 51 height 51
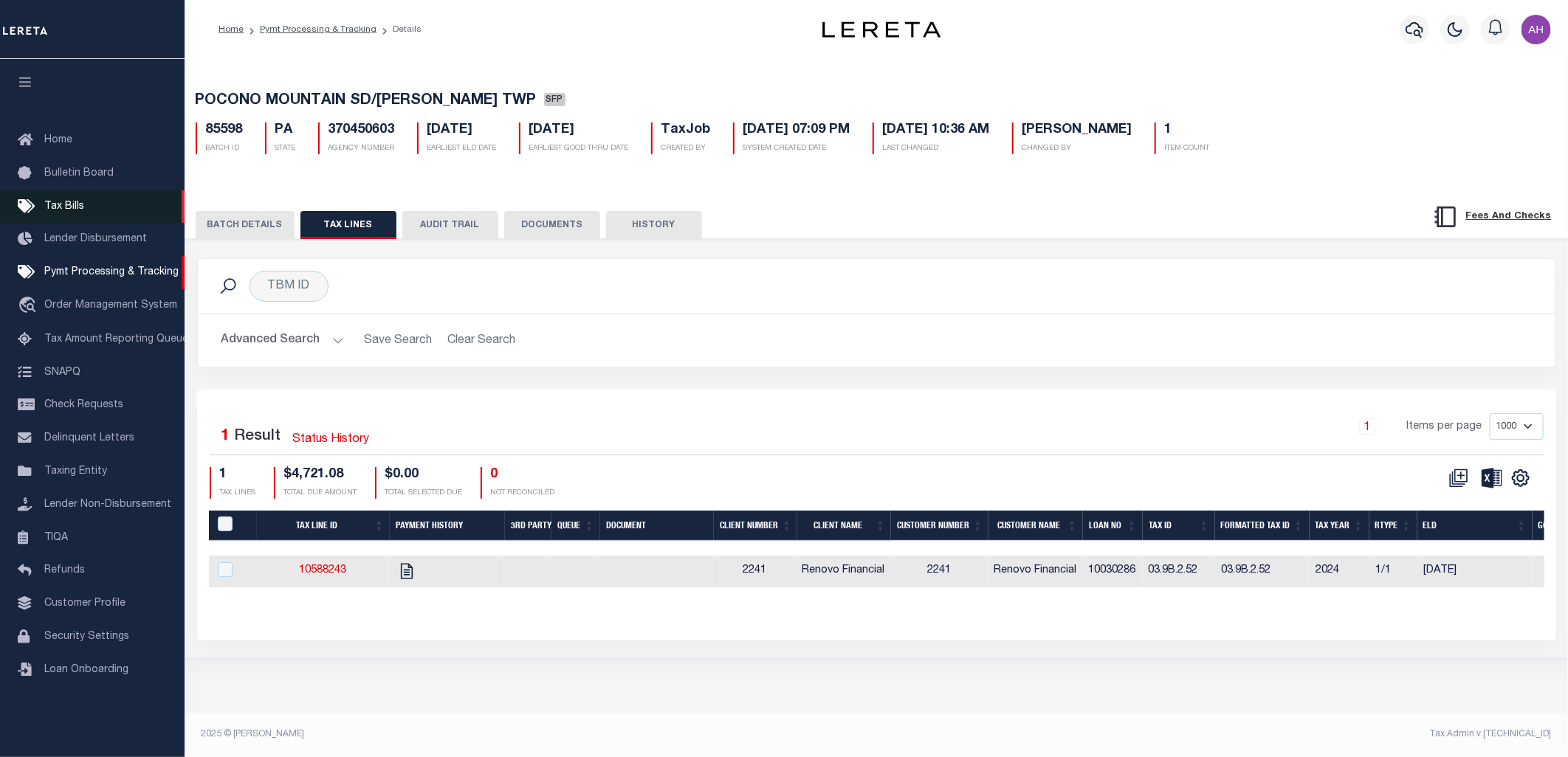
click at [63, 201] on span "Tax Bills" at bounding box center [64, 206] width 40 height 11
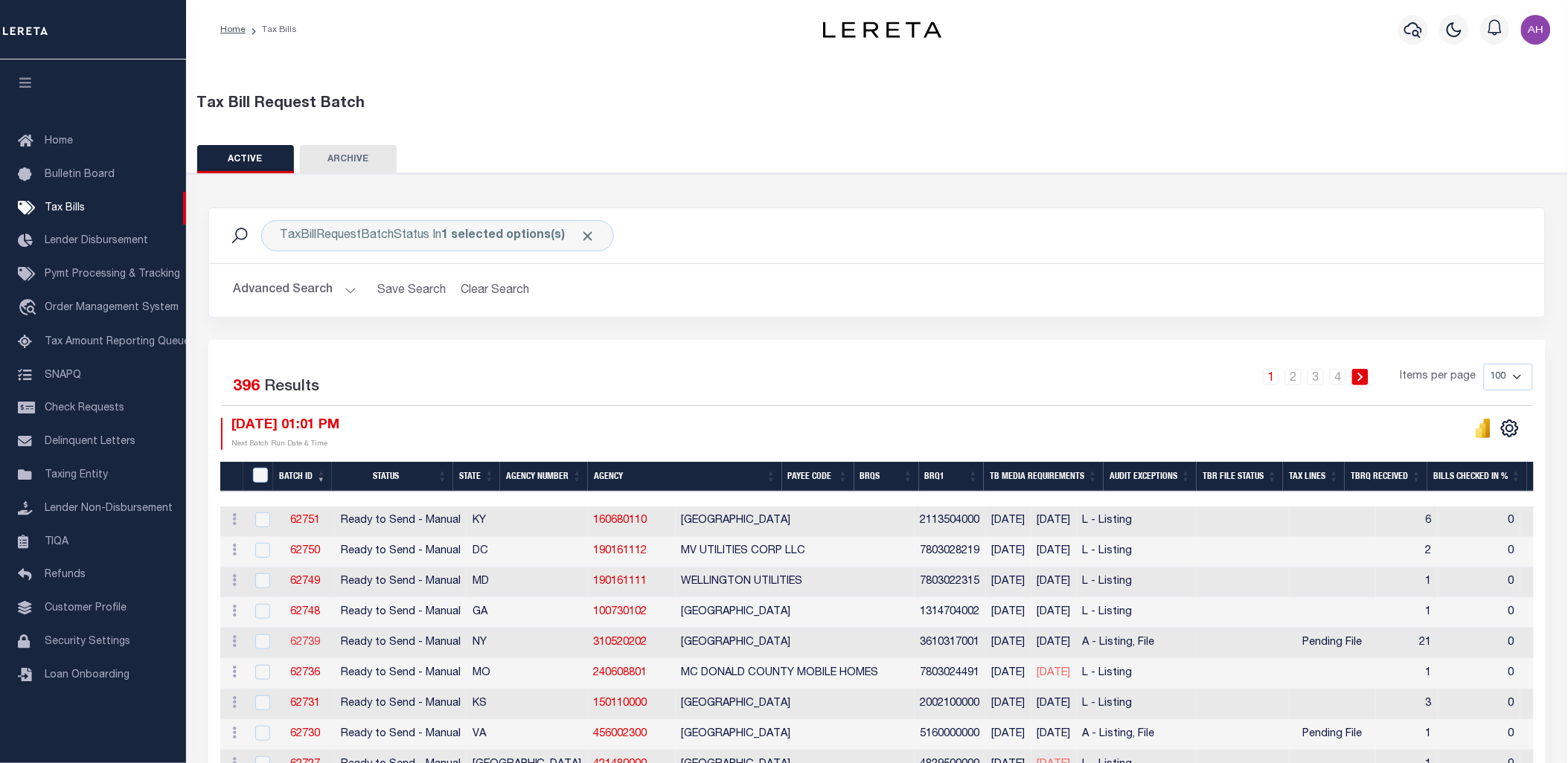
click at [307, 647] on link "62739" at bounding box center [305, 642] width 30 height 11
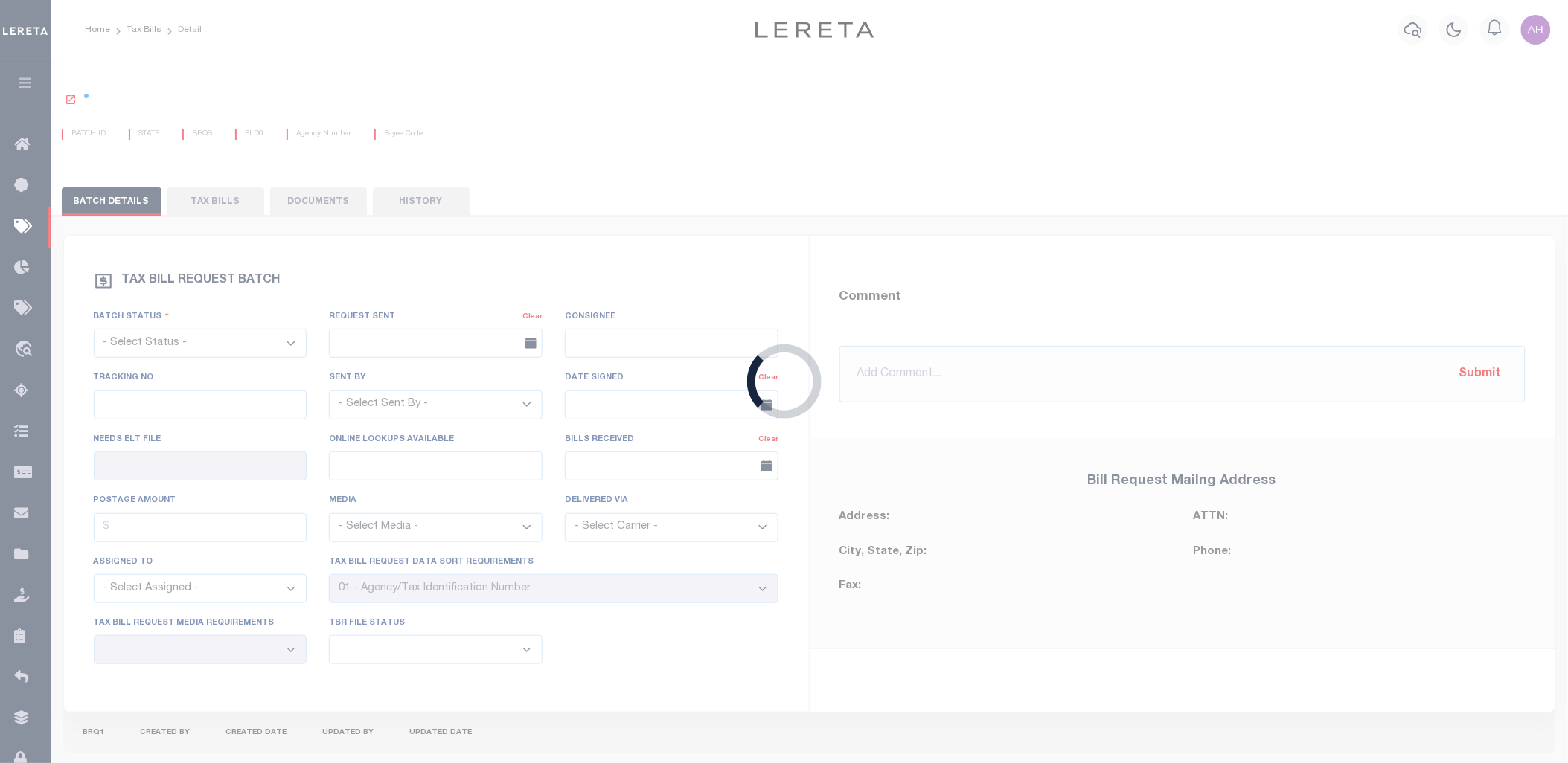
select select "RTS"
type input "No"
select select "16"
select select "1"
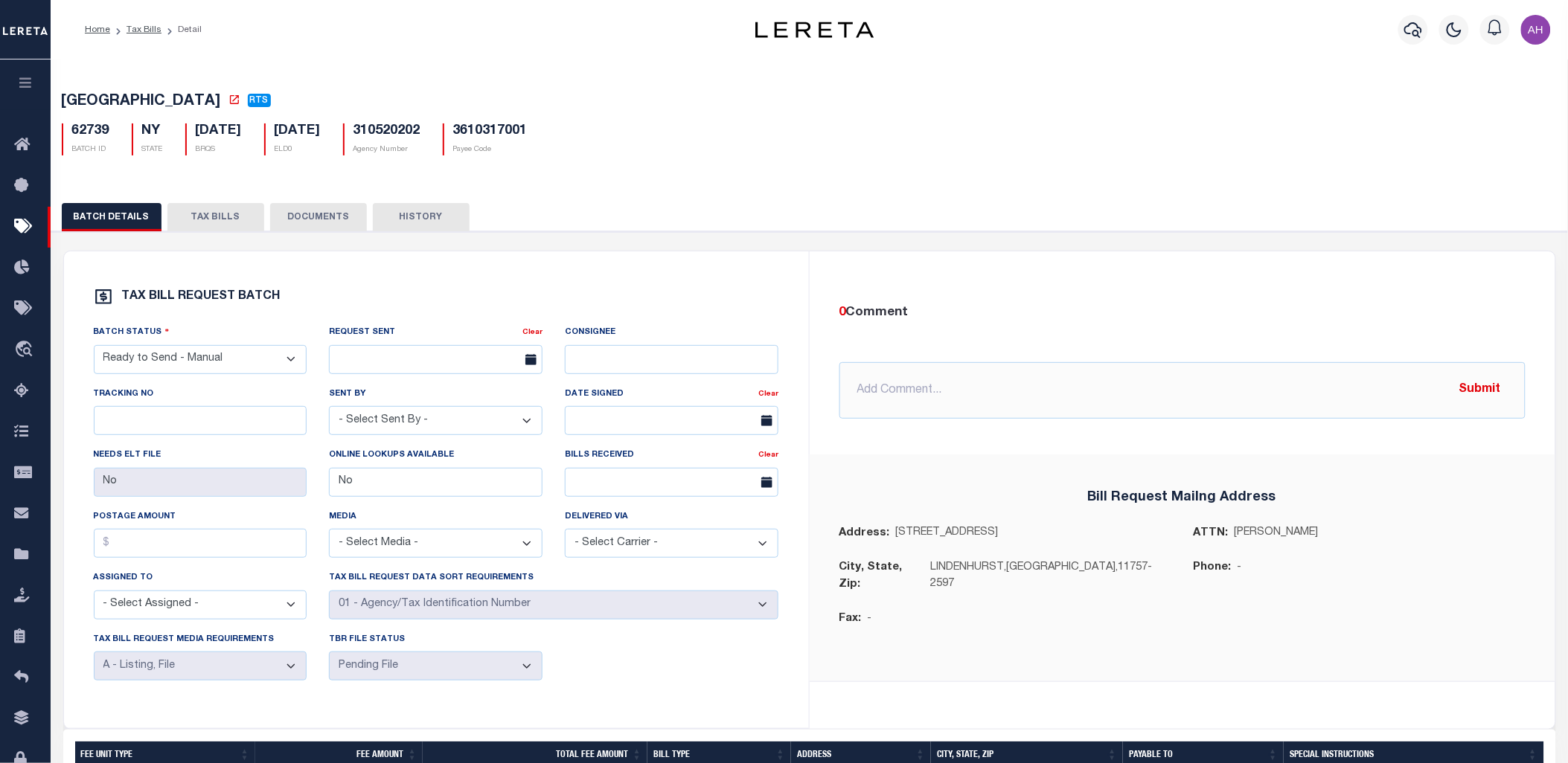
click at [197, 216] on button "TAX BILLS" at bounding box center [216, 217] width 97 height 28
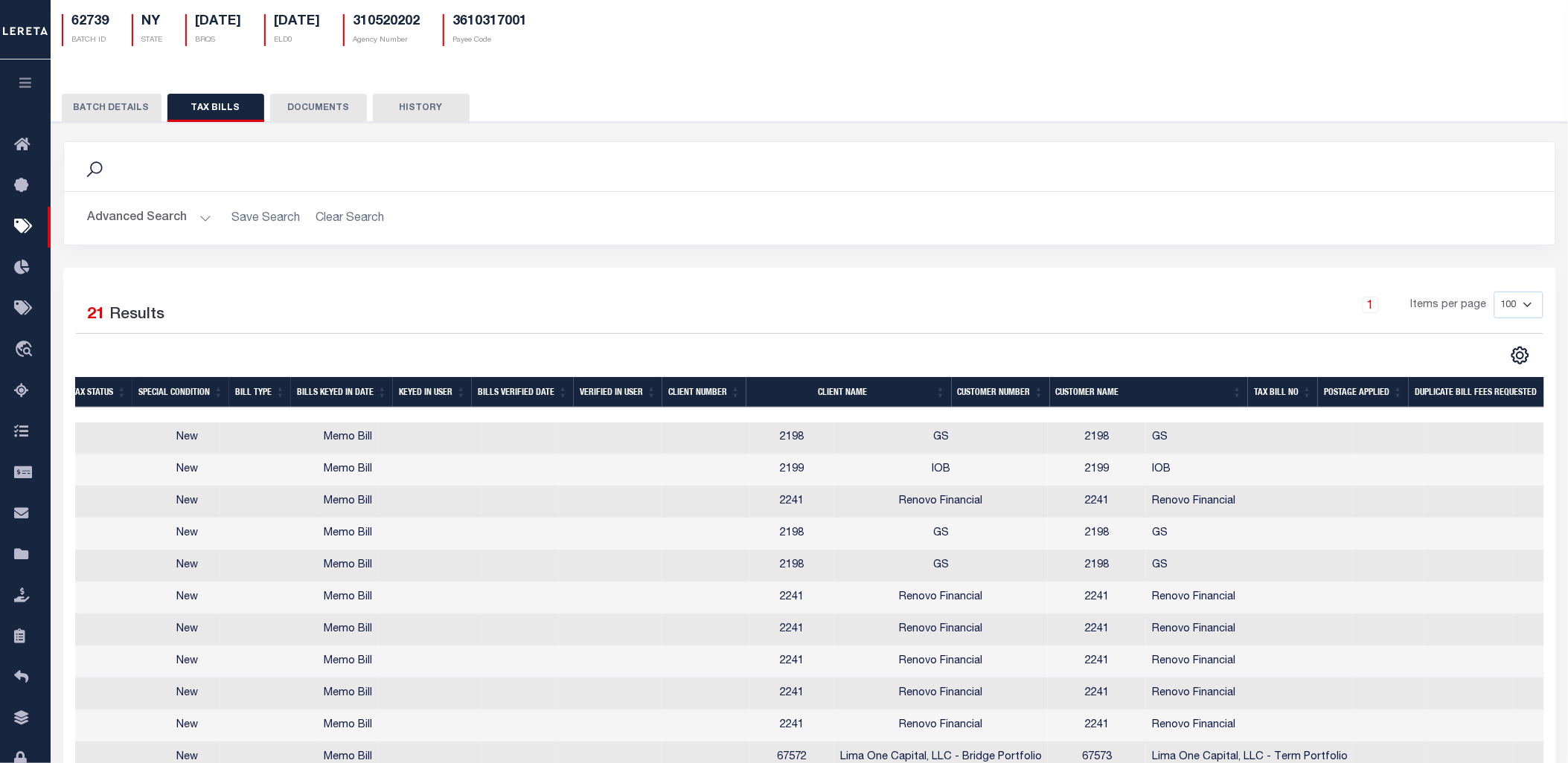
scroll to position [0, 1485]
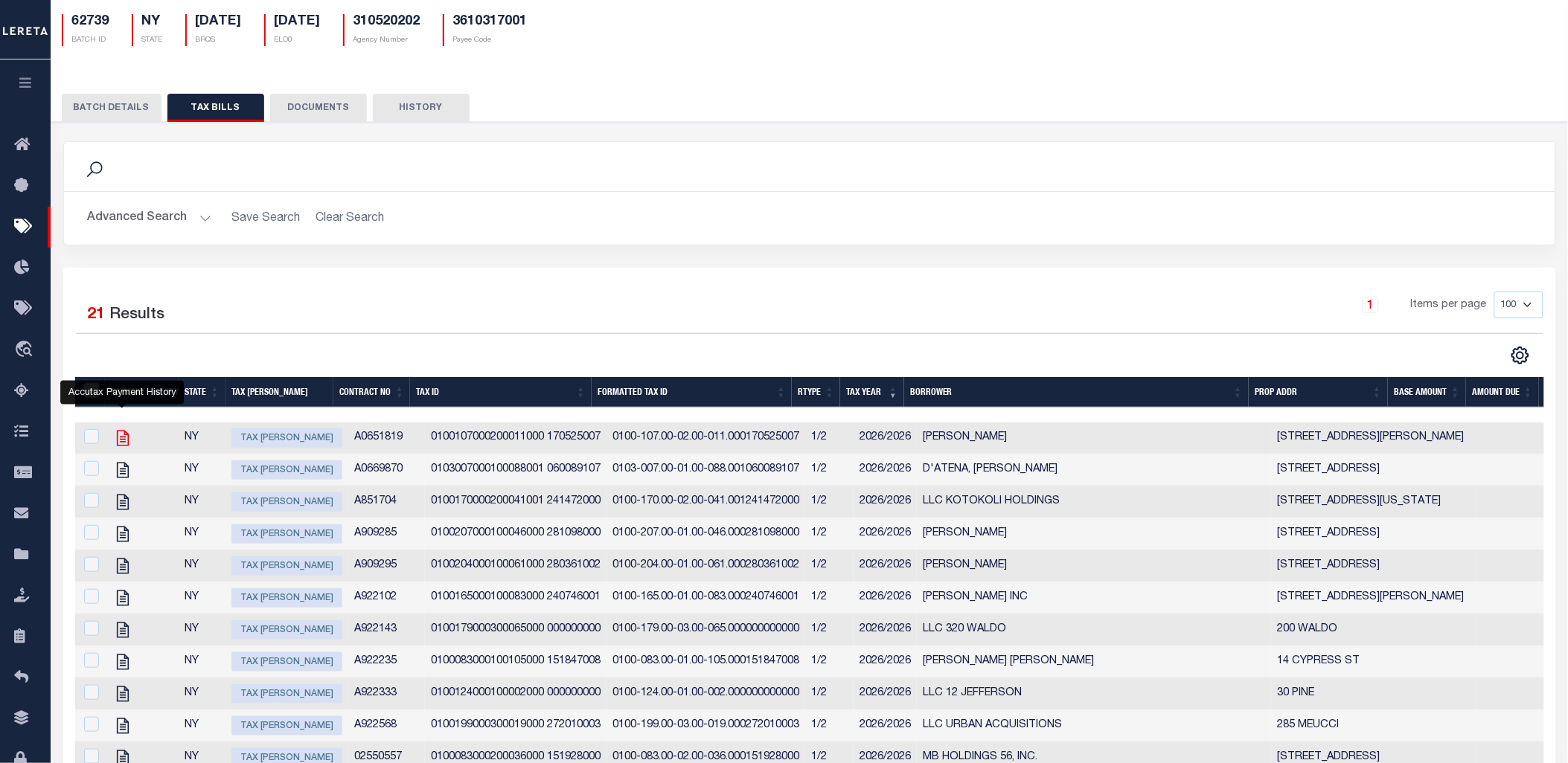
click at [121, 433] on icon "" at bounding box center [123, 438] width 20 height 20
checkbox input "true"
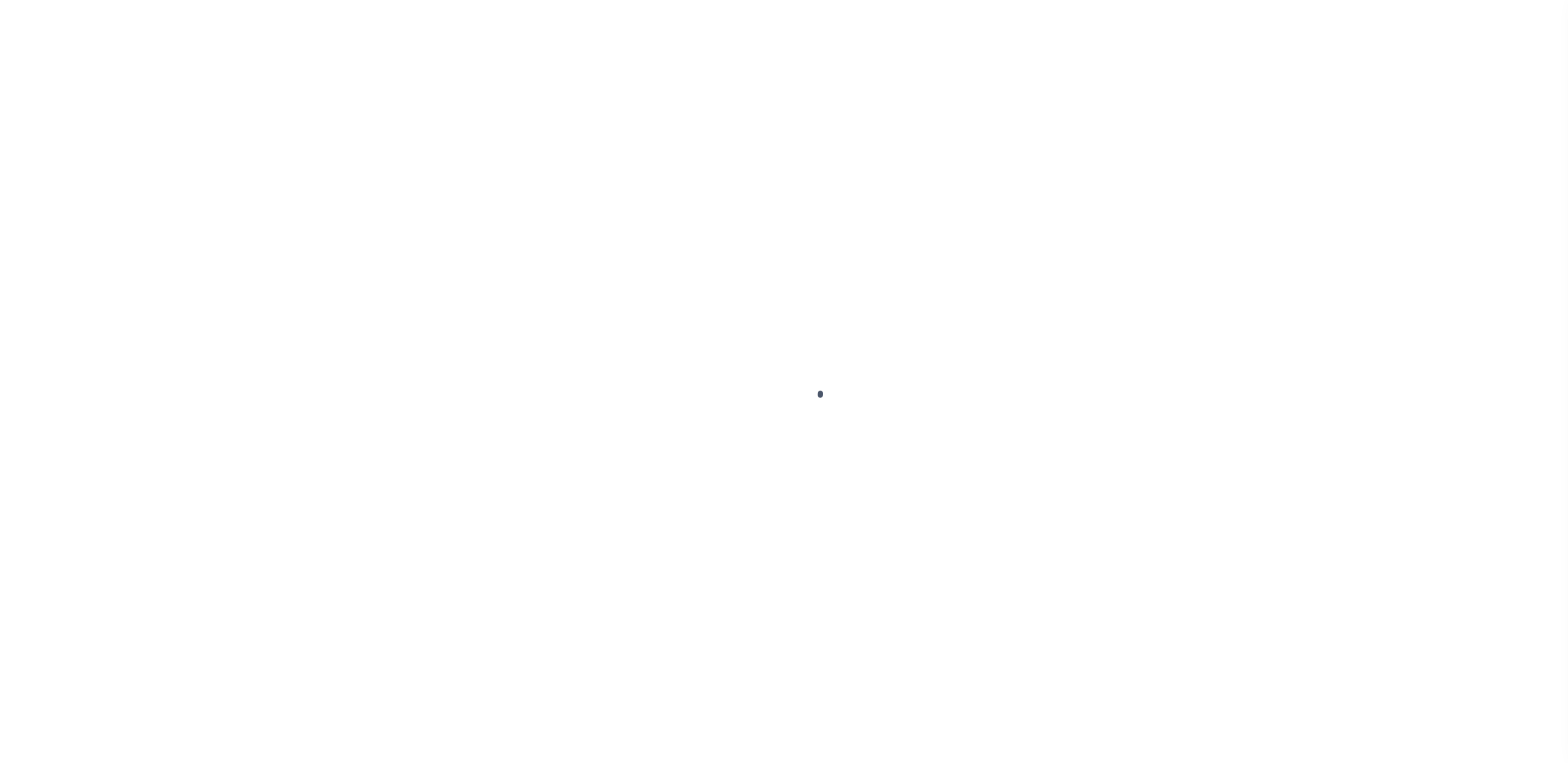
select select "RTS"
select select "16"
select select "1"
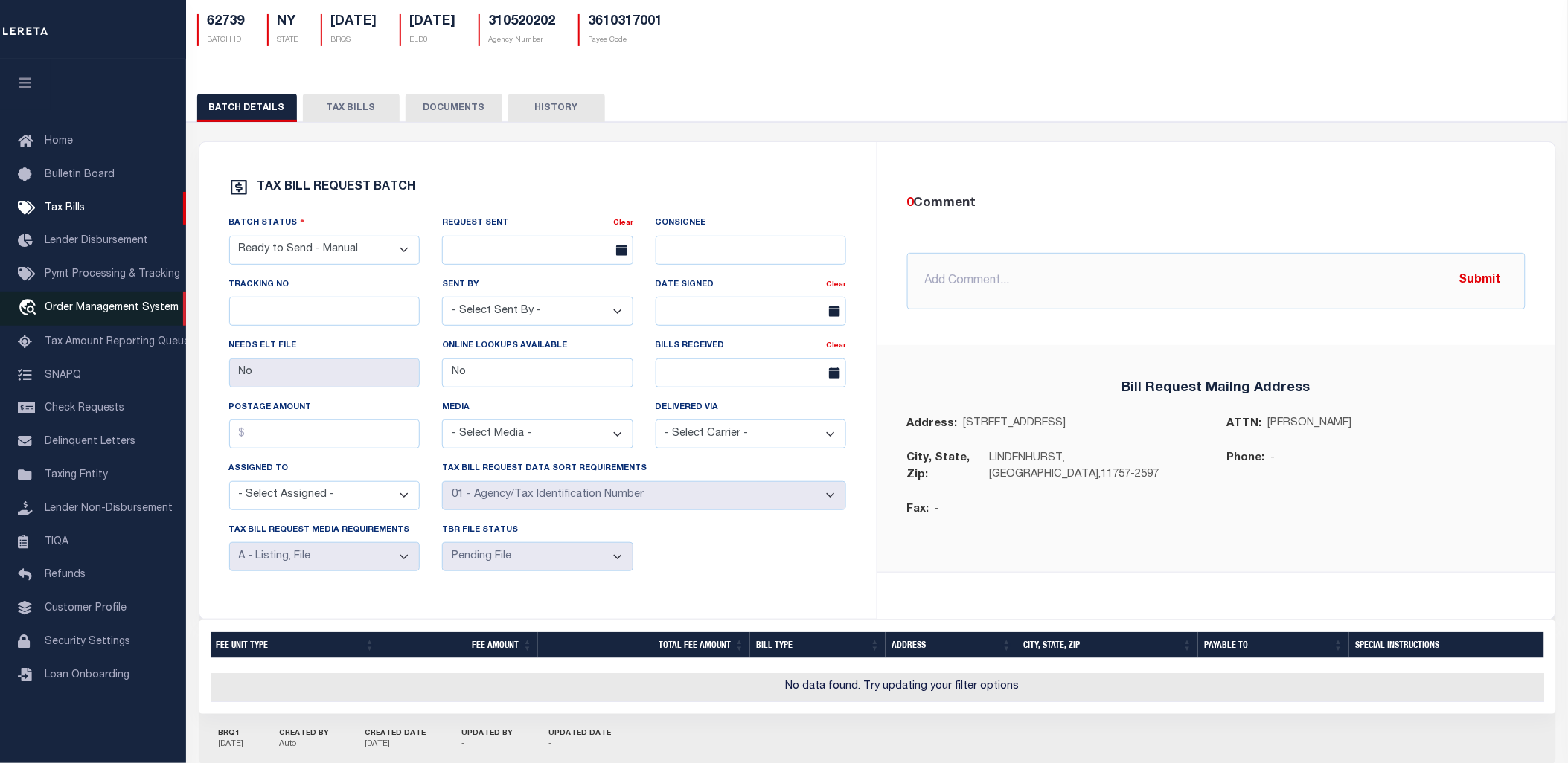
click at [114, 310] on span "Order Management System" at bounding box center [111, 308] width 134 height 11
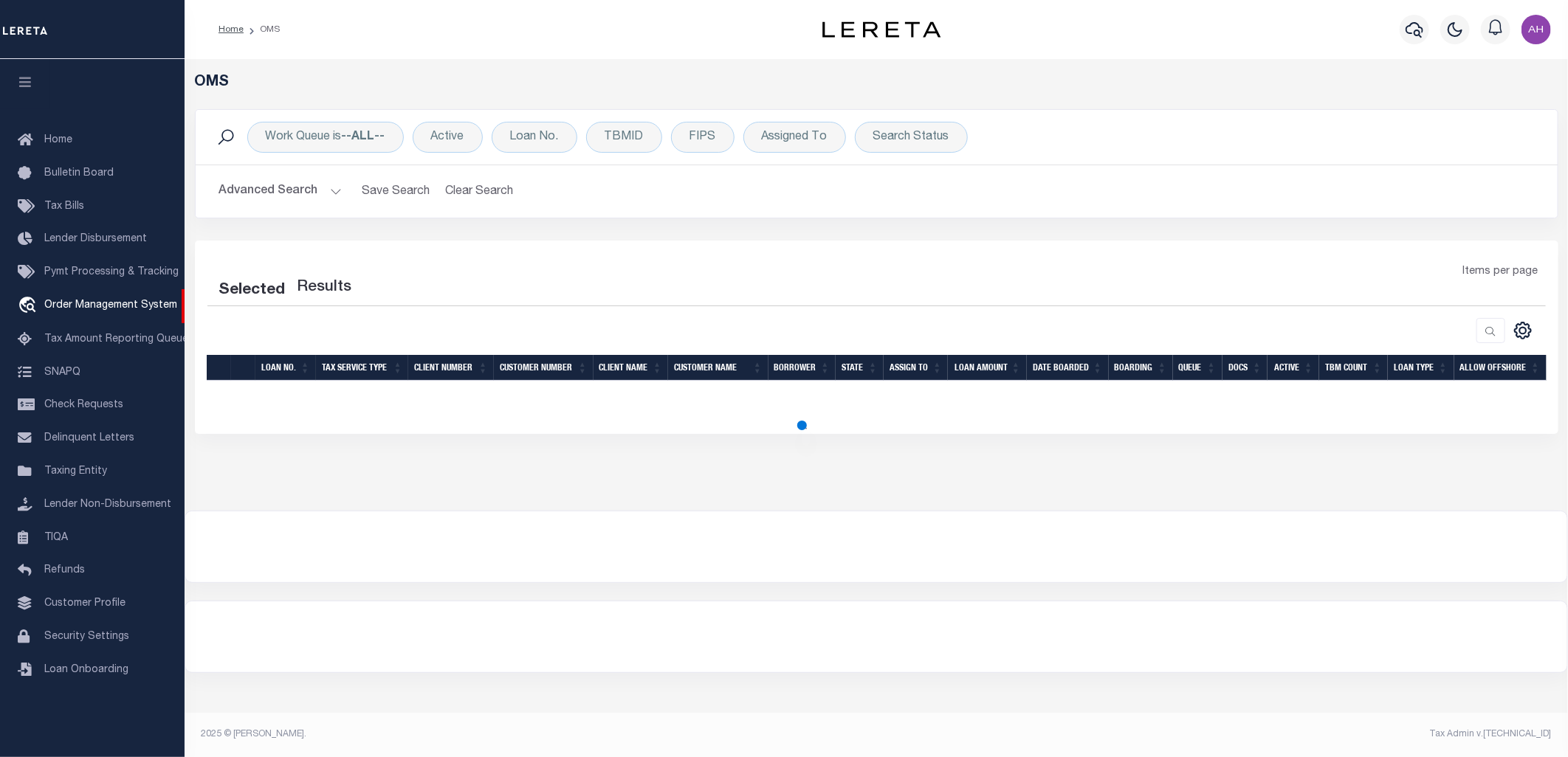
click at [633, 70] on div "OMS Work Queue is --ALL-- Active Loan No. TBMID FIPS Assigned To Search Status …" at bounding box center [875, 285] width 1383 height 452
click at [963, 145] on div "Work Queue is --ALL-- Active Loan No. TBMID FIPS Assigned To Search Status Sear…" at bounding box center [876, 137] width 1338 height 31
click at [928, 139] on div "Search Status" at bounding box center [911, 137] width 113 height 31
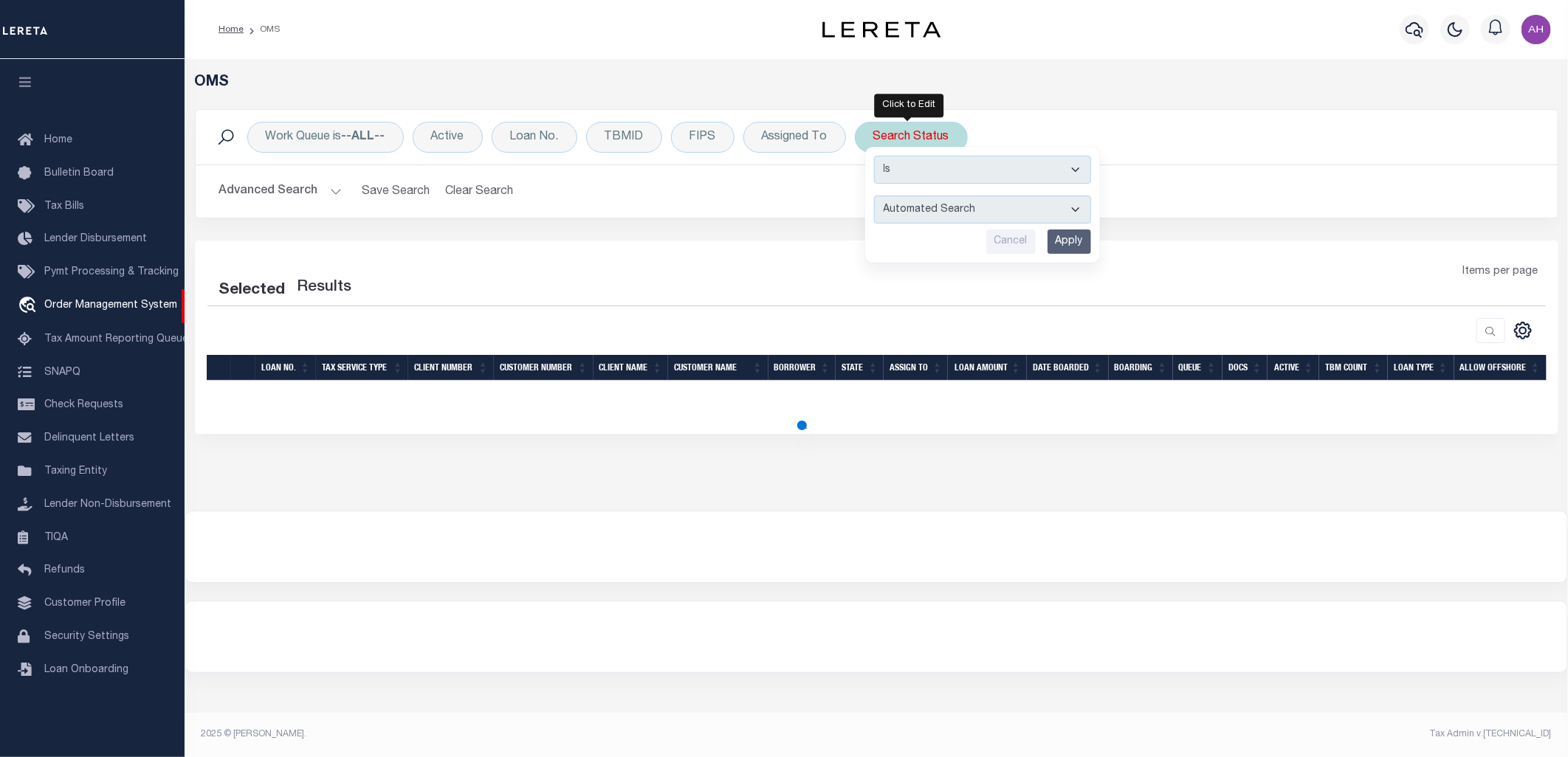
drag, startPoint x: 932, startPoint y: 206, endPoint x: 926, endPoint y: 224, distance: 19.0
click at [932, 206] on select "Automated Search Bad Parcel Complete Duplicate Parcel High Dollar Reporting In …" at bounding box center [982, 210] width 217 height 28
select select "CP"
click at [874, 196] on select "Automated Search Bad Parcel Complete Duplicate Parcel High Dollar Reporting In …" at bounding box center [982, 210] width 217 height 28
click at [1074, 242] on input "Apply" at bounding box center [1069, 241] width 43 height 24
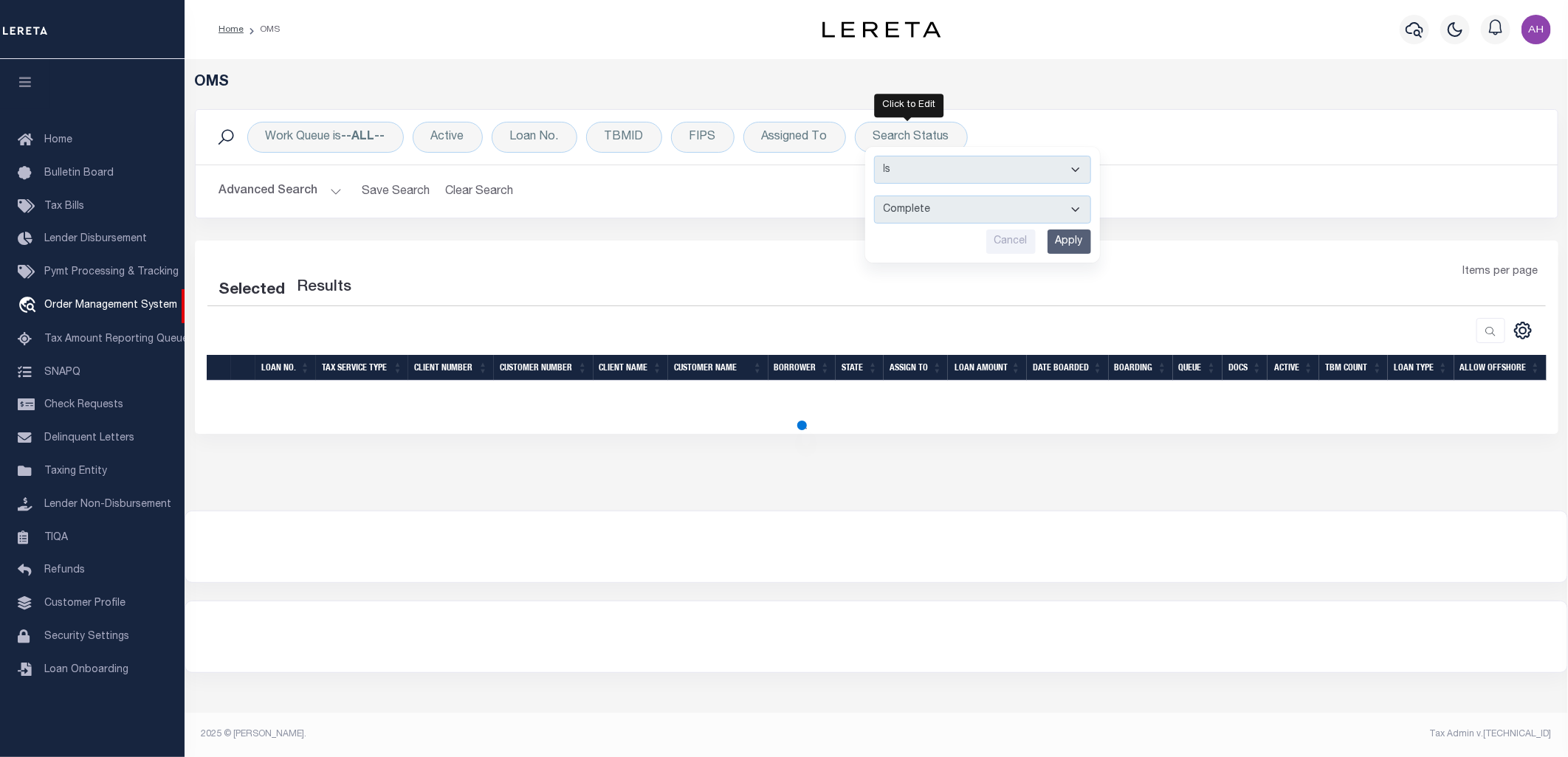
select select "200"
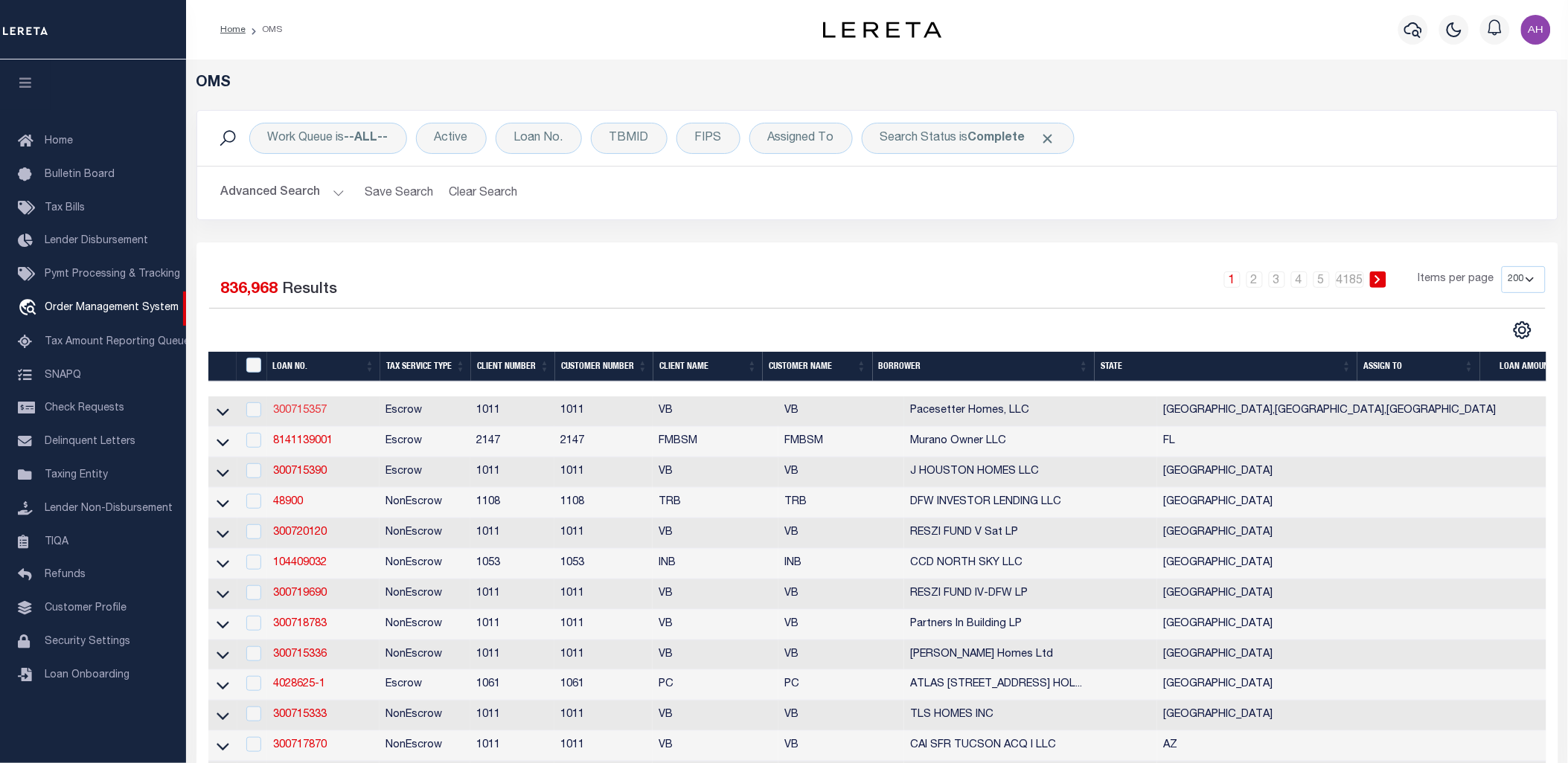
click at [314, 412] on link "300715357" at bounding box center [299, 410] width 53 height 11
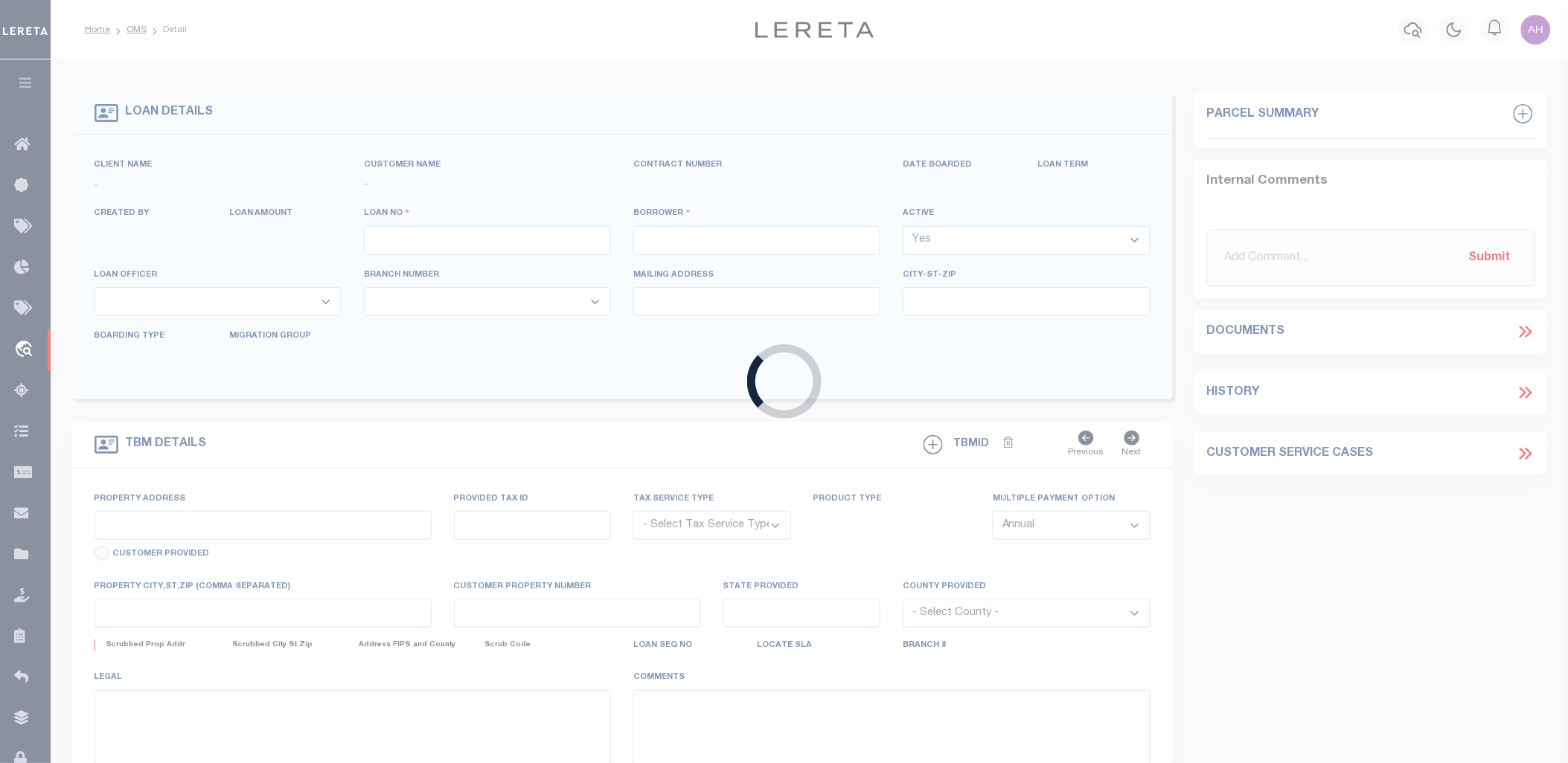
type input "300715357"
type input "Pacesetter Homes, LLC"
select select
select select "NonEscrow"
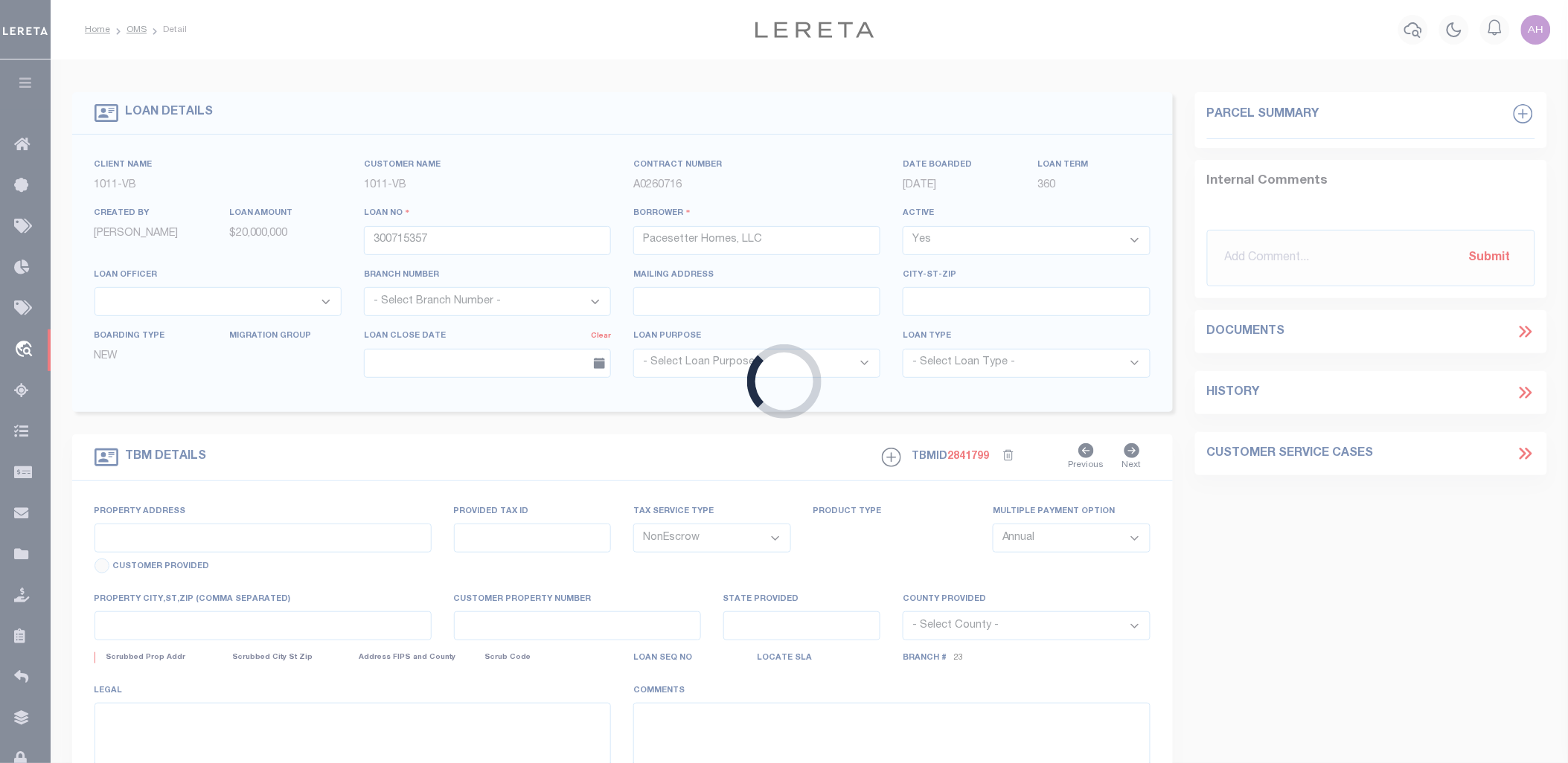
select select "65"
type input "22 LOTS STAR RANCH, PHASE 6,"
select select
type input "[PERSON_NAME], [GEOGRAPHIC_DATA], 78634"
type input "[GEOGRAPHIC_DATA]"
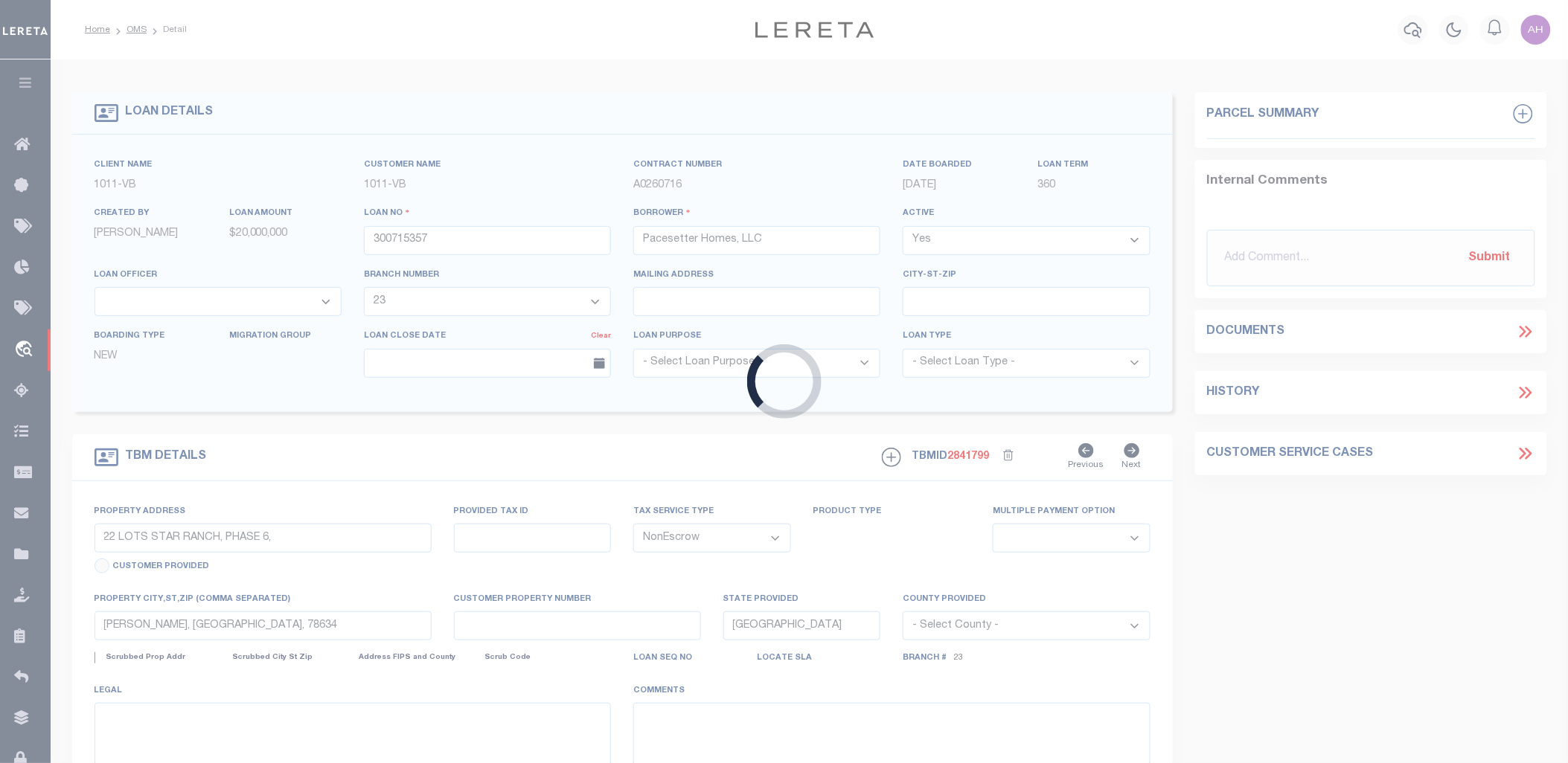
select select "7434"
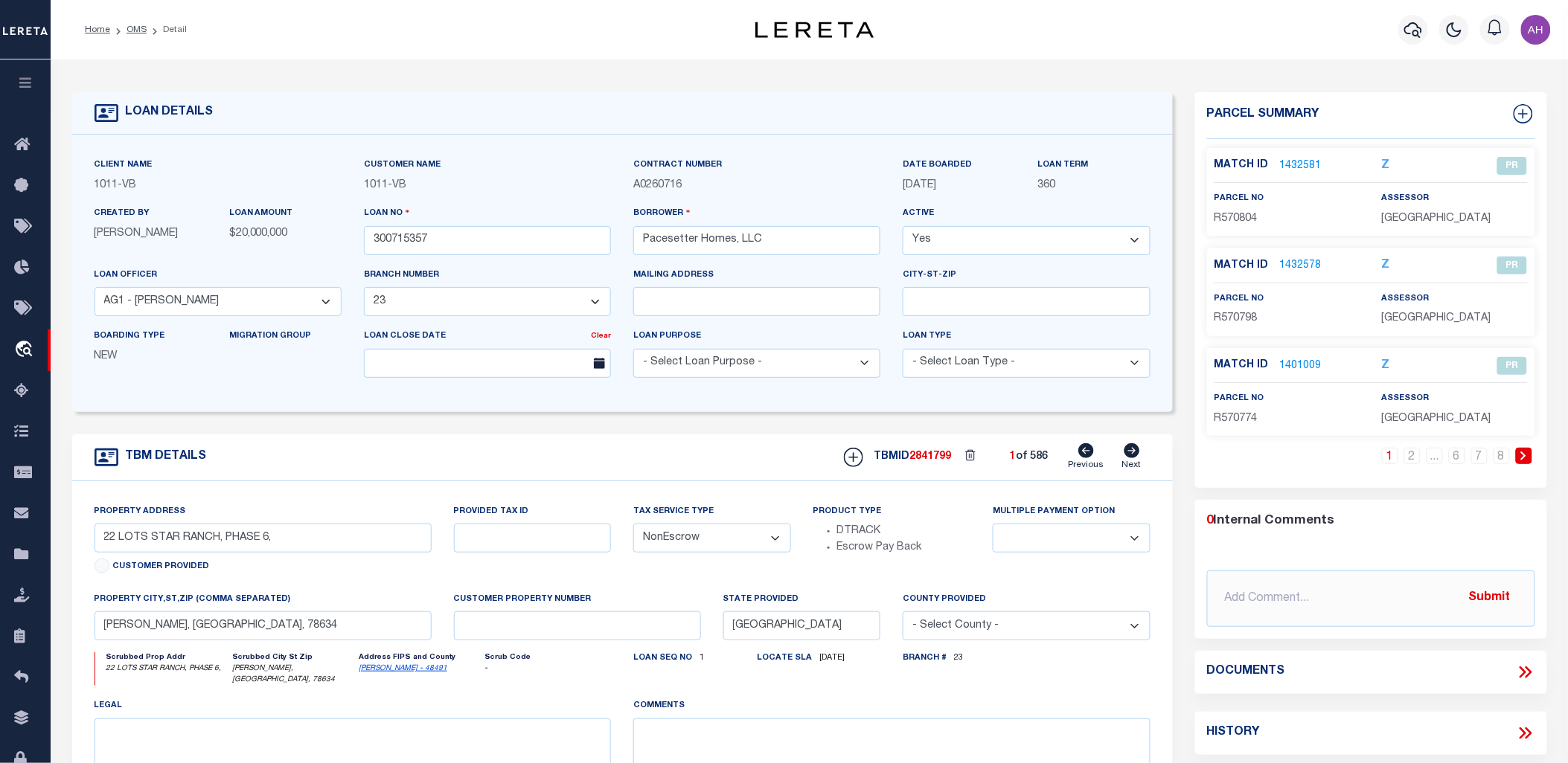
click at [1300, 165] on link "1432581" at bounding box center [1301, 166] width 42 height 16
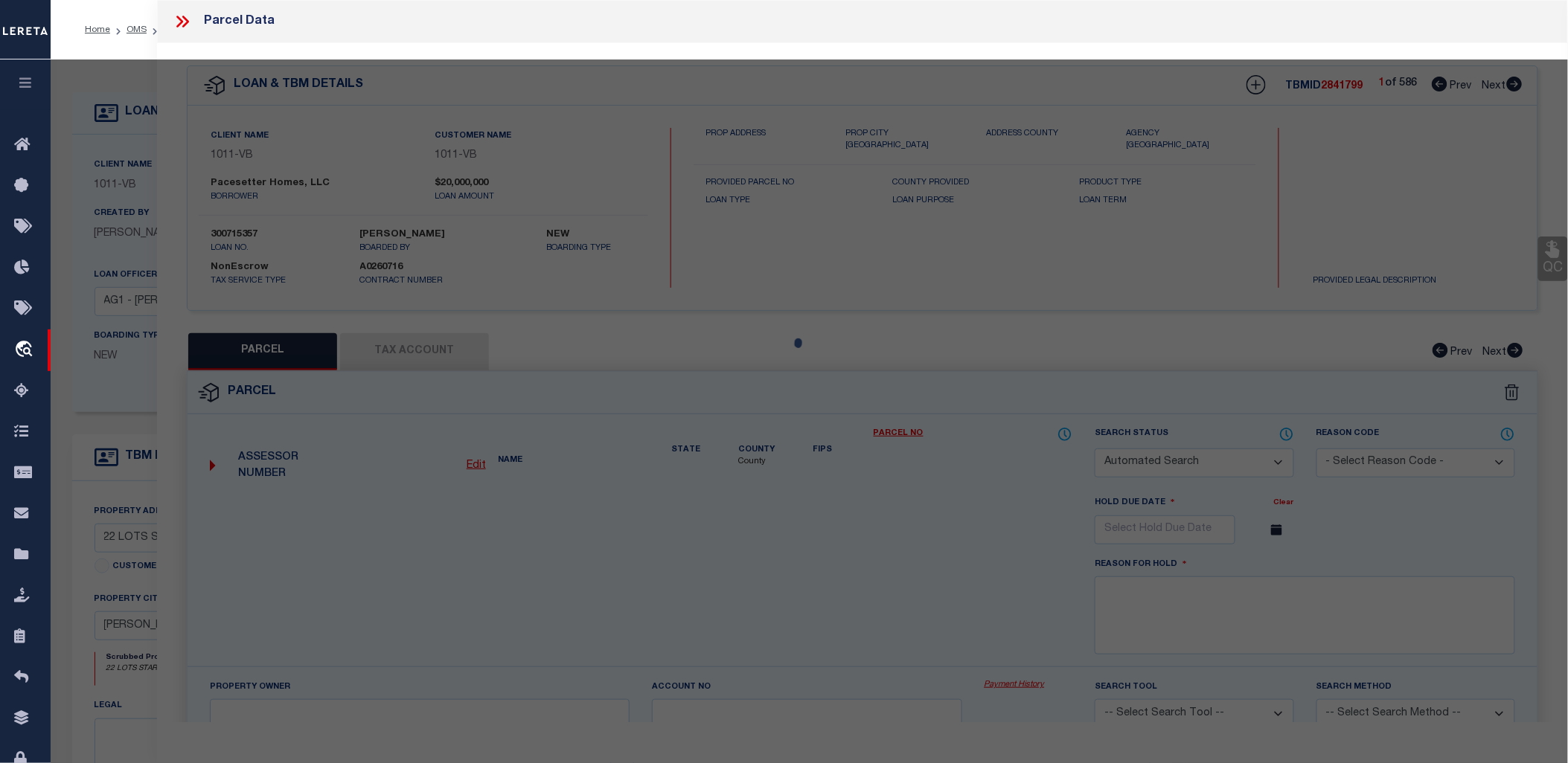
checkbox input "false"
select select "PR"
type input "FLOWERS, AMANDA NOELLE"
select select
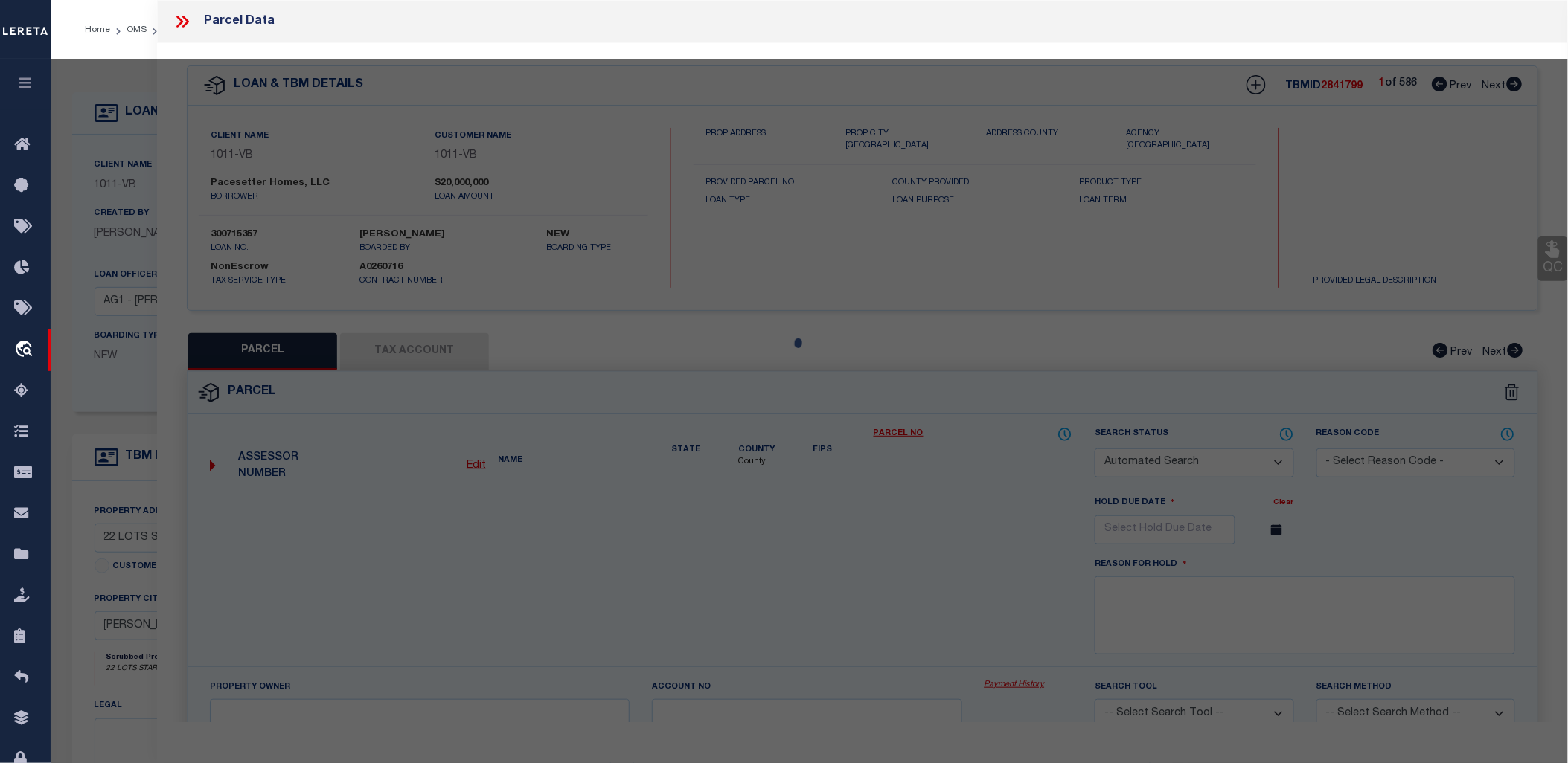
type input "113 FINSTOWN ST,"
type input "HUTTO TX 78634"
type textarea "S11746 - STAR RANCH SEC 7 PH 6, BLOCK O, Lot 13"
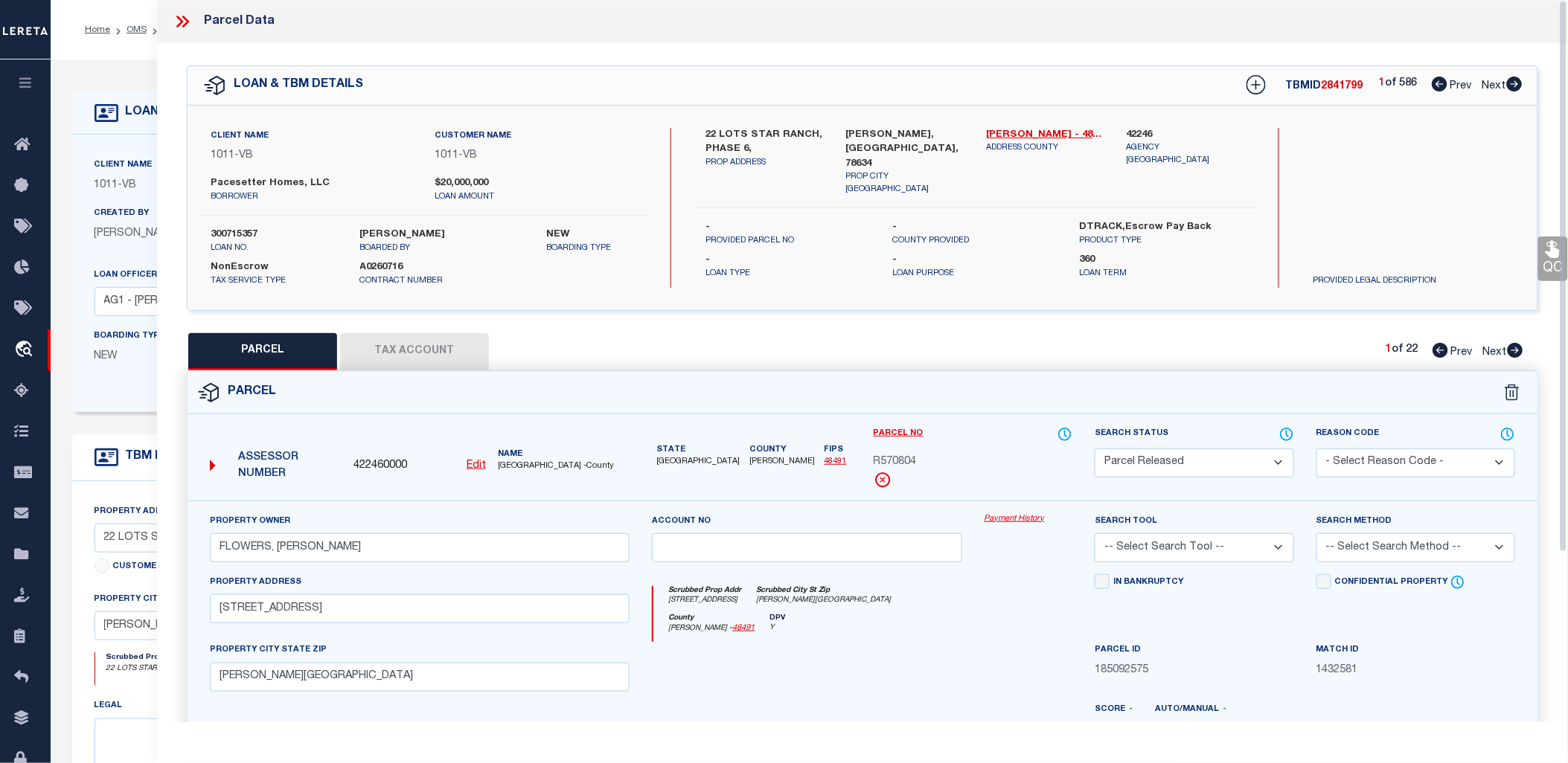
click at [1040, 519] on link "Payment History" at bounding box center [1029, 519] width 89 height 12
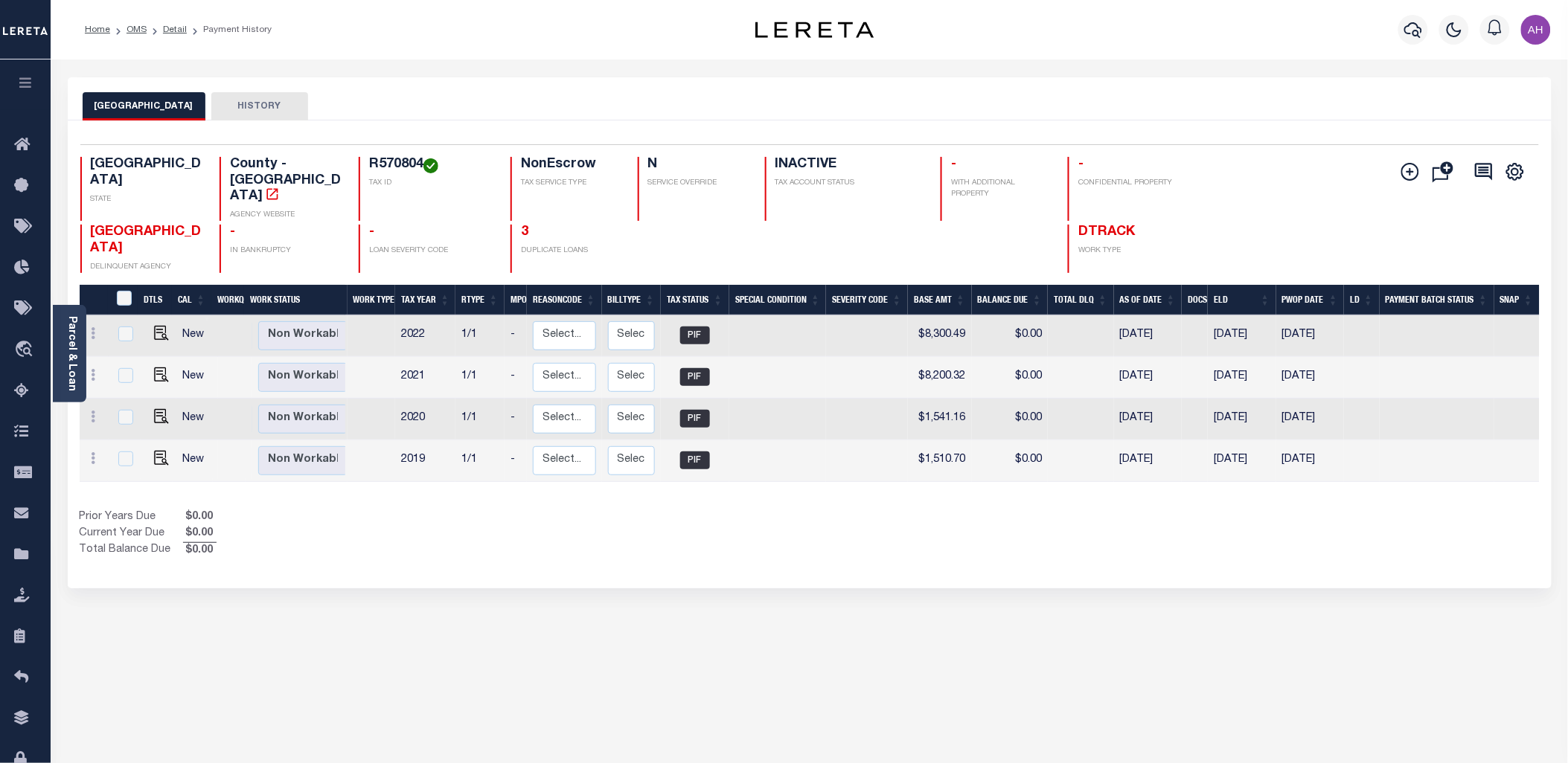
click at [266, 109] on button "HISTORY" at bounding box center [260, 106] width 97 height 28
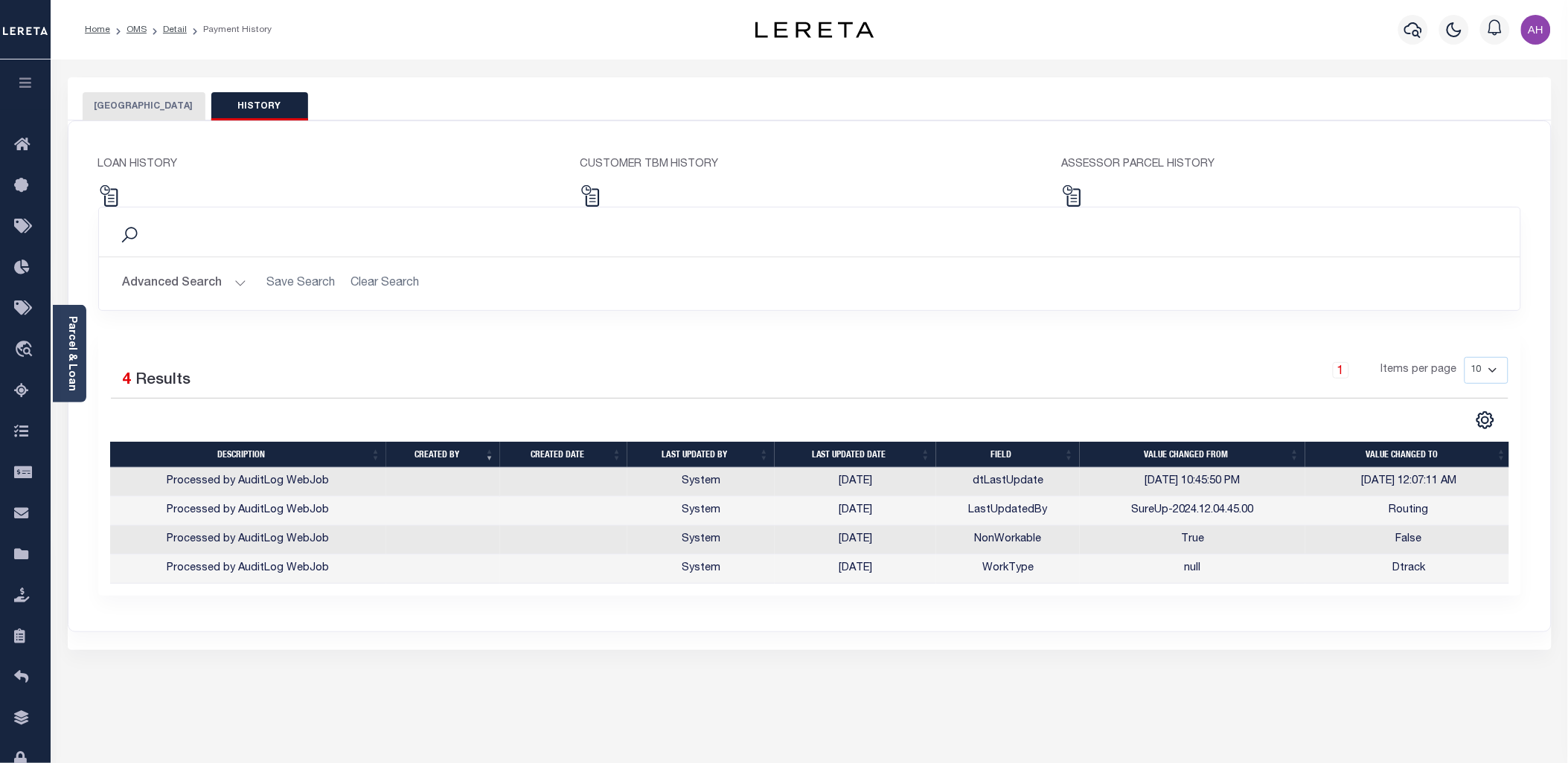
click at [19, 87] on icon "button" at bounding box center [26, 82] width 17 height 13
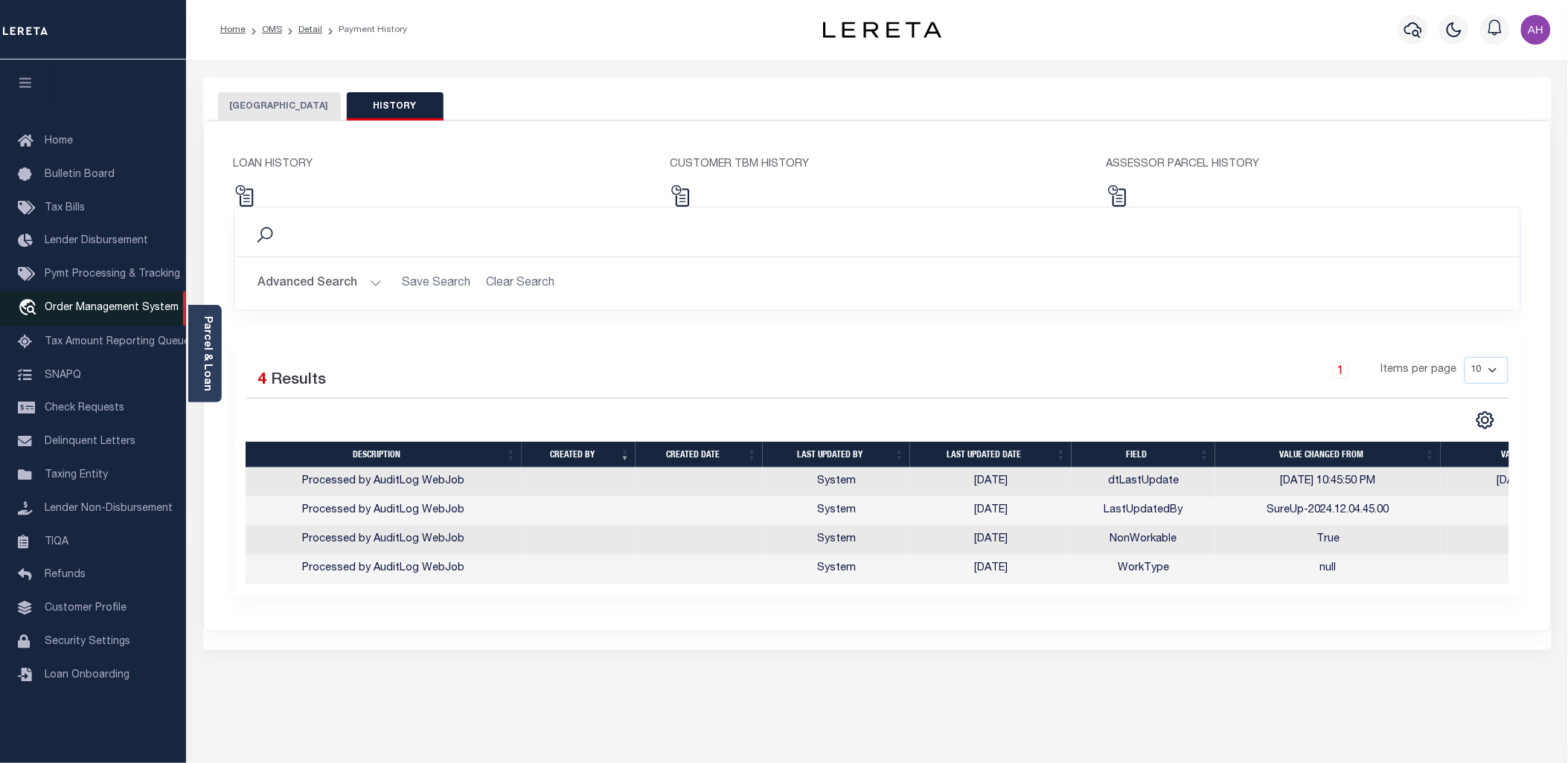
click at [72, 311] on span "Order Management System" at bounding box center [111, 308] width 134 height 11
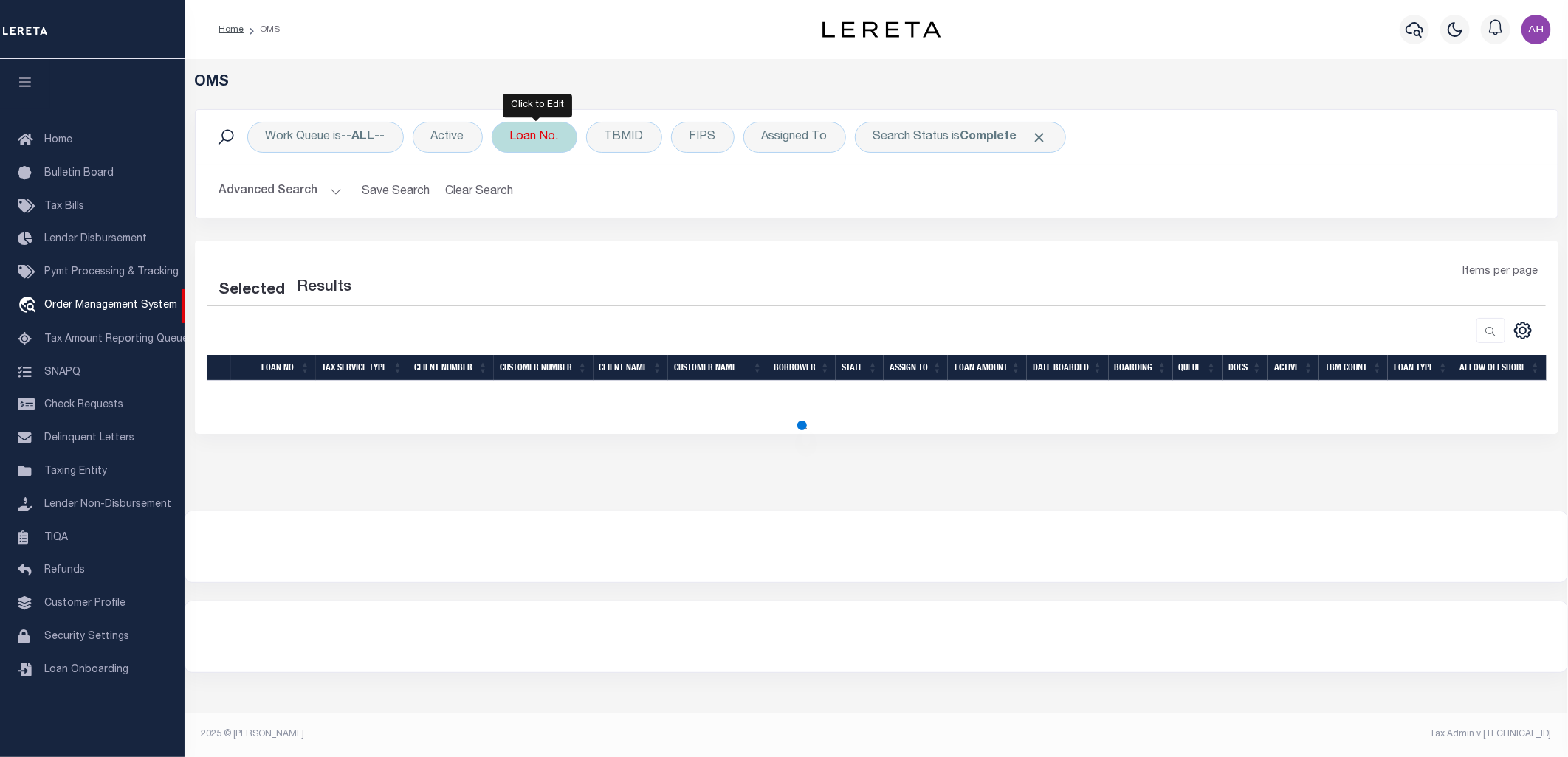
click at [552, 148] on div "Loan No." at bounding box center [534, 137] width 86 height 31
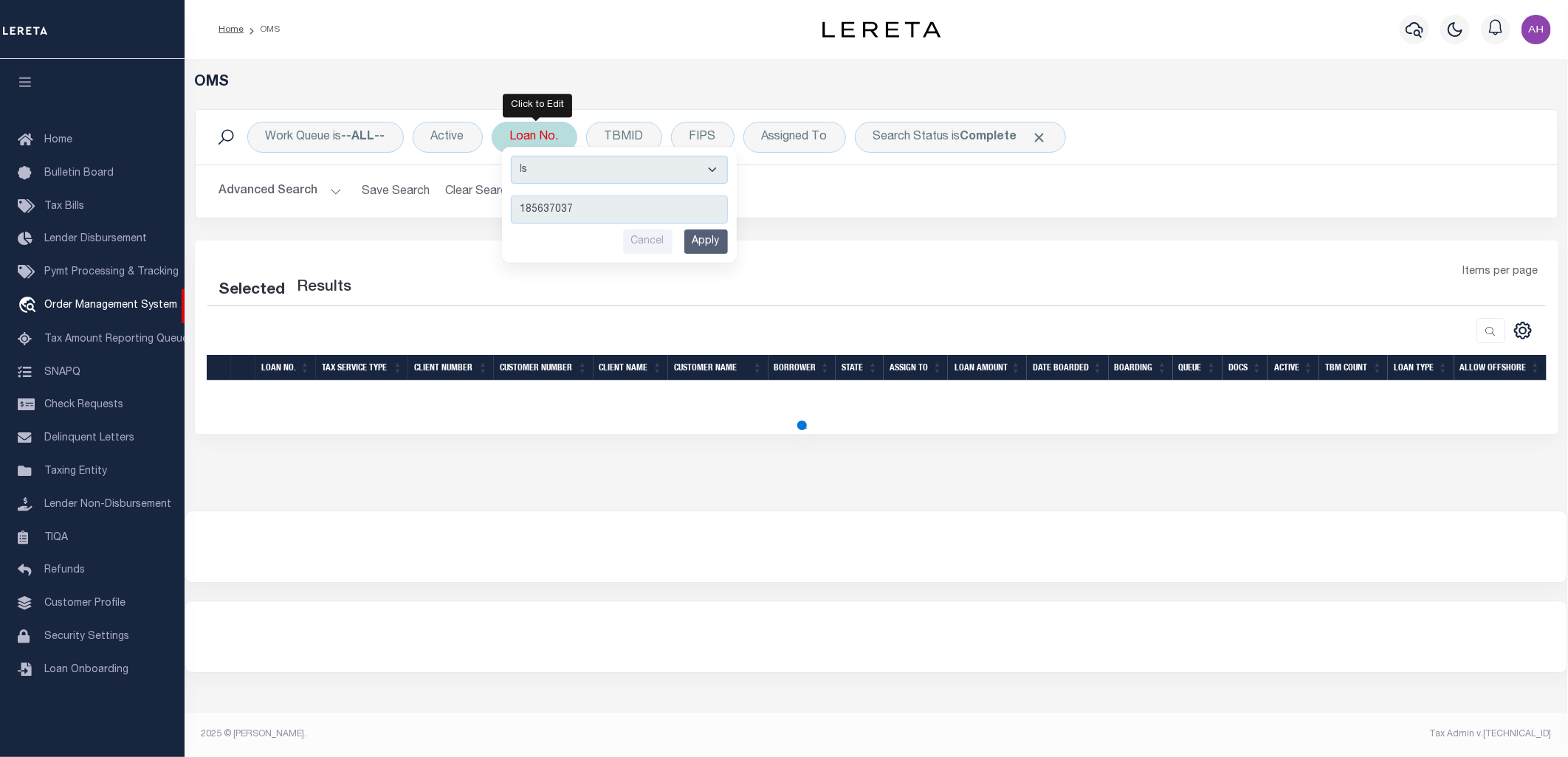
type input "185637037"
click at [729, 249] on div "Is Contains 185637037 Cancel Apply" at bounding box center [619, 205] width 235 height 116
click at [716, 244] on input "Apply" at bounding box center [706, 241] width 43 height 24
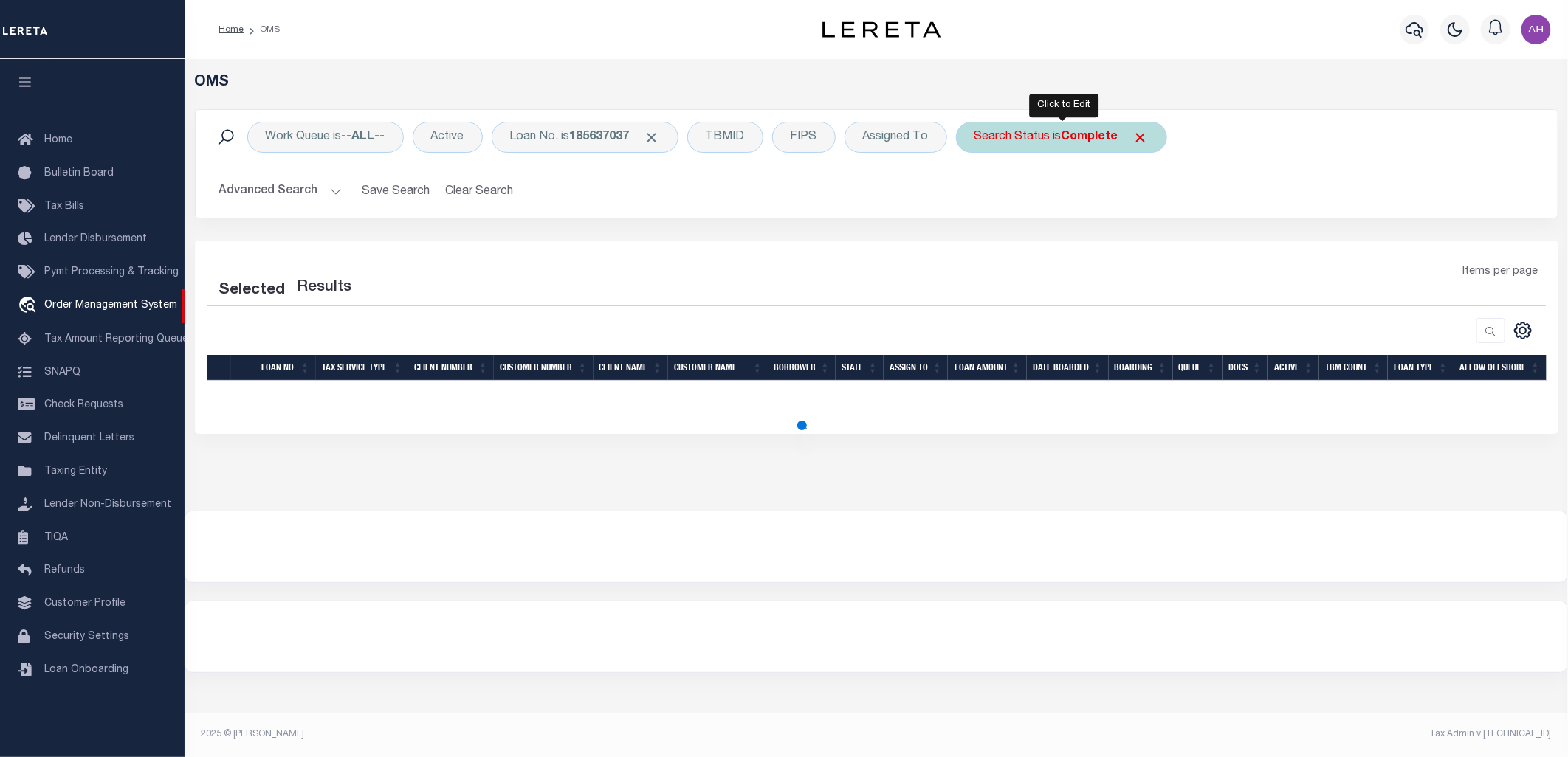
select select "200"
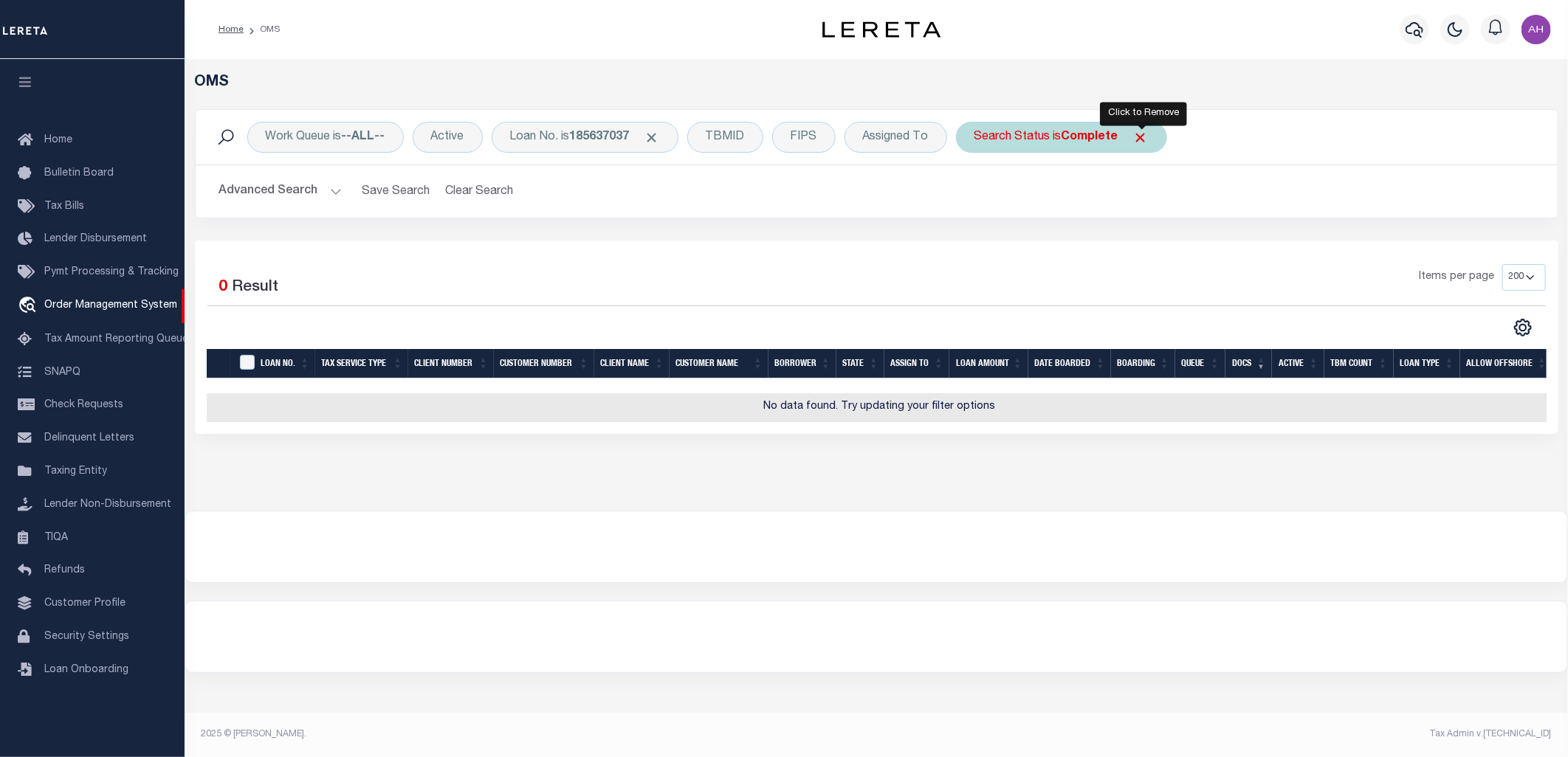
click at [1145, 135] on span "Click to Remove" at bounding box center [1141, 137] width 16 height 15
click at [289, 195] on button "Advanced Search" at bounding box center [281, 191] width 122 height 29
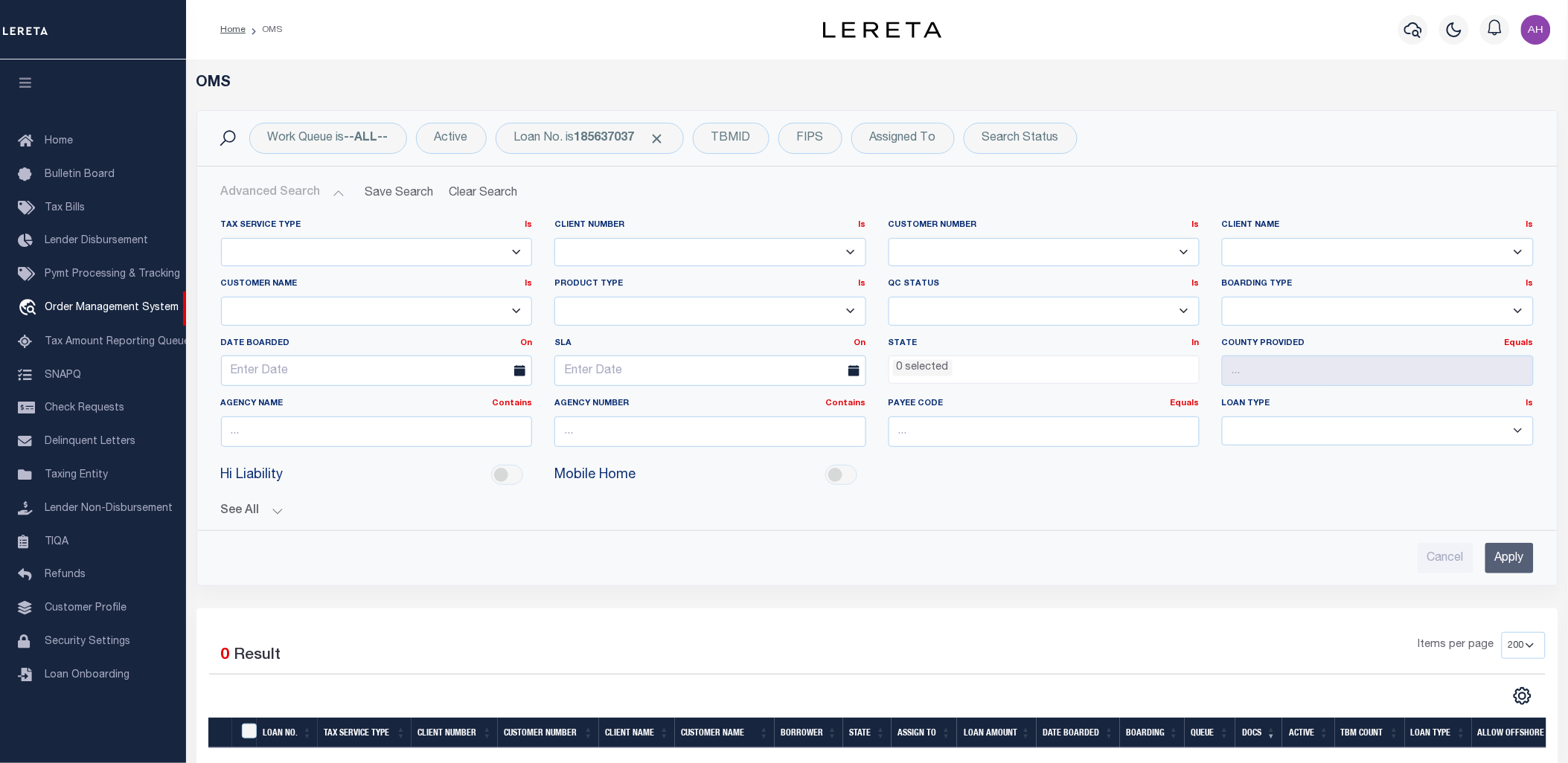
click at [302, 208] on div "Tax Service Type Is Is Contains Escrow NonEscrow Client Number Is Is Contains 1…" at bounding box center [878, 363] width 1359 height 311
click at [303, 199] on button "Advanced Search" at bounding box center [283, 192] width 123 height 29
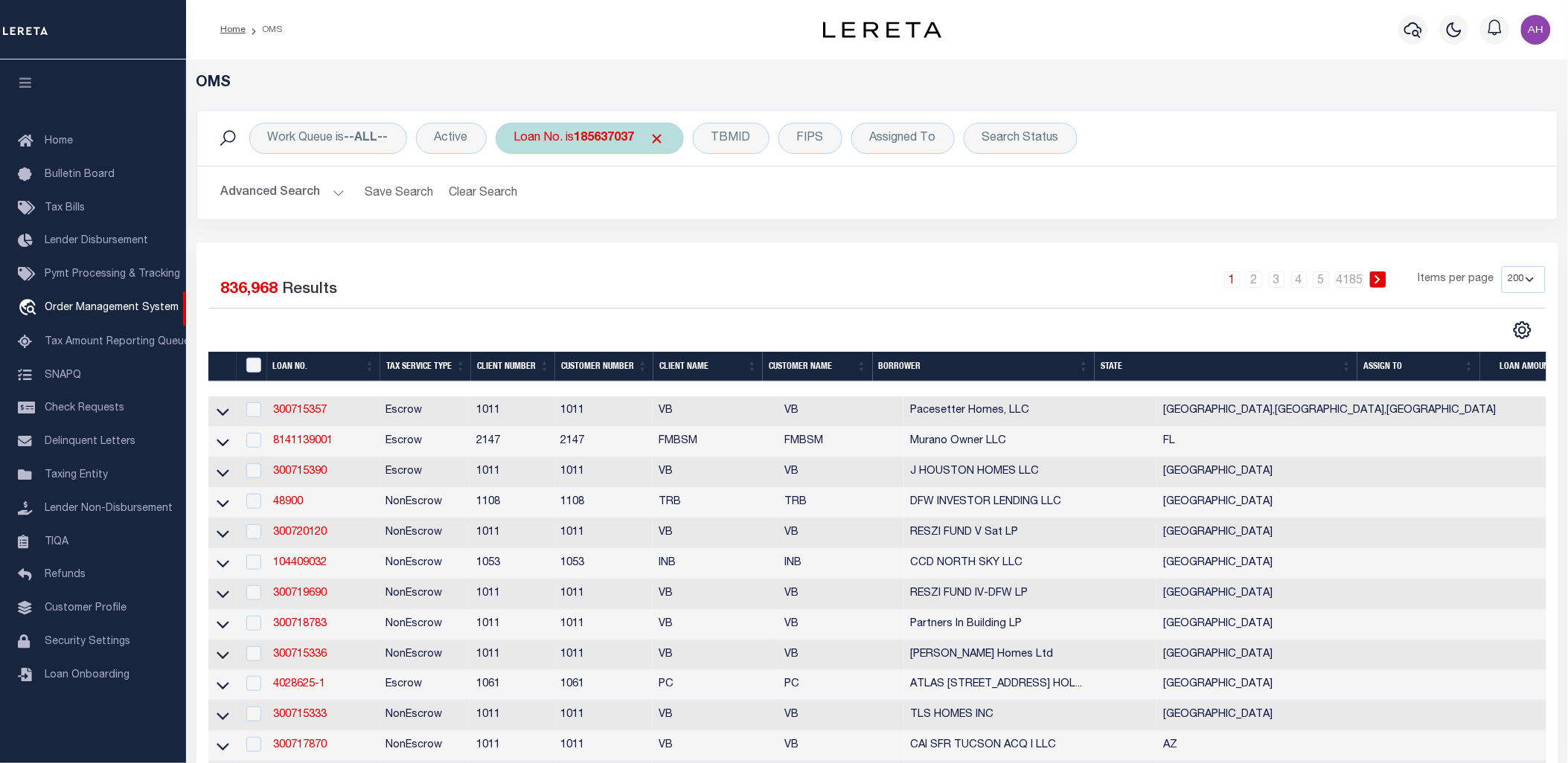
click at [584, 132] on b "185637037" at bounding box center [604, 138] width 60 height 12
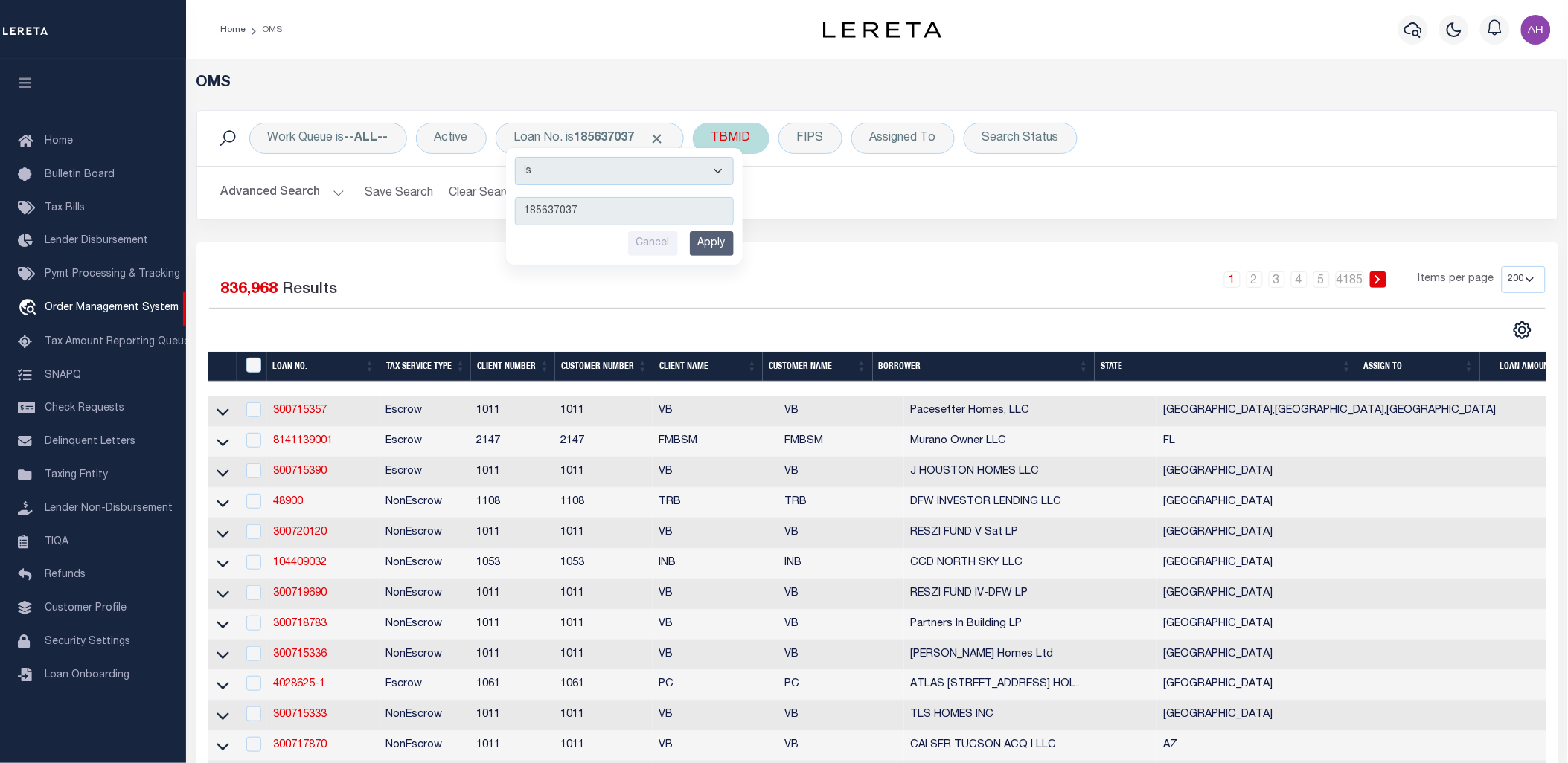
click at [750, 147] on div "TBMID" at bounding box center [731, 138] width 77 height 31
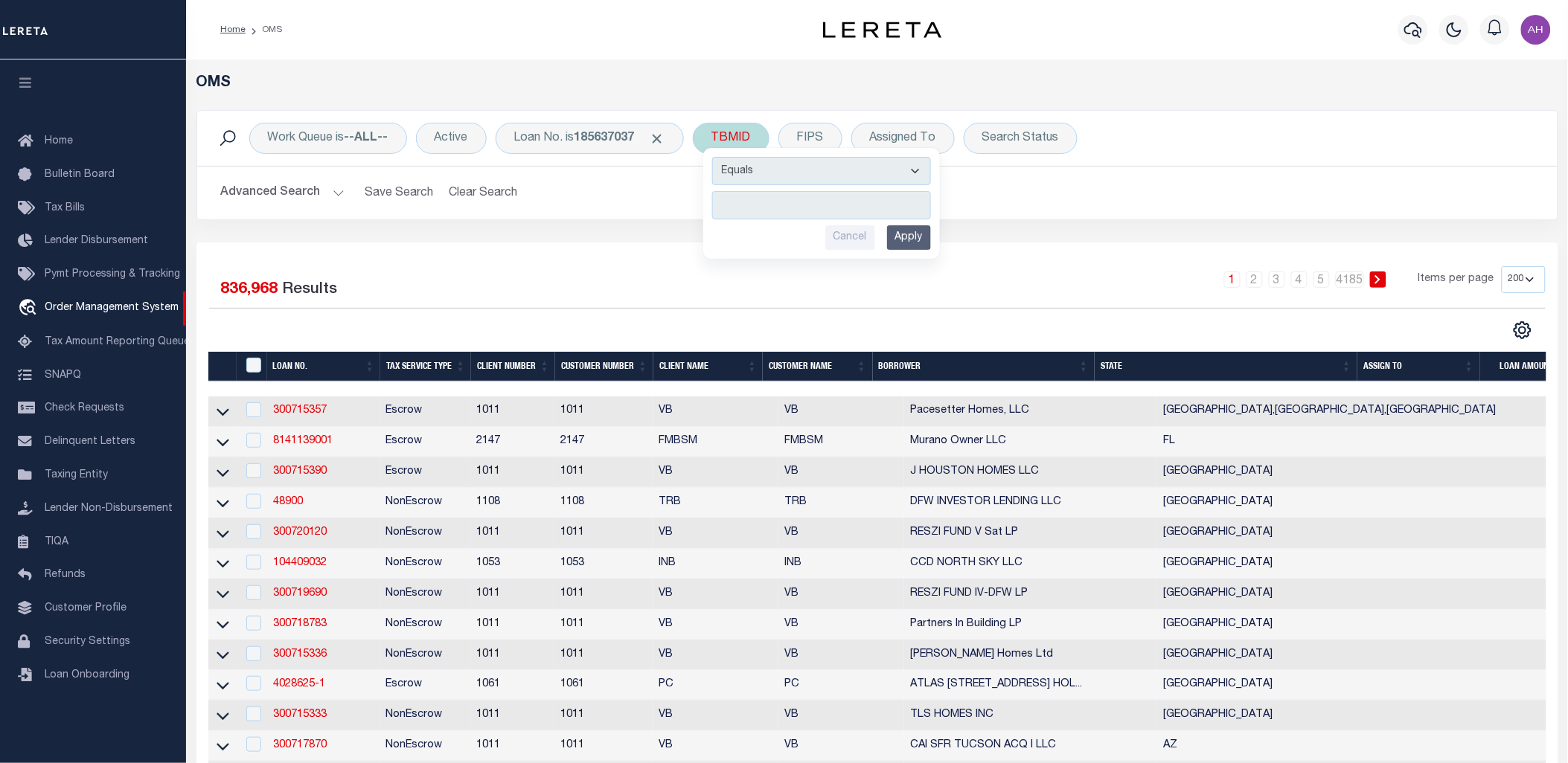
click at [782, 216] on input "number" at bounding box center [822, 206] width 219 height 28
click at [625, 145] on b "185637037" at bounding box center [604, 138] width 60 height 12
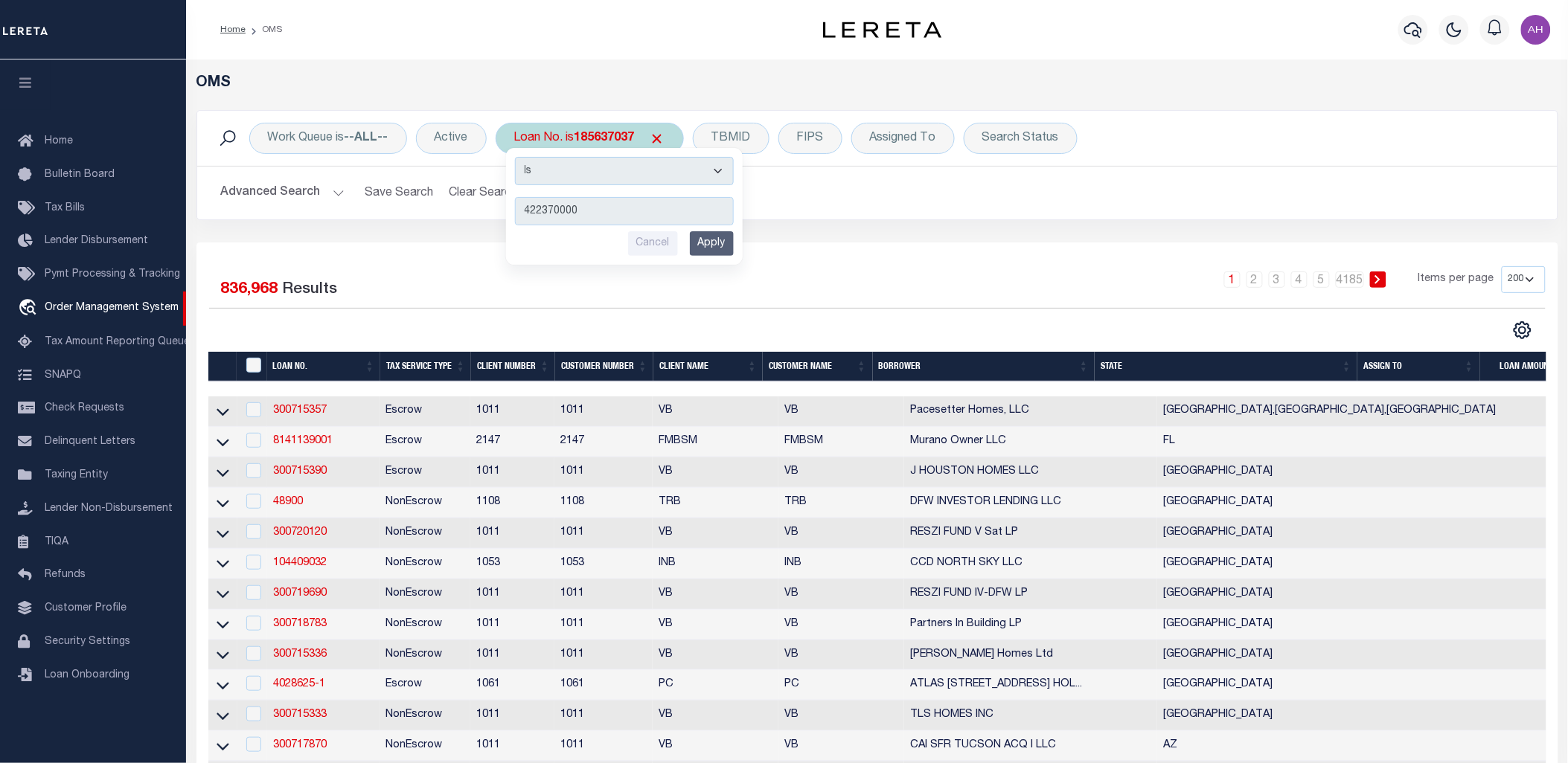
type input "422370000"
click at [719, 246] on input "Apply" at bounding box center [712, 243] width 44 height 25
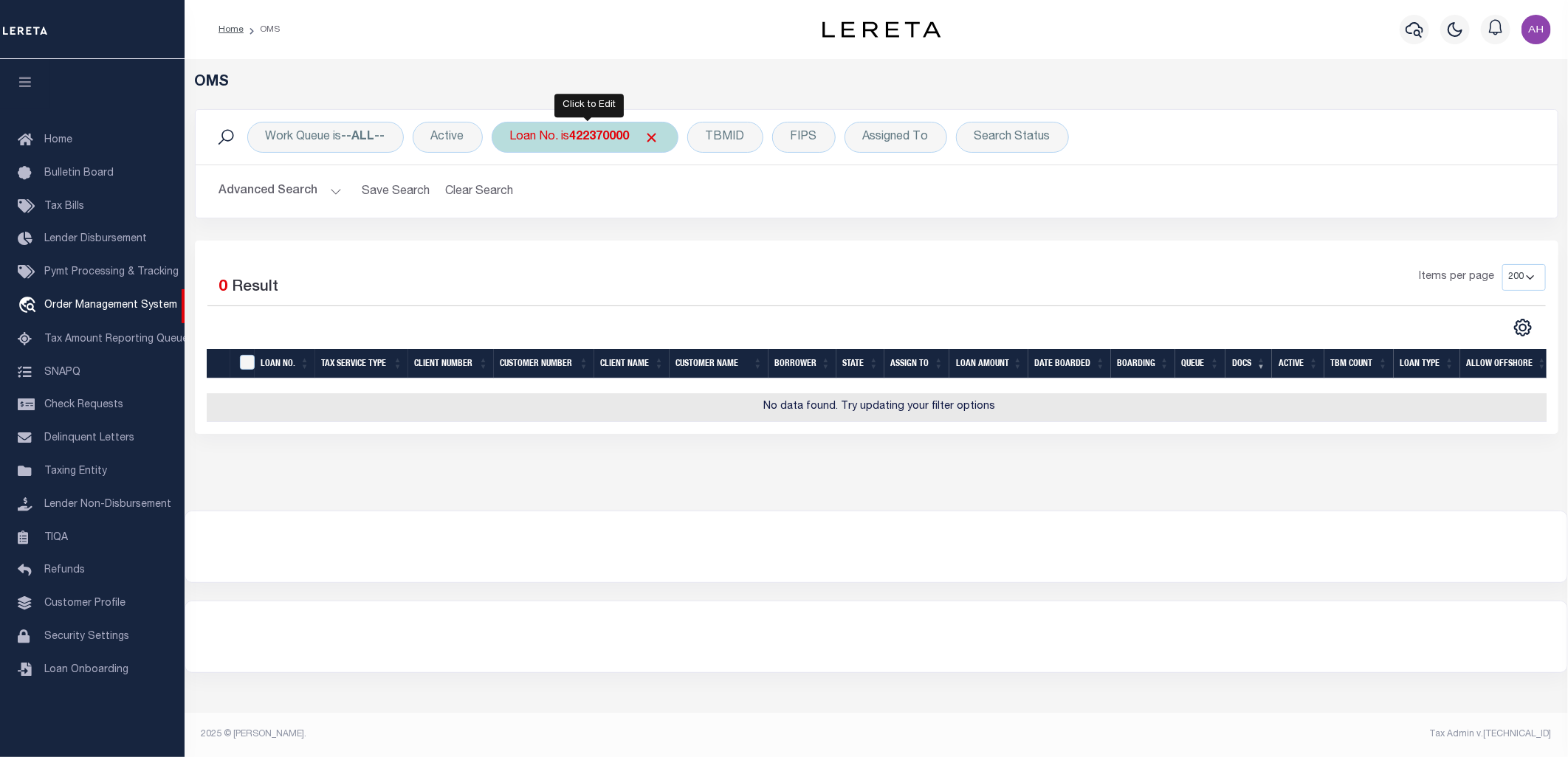
click at [609, 139] on b "422370000" at bounding box center [599, 137] width 60 height 11
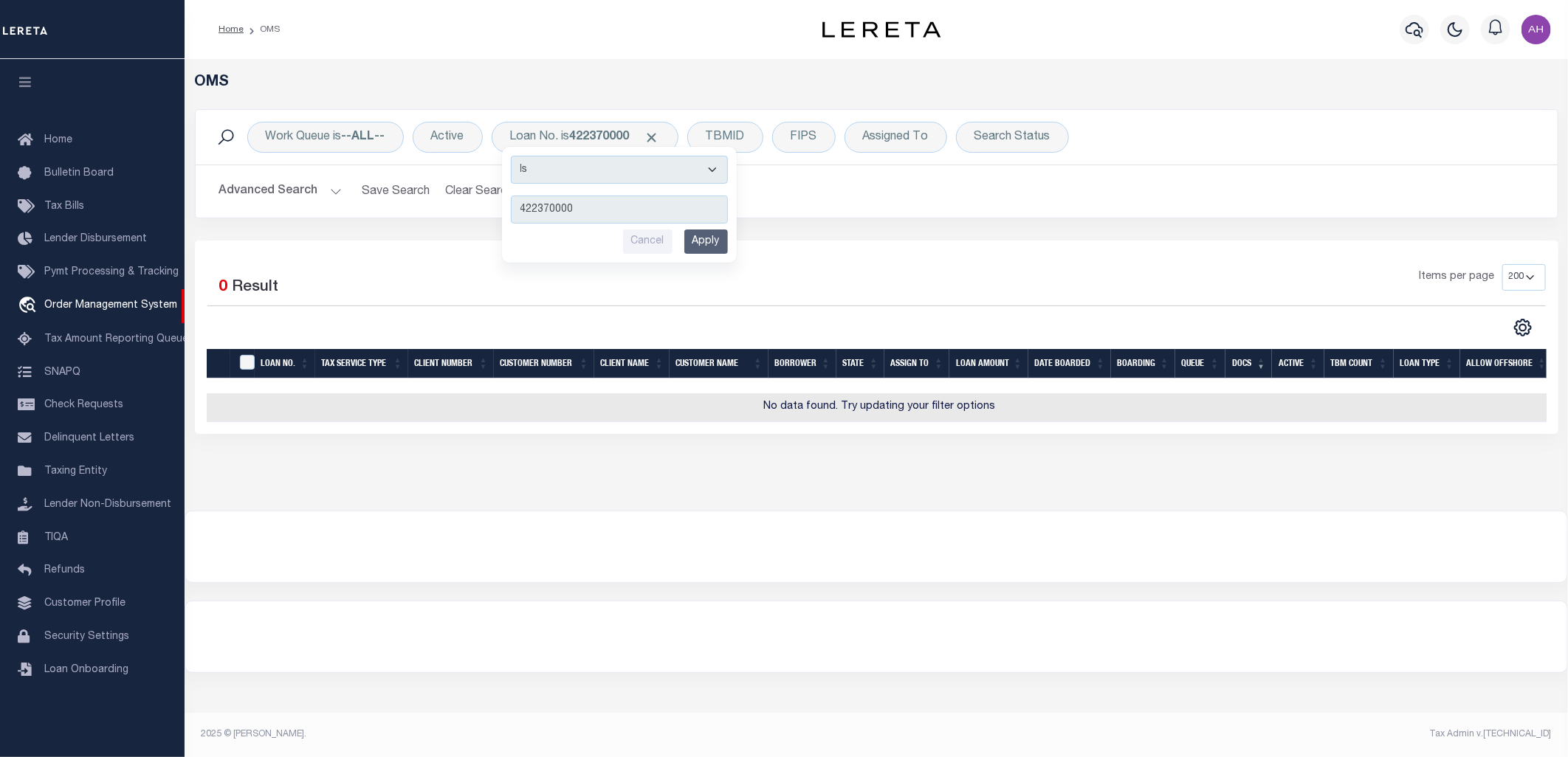
click at [722, 82] on h5 "OMS" at bounding box center [876, 82] width 1363 height 18
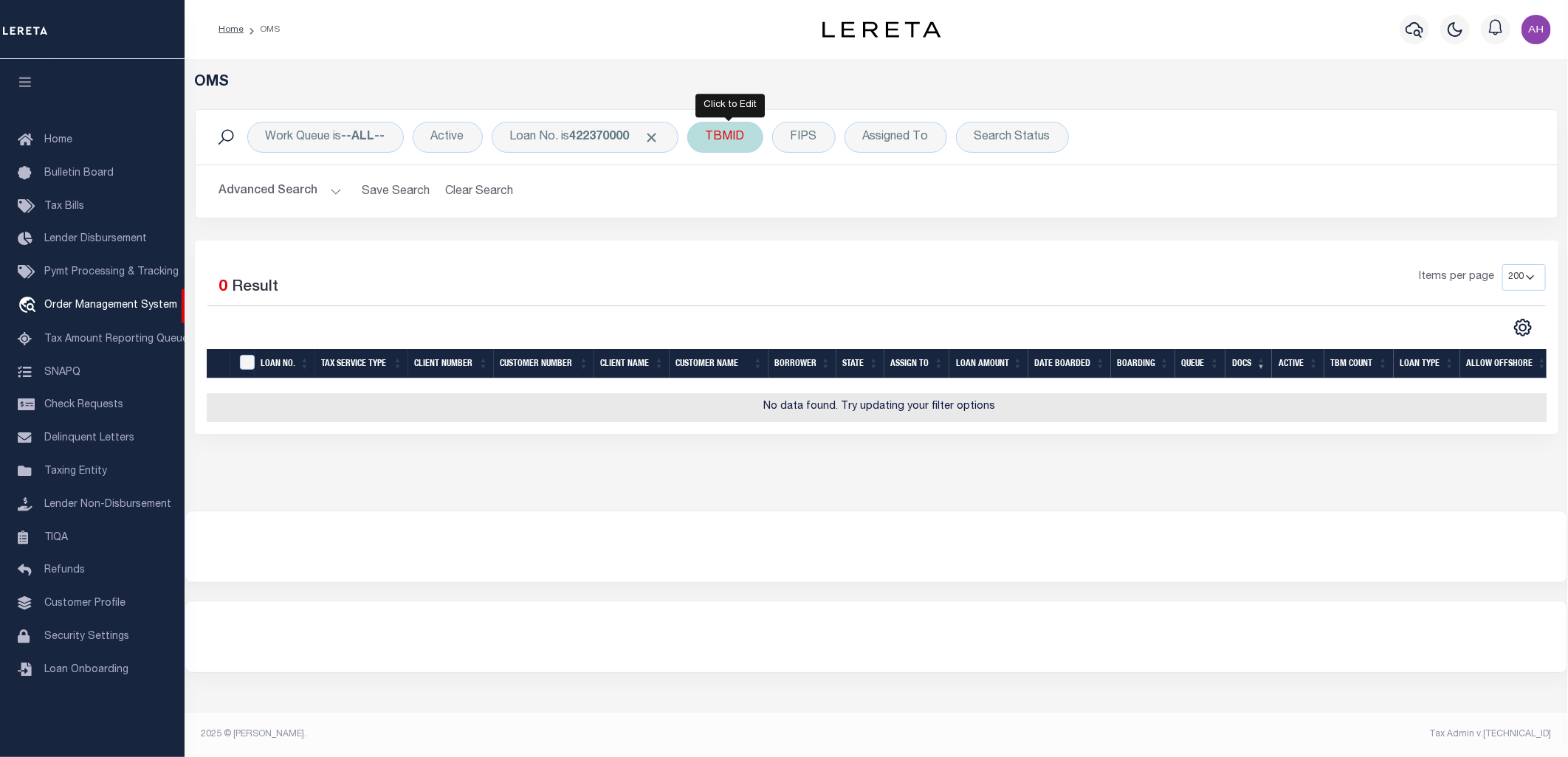
click at [729, 124] on div "TBMID" at bounding box center [724, 137] width 76 height 31
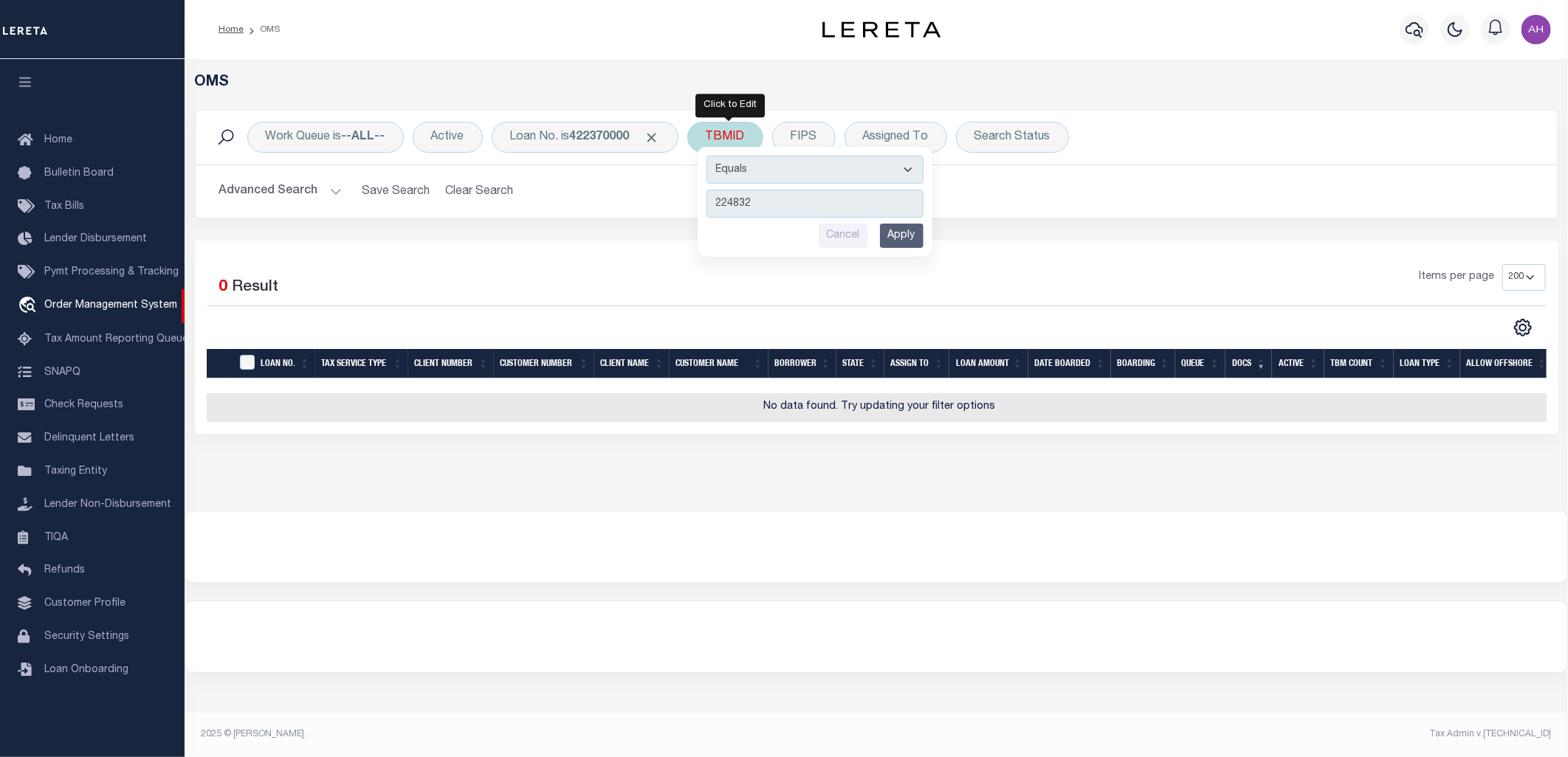
type input "2248324"
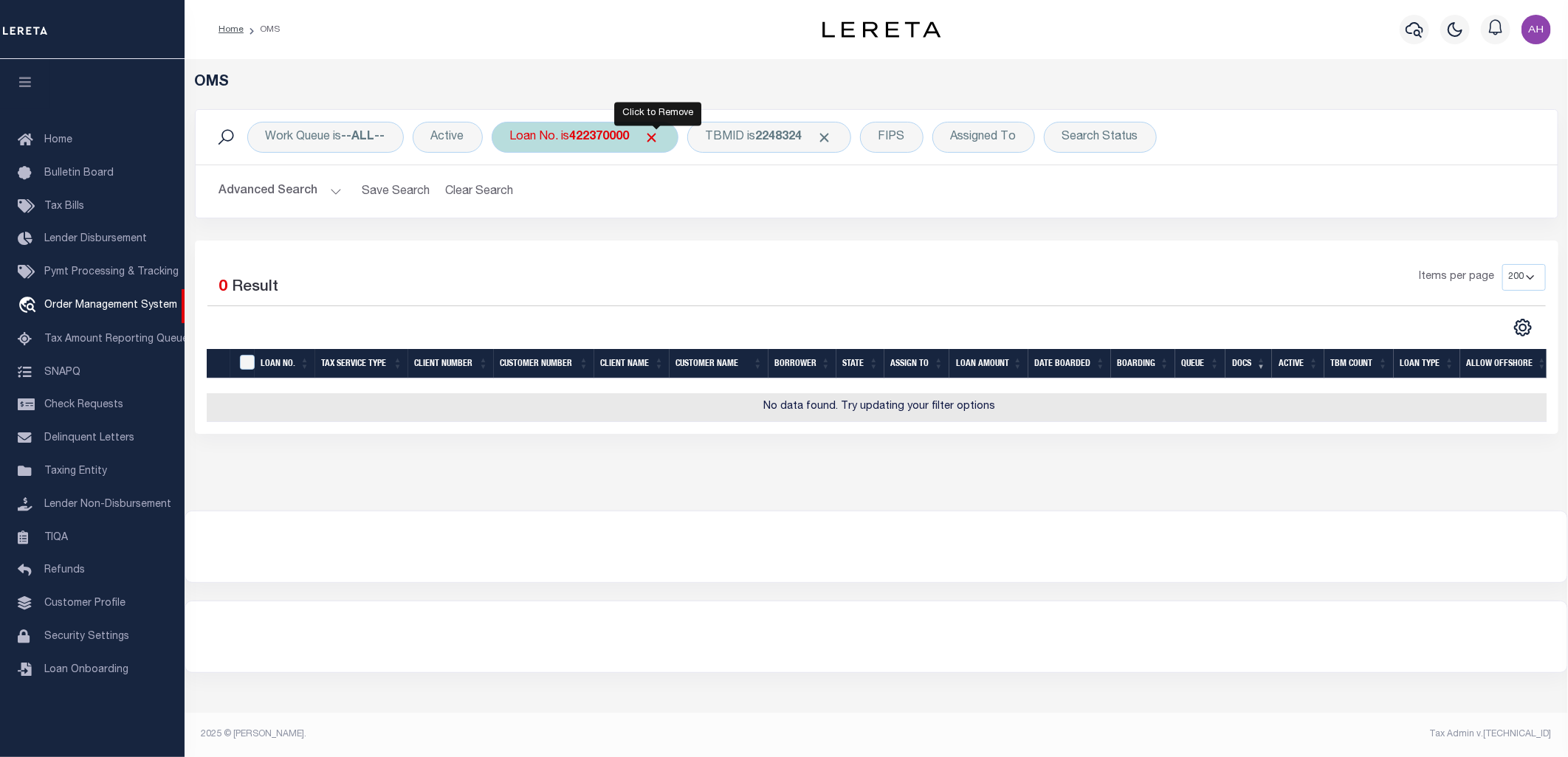
click at [658, 135] on span "Click to Remove" at bounding box center [652, 137] width 16 height 15
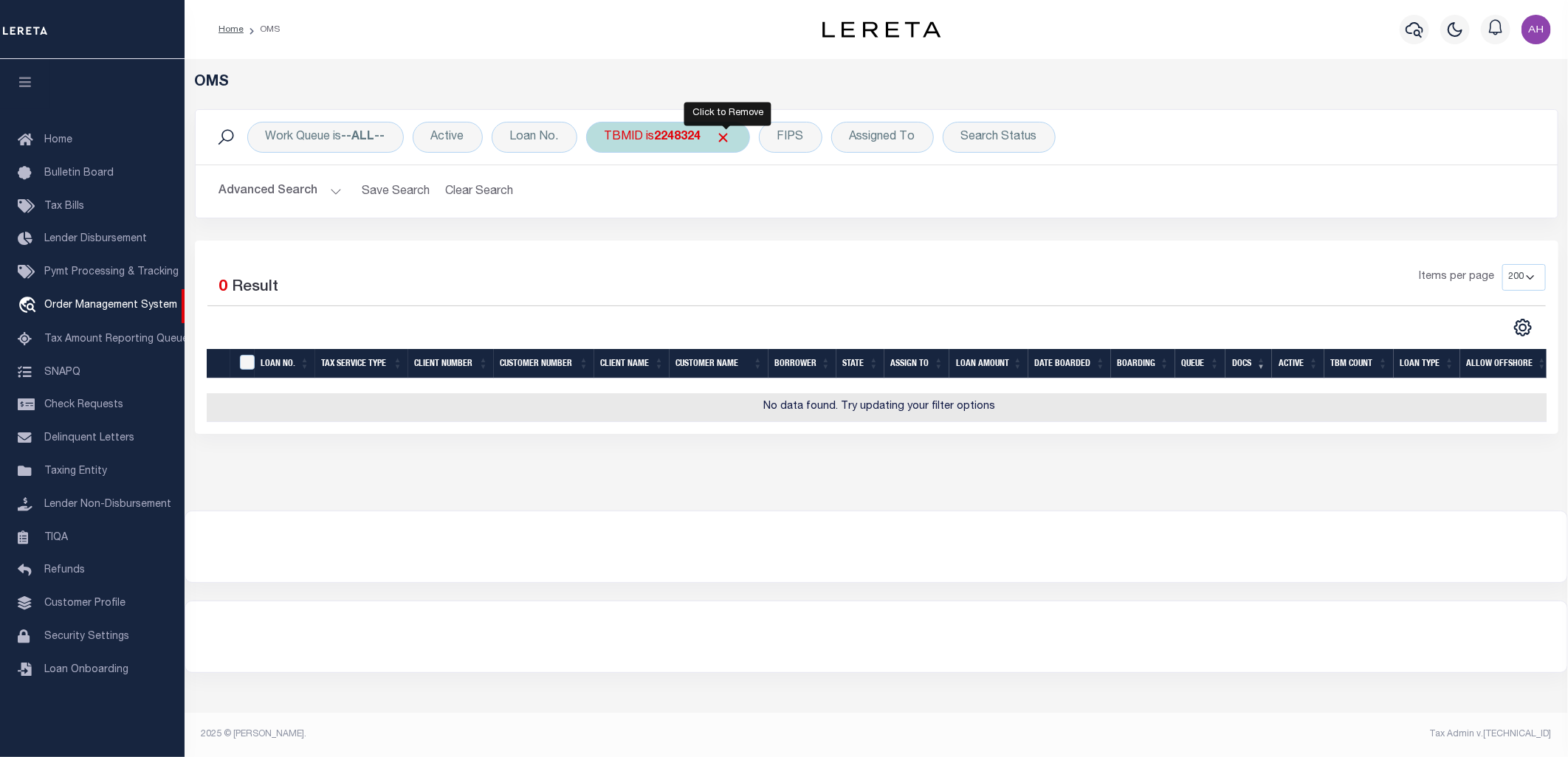
click at [722, 136] on span "Click to Remove" at bounding box center [724, 137] width 16 height 15
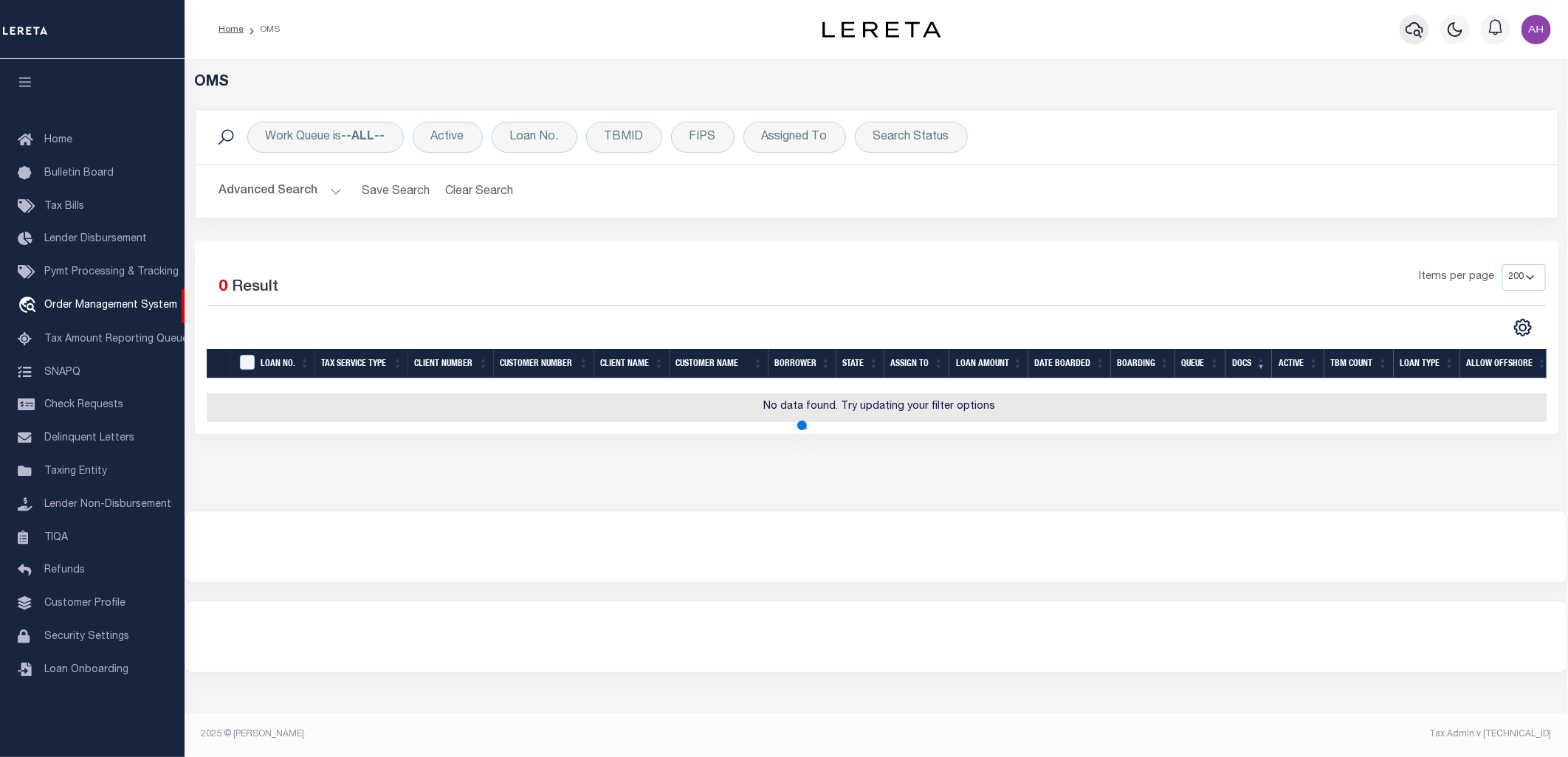
click at [1421, 35] on icon "button" at bounding box center [1415, 29] width 18 height 18
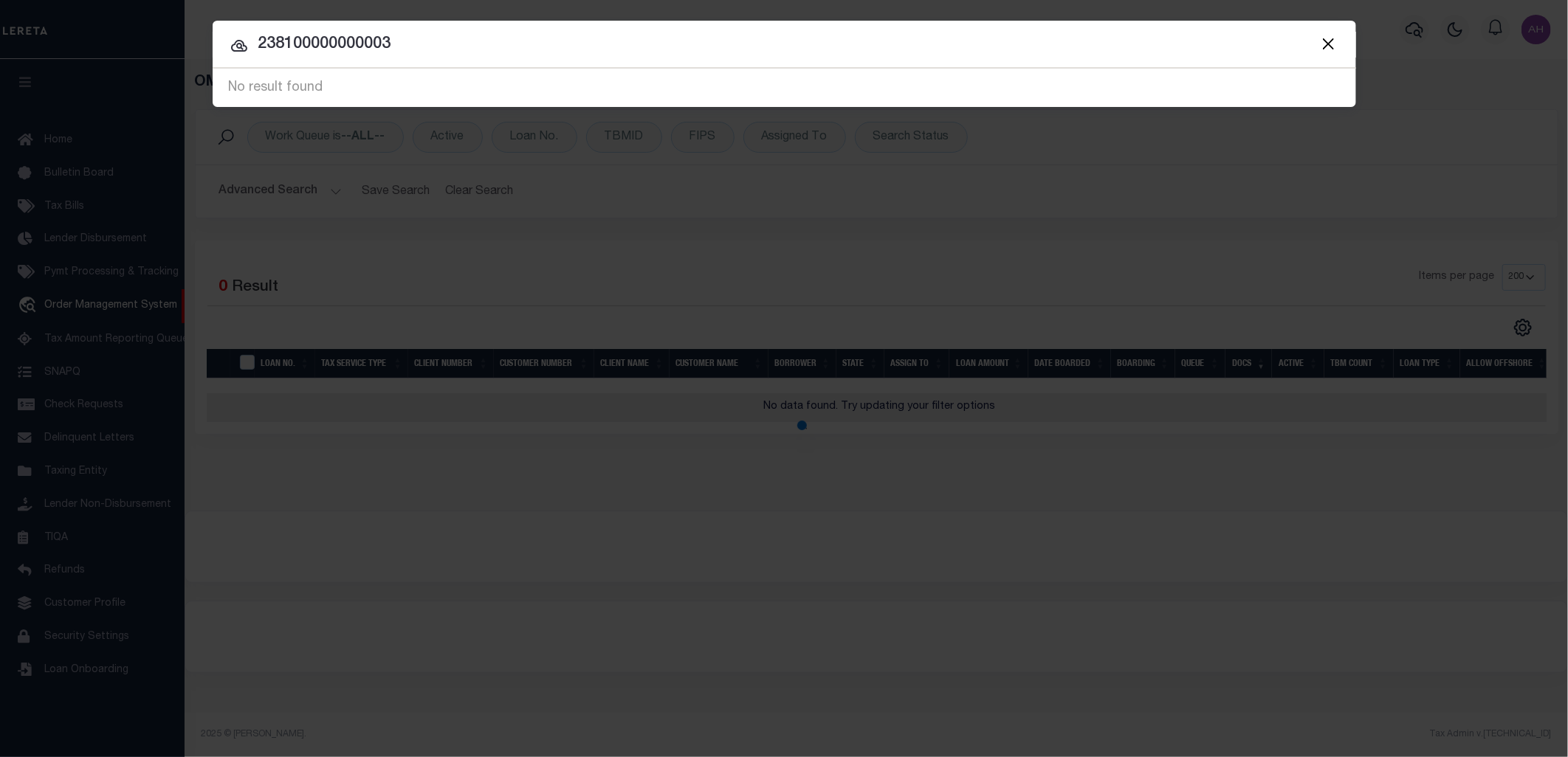
drag, startPoint x: 277, startPoint y: 44, endPoint x: 224, endPoint y: 42, distance: 53.0
click at [224, 42] on input "238100000000003" at bounding box center [784, 45] width 1143 height 26
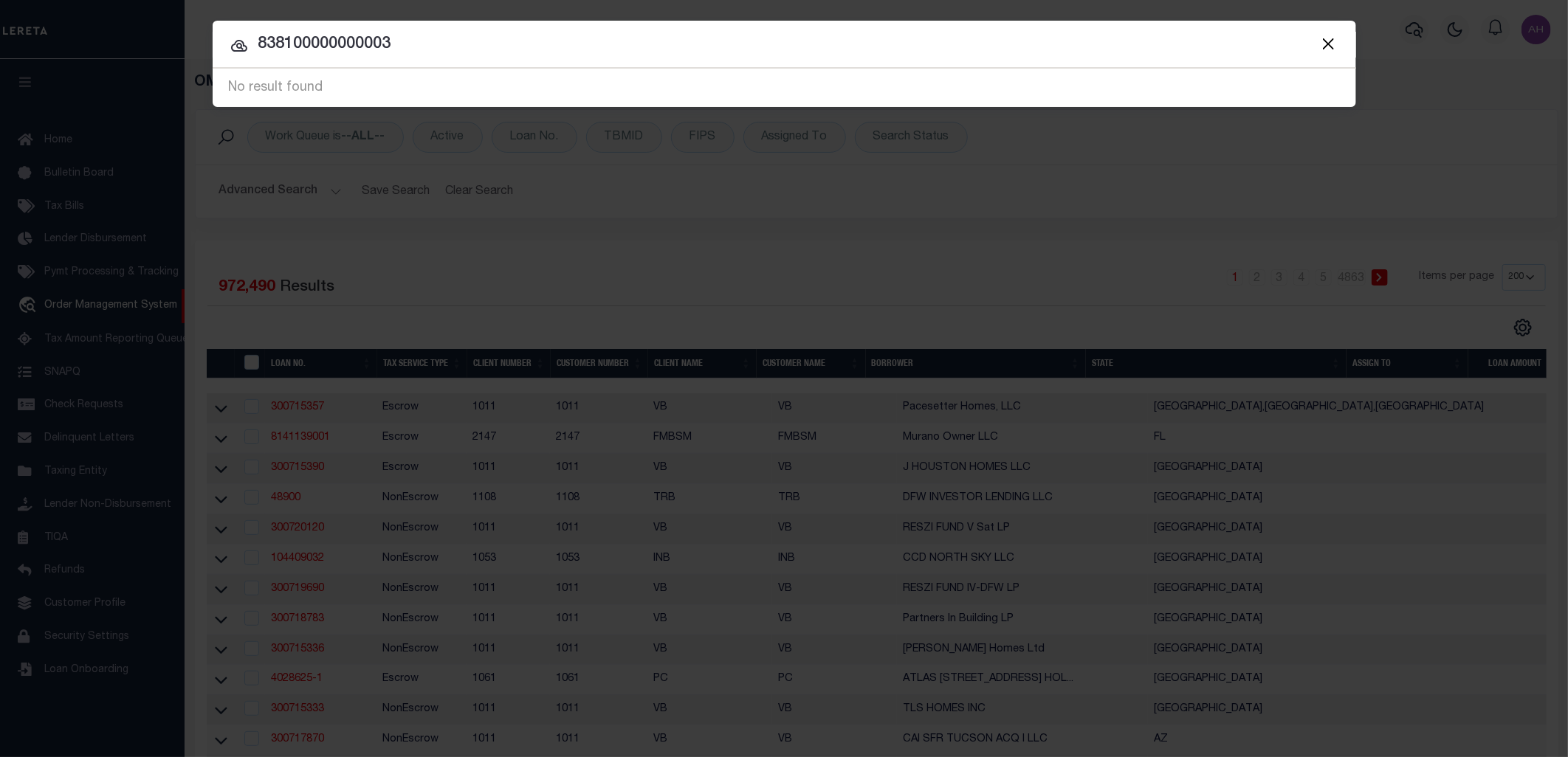
type input "838100000000003"
click at [419, 44] on input "838100000000003" at bounding box center [784, 45] width 1143 height 26
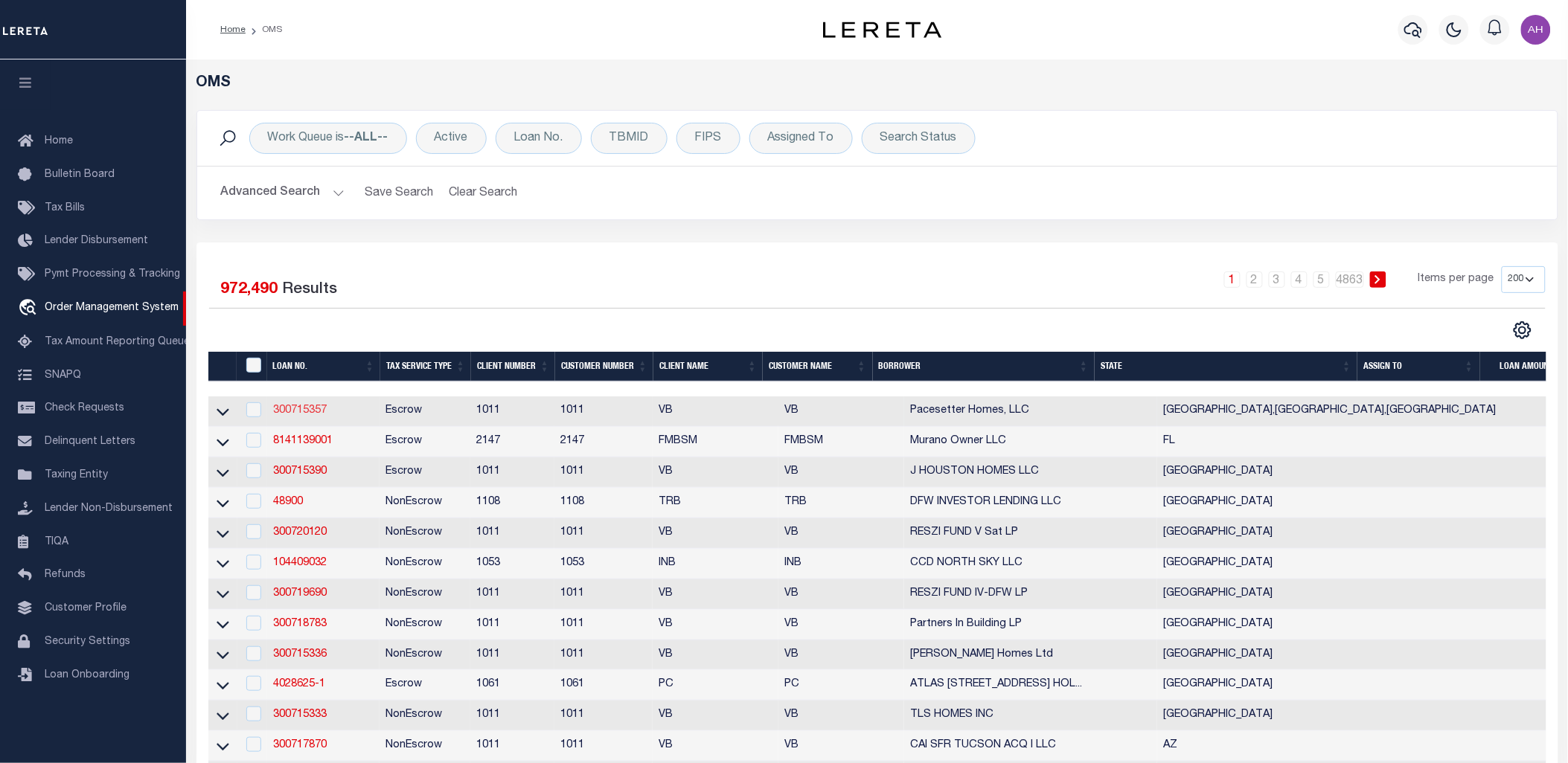
click at [306, 409] on link "300715357" at bounding box center [299, 410] width 53 height 11
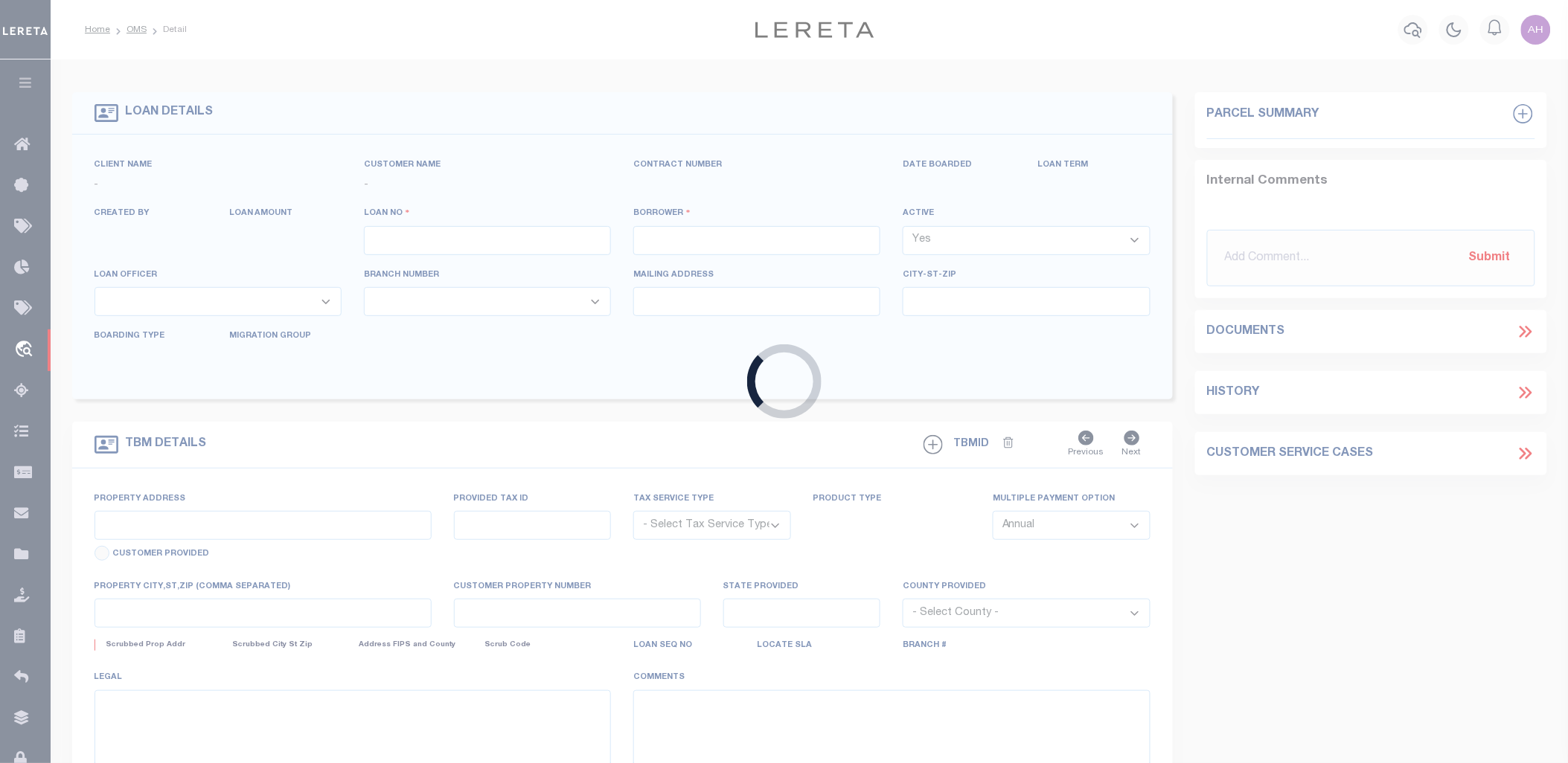
type input "300715357"
type input "Pacesetter Homes, LLC"
select select
select select "NonEscrow"
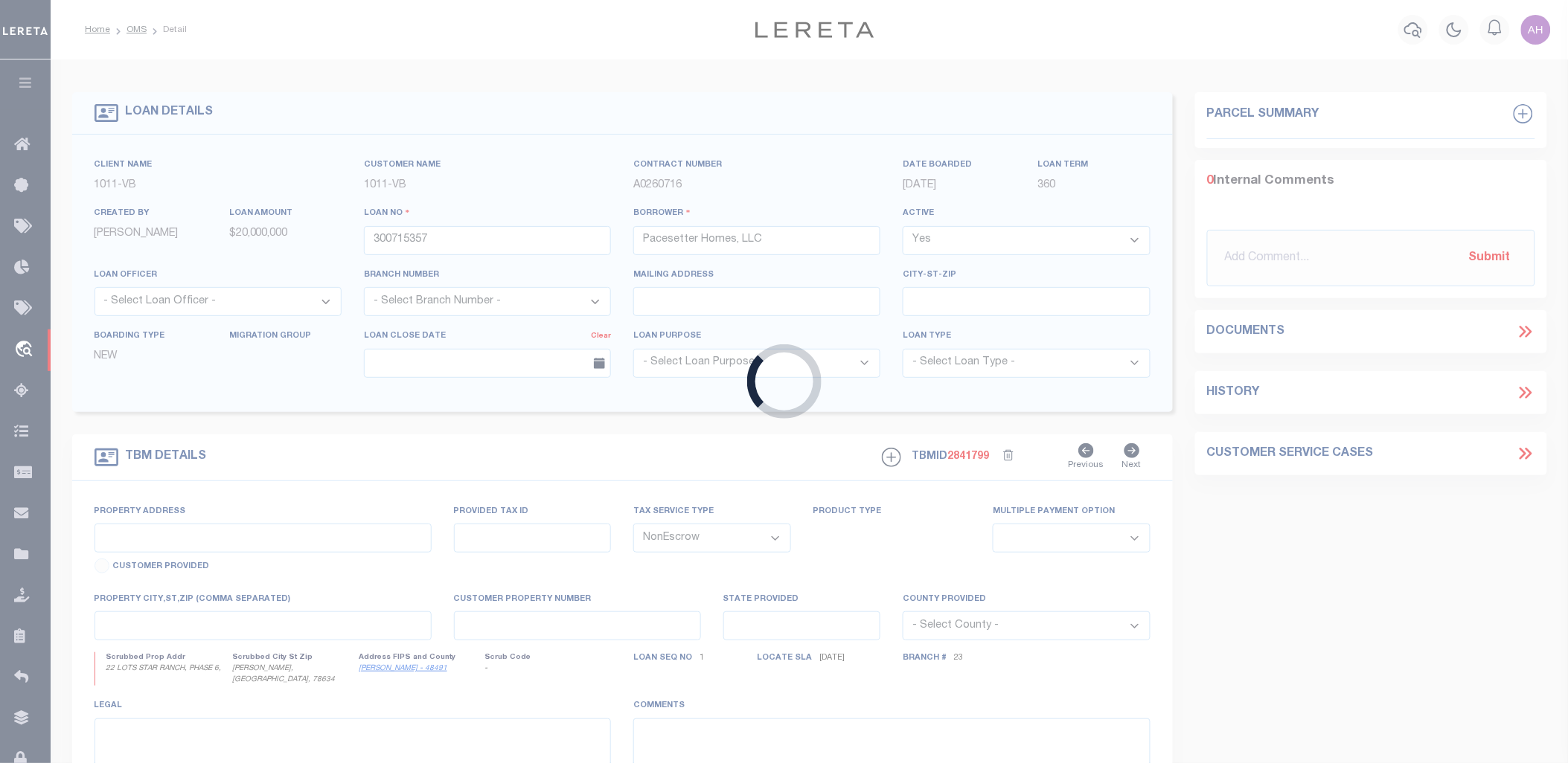
select select "7434"
select select "65"
type input "22 LOTS STAR RANCH, PHASE 6,"
select select
type input "[PERSON_NAME], [GEOGRAPHIC_DATA], 78634"
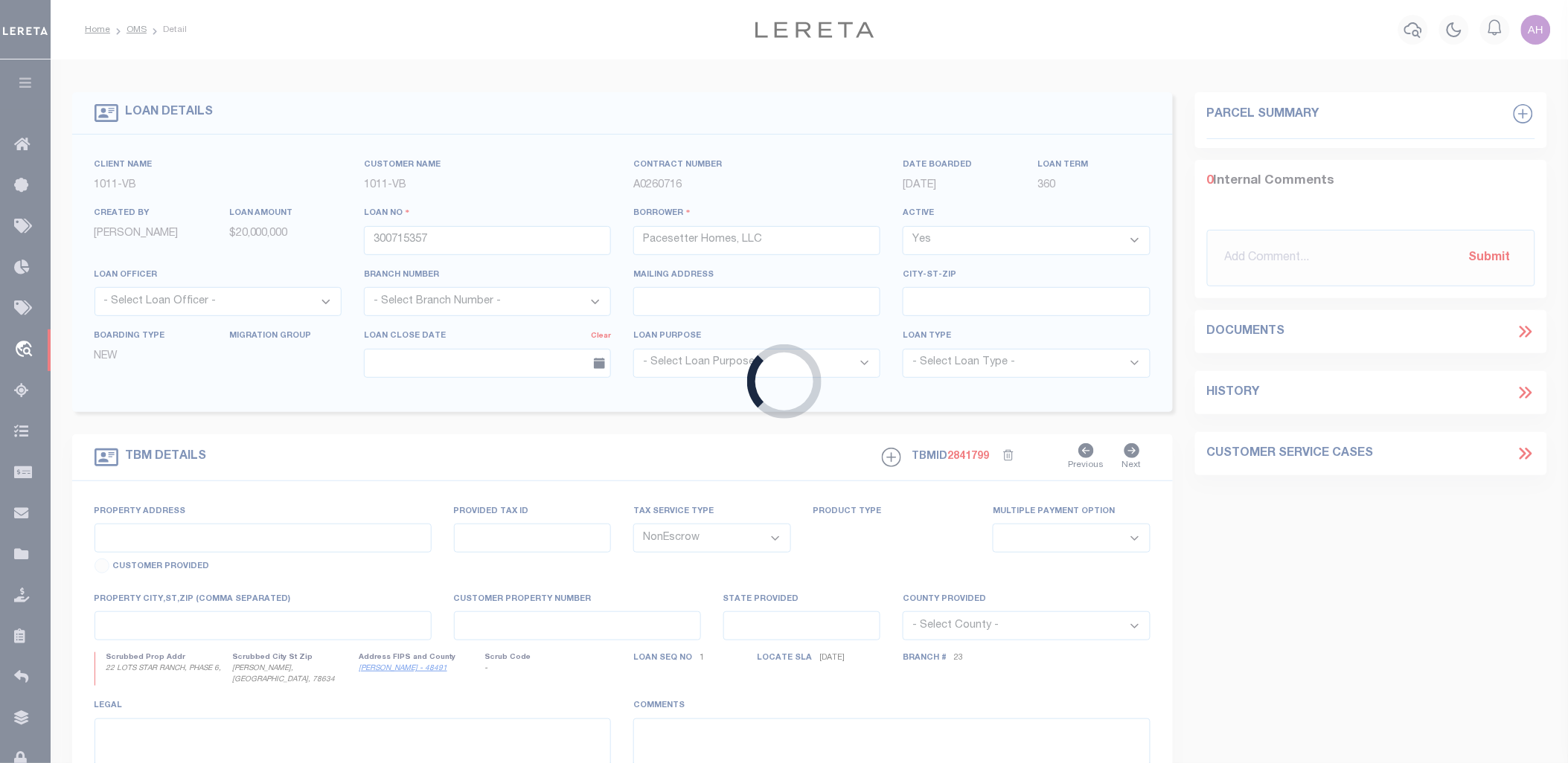
type input "[GEOGRAPHIC_DATA]"
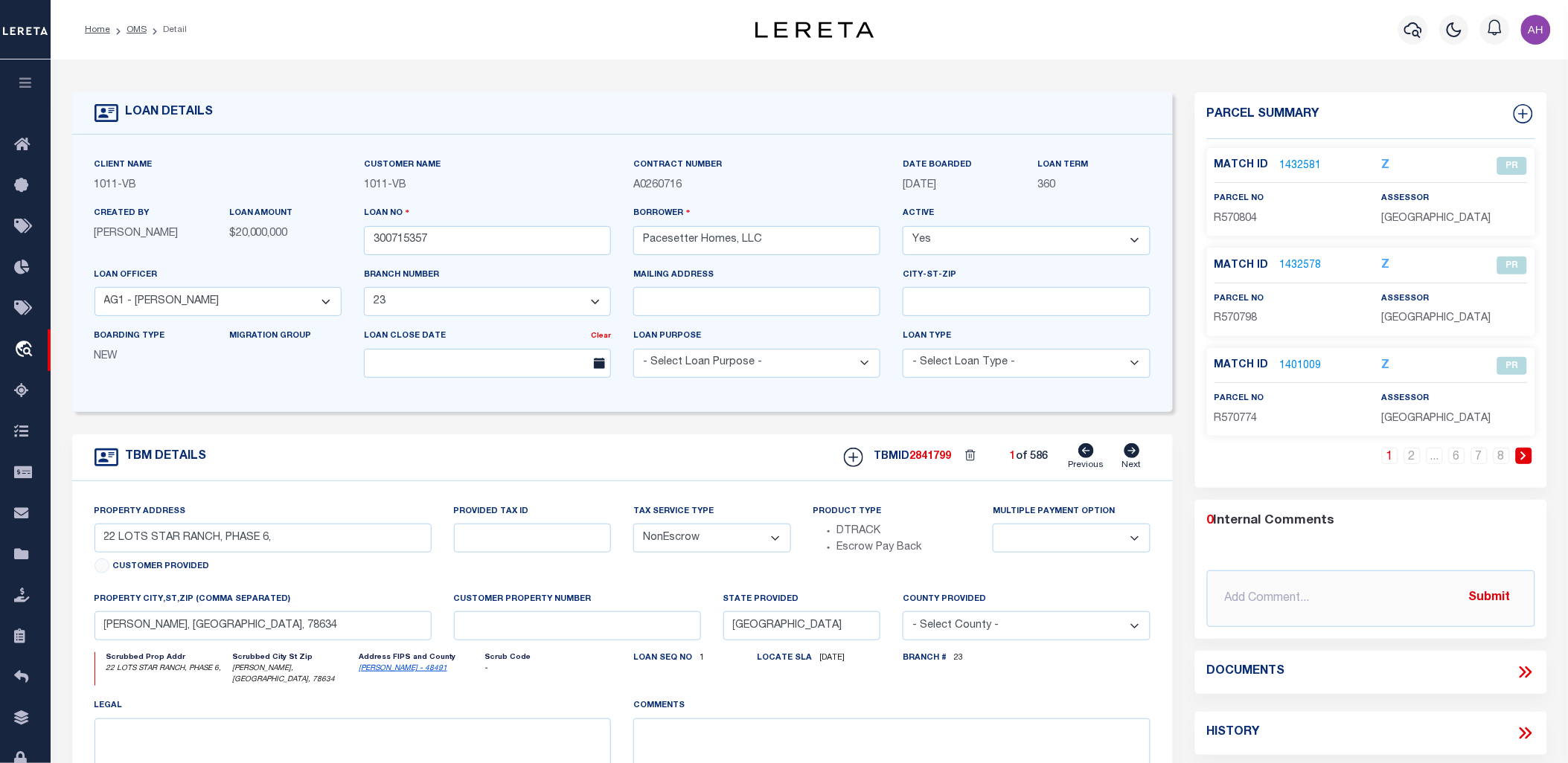
click at [1177, 433] on div "LOAN DETAILS Client Name -" at bounding box center [622, 504] width 1123 height 824
click at [1278, 67] on div "LOAN DETAILS Client Name 1011" at bounding box center [810, 510] width 1518 height 901
